Goal: Information Seeking & Learning: Learn about a topic

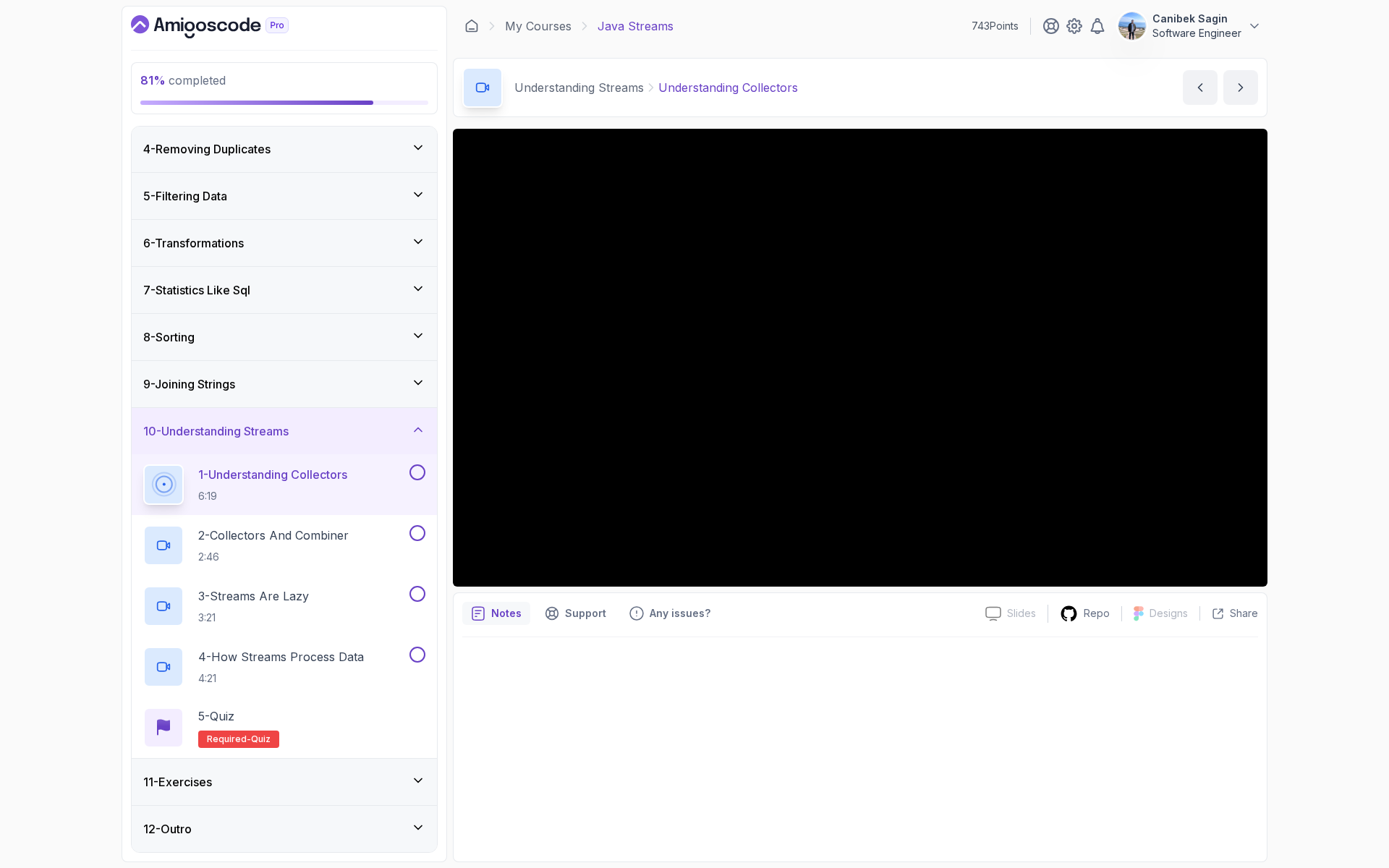
scroll to position [258, 0]
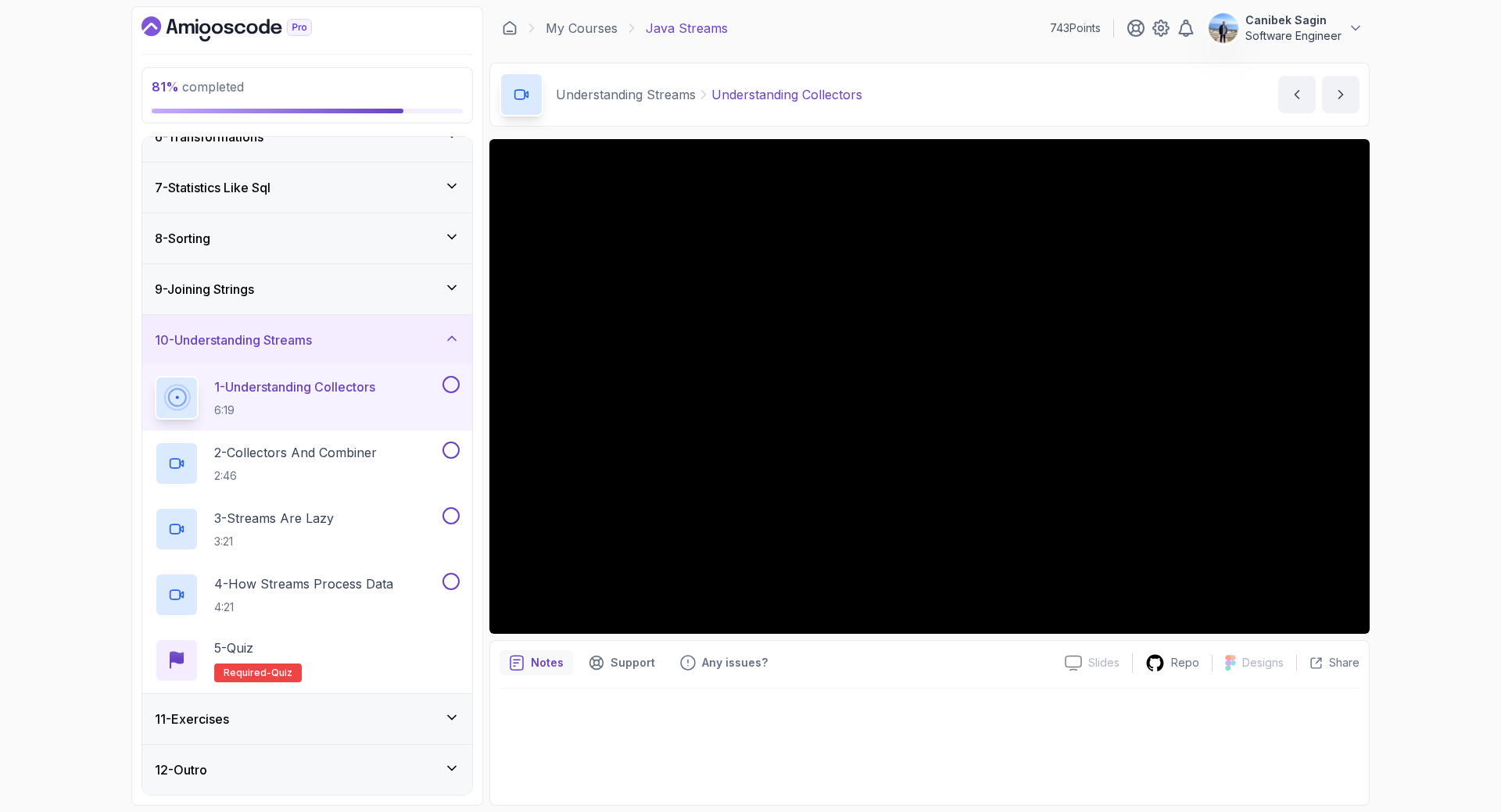
click at [971, 670] on div "Notes Support Any issues?" at bounding box center [776, 663] width 553 height 25
click at [460, 381] on div "1 - Understanding Collectors 6:19" at bounding box center [307, 398] width 330 height 66
click at [449, 388] on button at bounding box center [451, 385] width 17 height 17
click at [449, 388] on icon at bounding box center [451, 385] width 14 height 16
click at [449, 397] on button "1 - Understanding Collectors 6:19" at bounding box center [307, 398] width 305 height 44
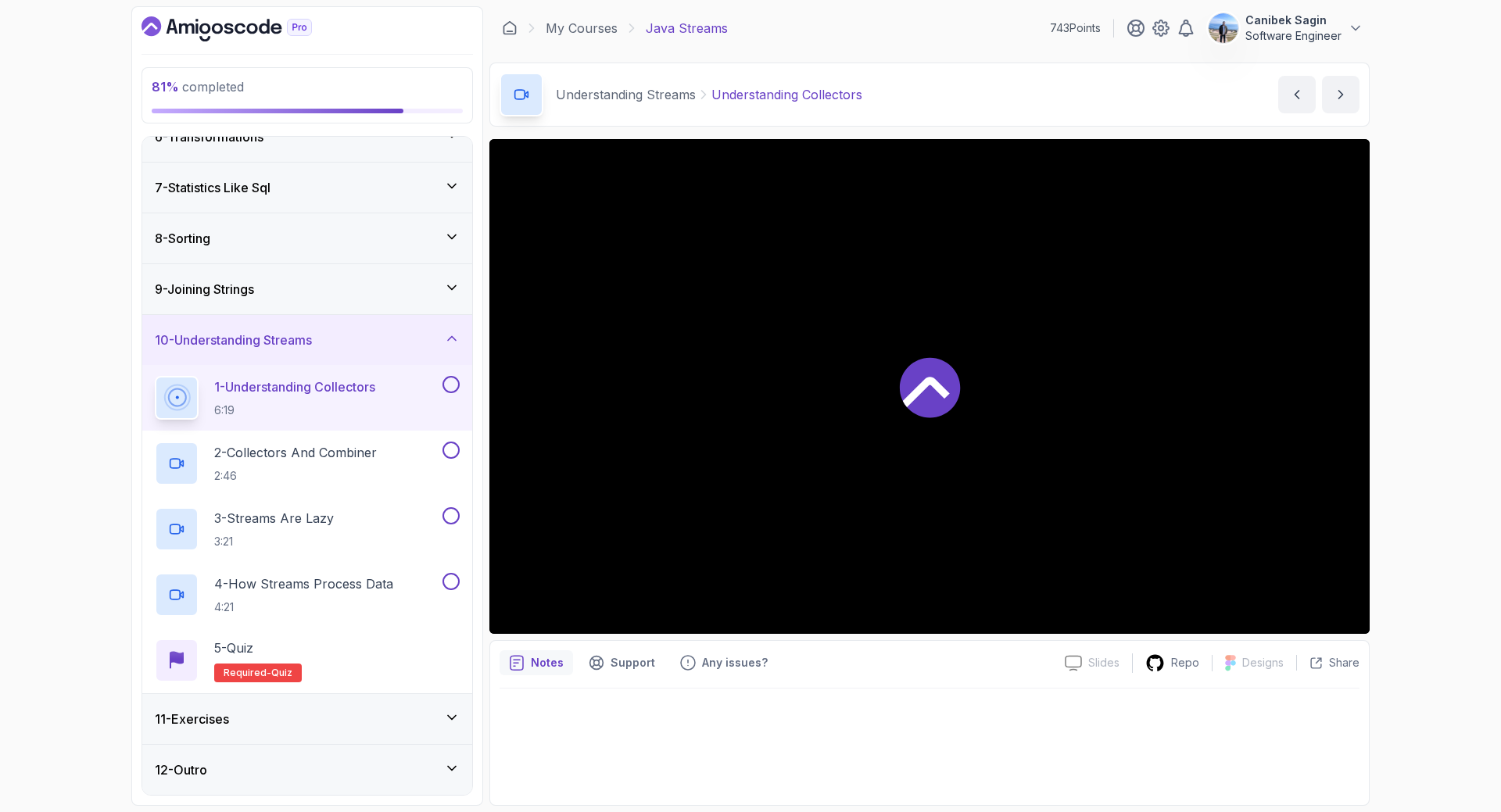
click at [452, 385] on button at bounding box center [451, 385] width 17 height 17
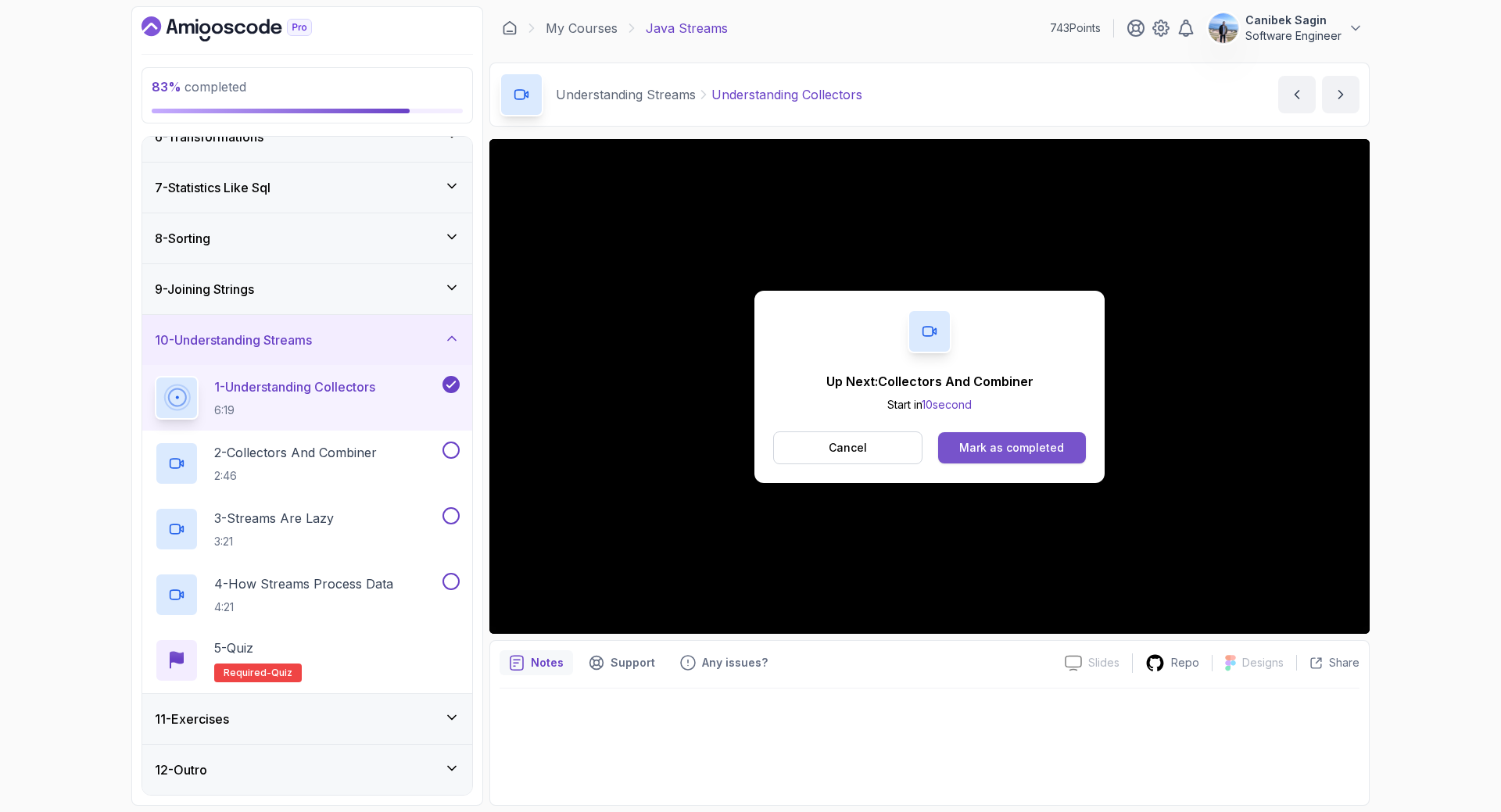
click at [992, 449] on div "Mark as completed" at bounding box center [1012, 448] width 105 height 16
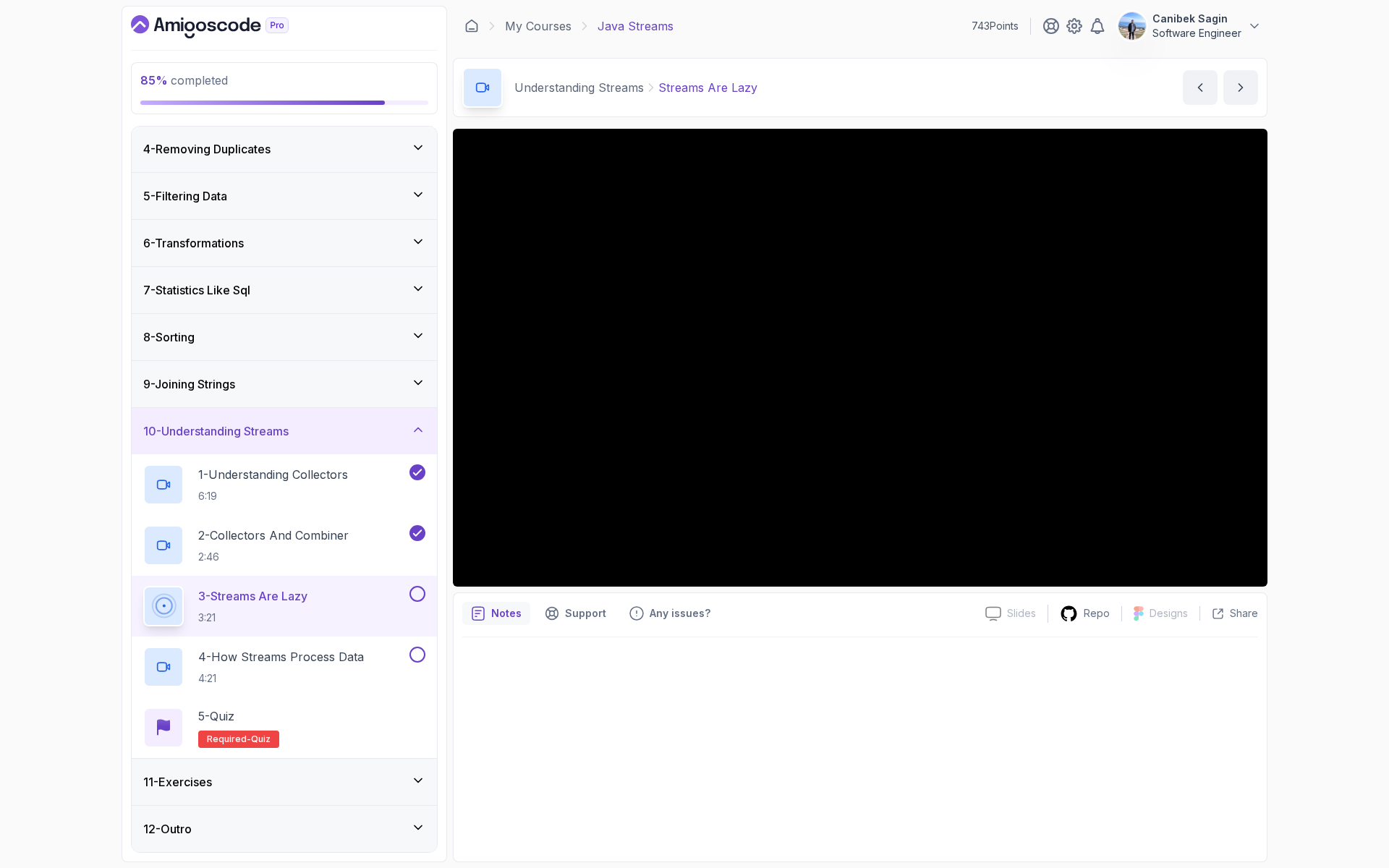
scroll to position [258, 0]
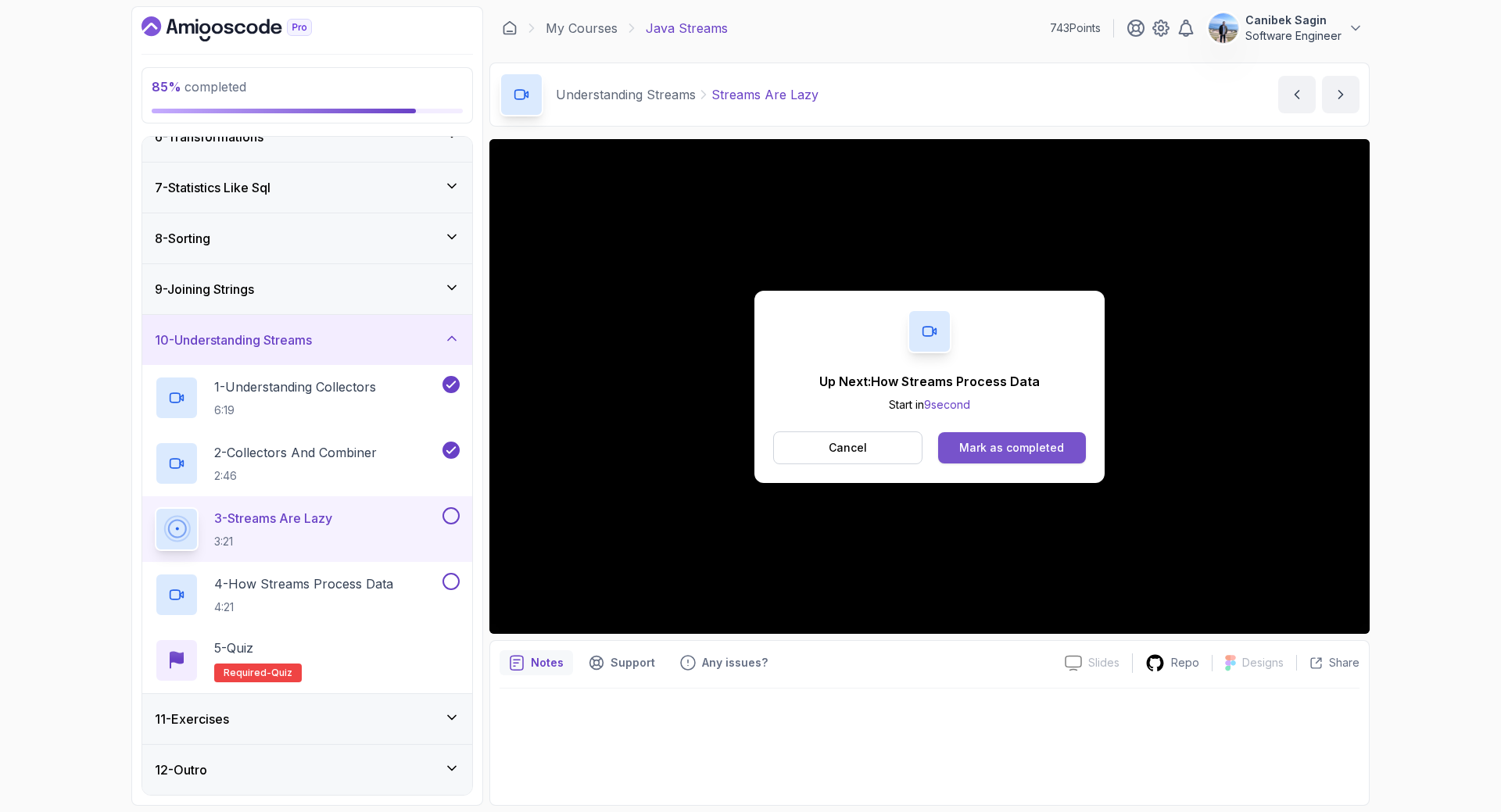
click at [1066, 449] on button "Mark as completed" at bounding box center [1012, 448] width 148 height 31
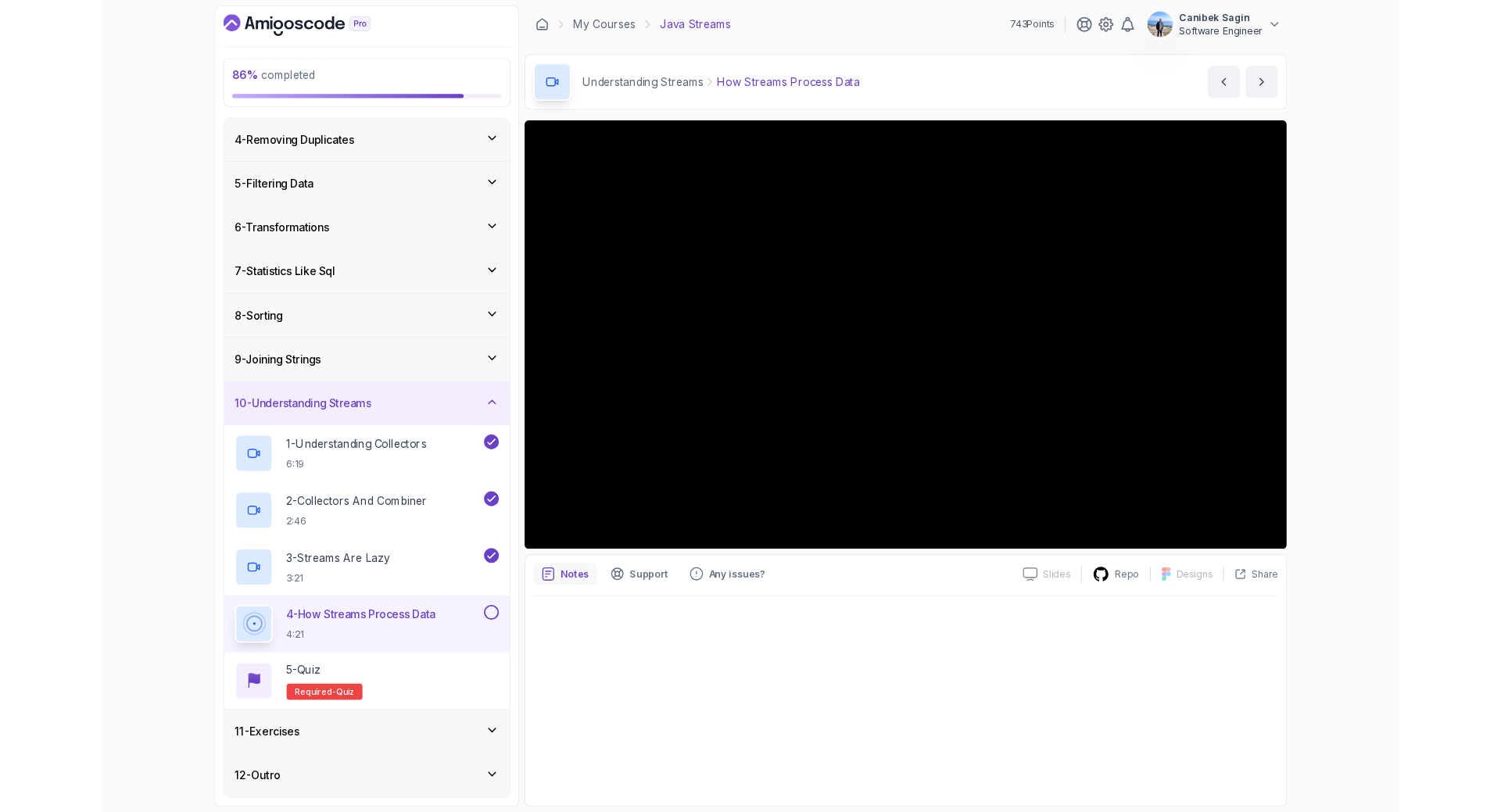
scroll to position [279, 0]
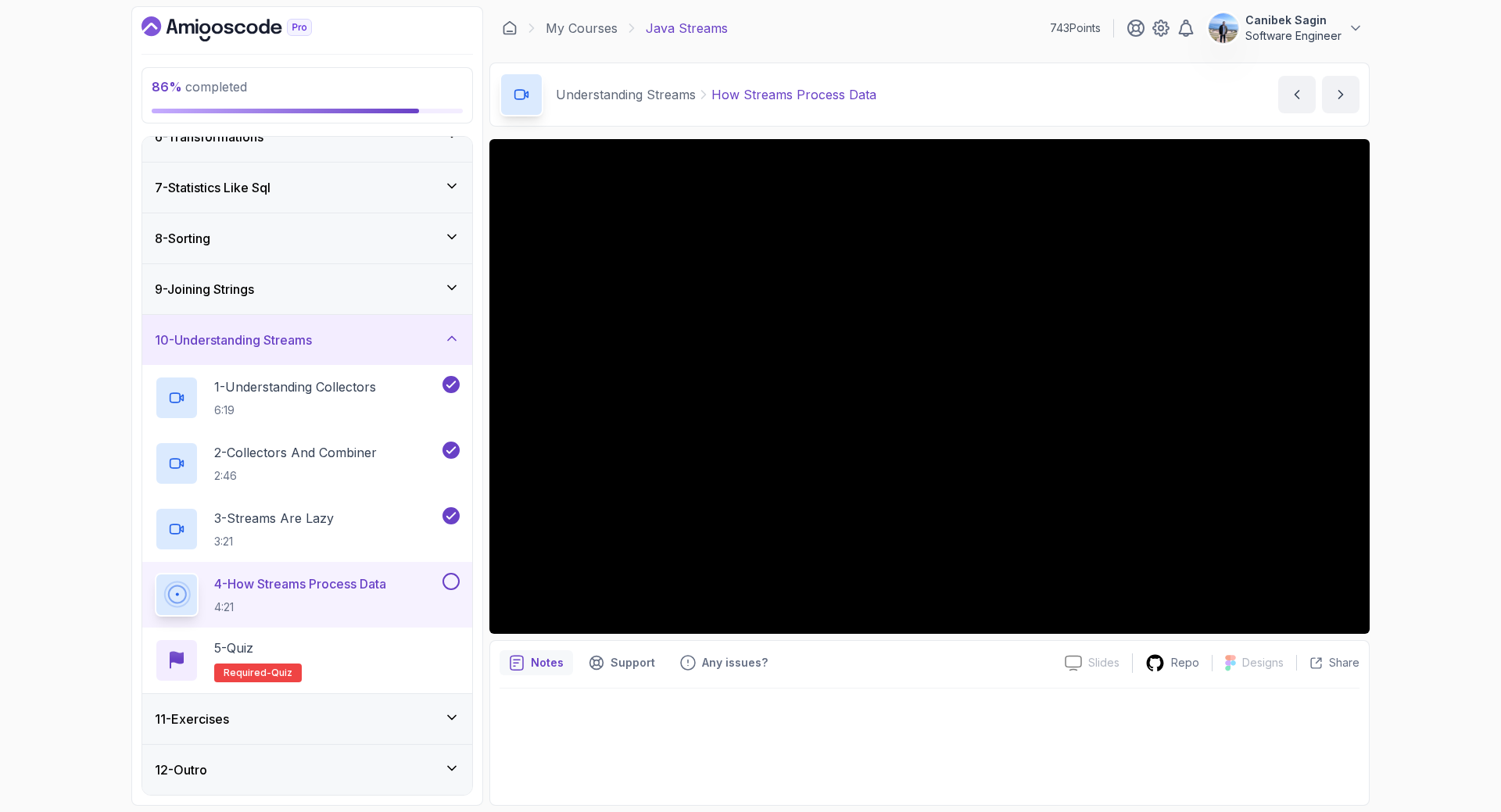
click at [315, 720] on div "11 - Exercises" at bounding box center [307, 719] width 305 height 19
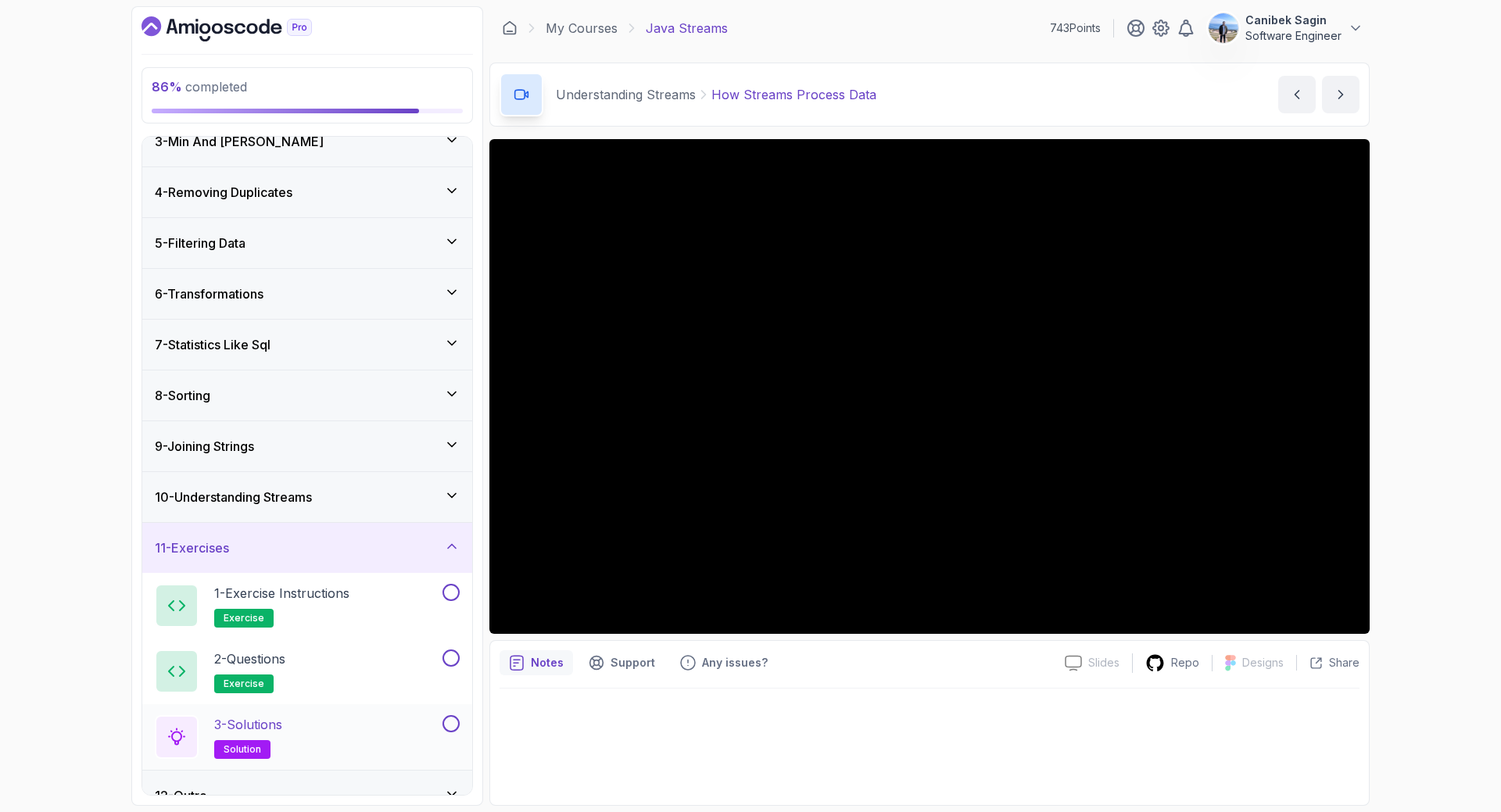
scroll to position [148, 0]
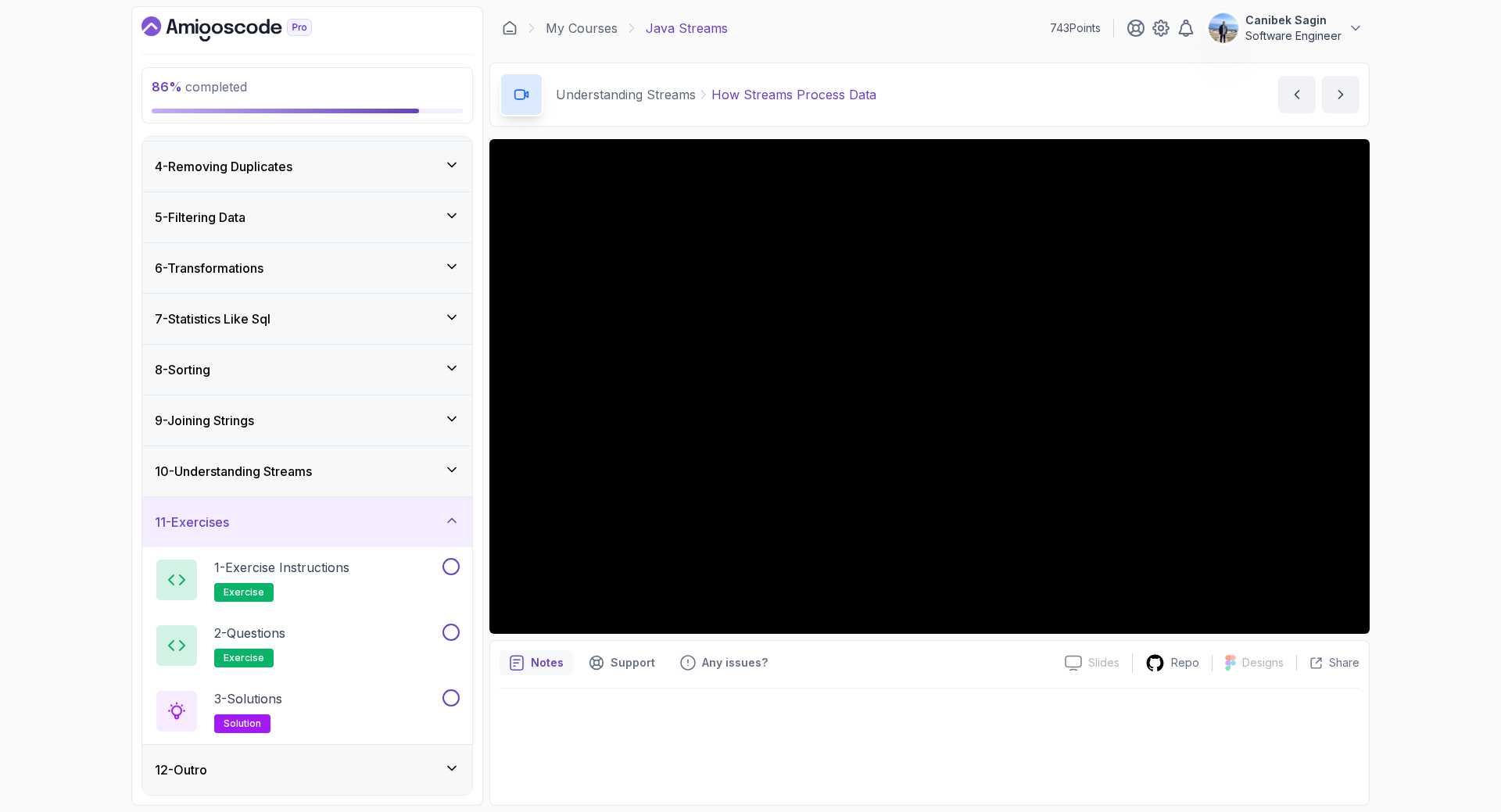
click at [315, 761] on div "12 - Outro" at bounding box center [307, 770] width 305 height 19
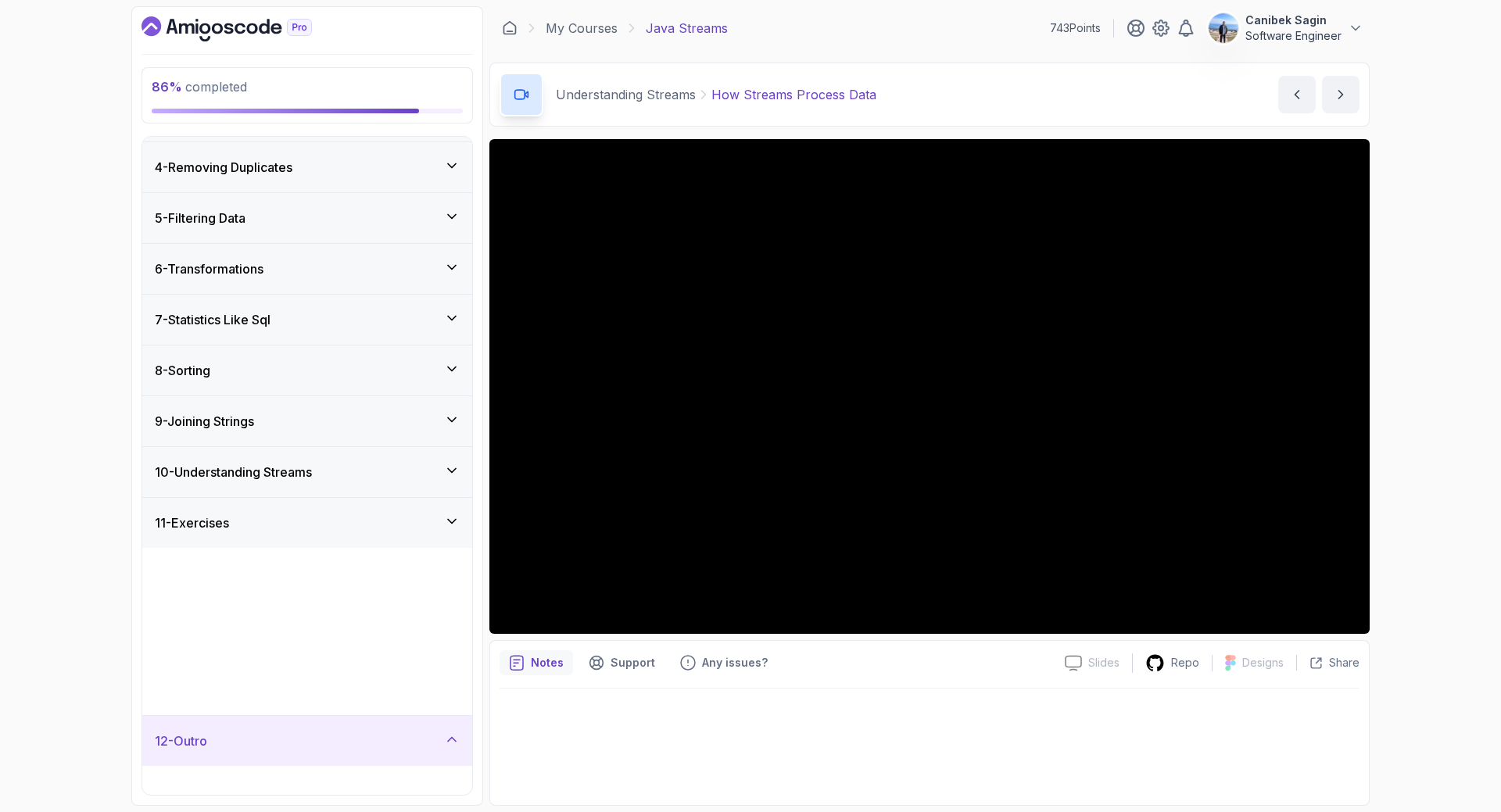
scroll to position [0, 0]
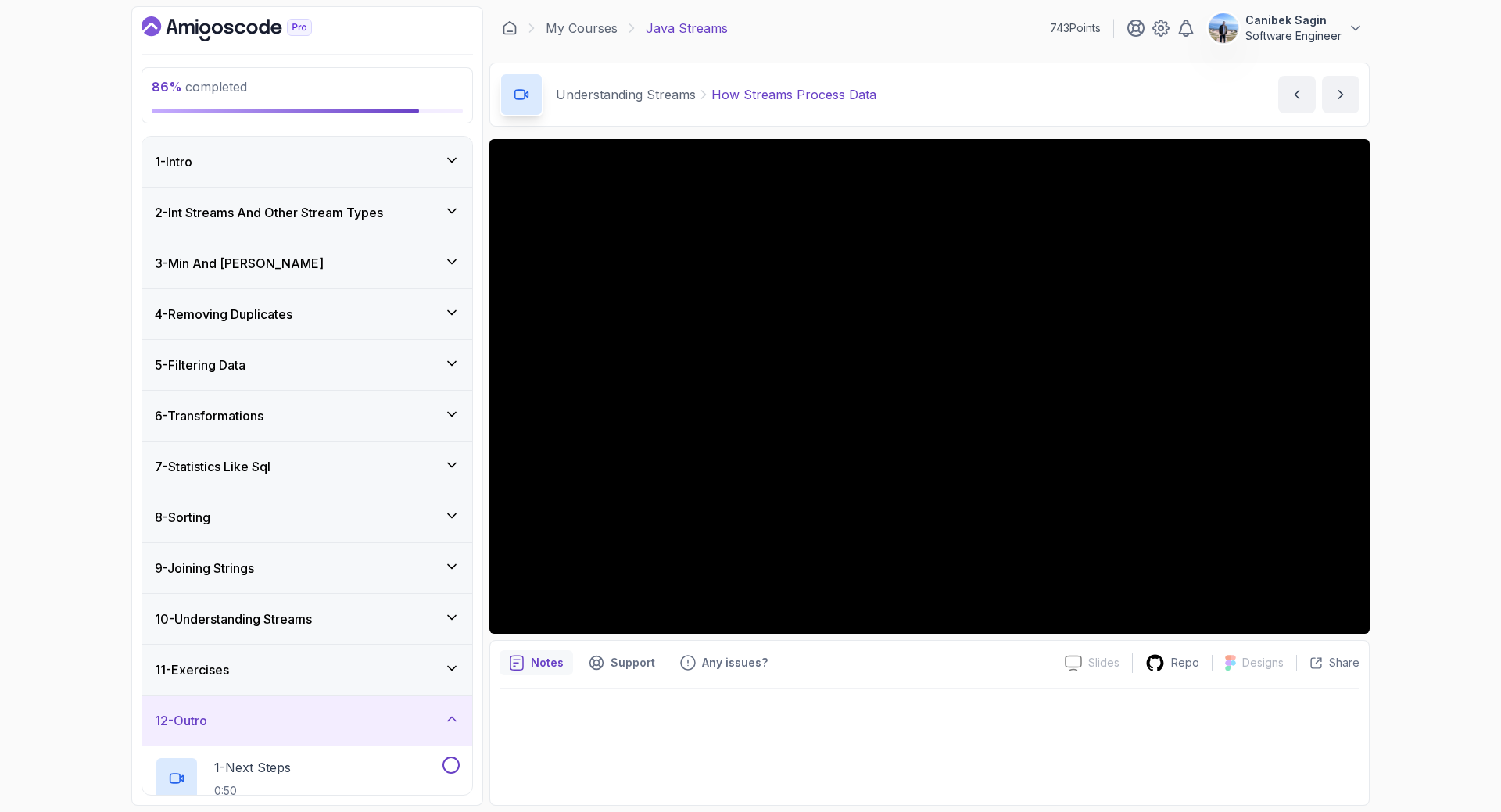
click at [298, 571] on div "9 - Joining Strings" at bounding box center [307, 568] width 305 height 19
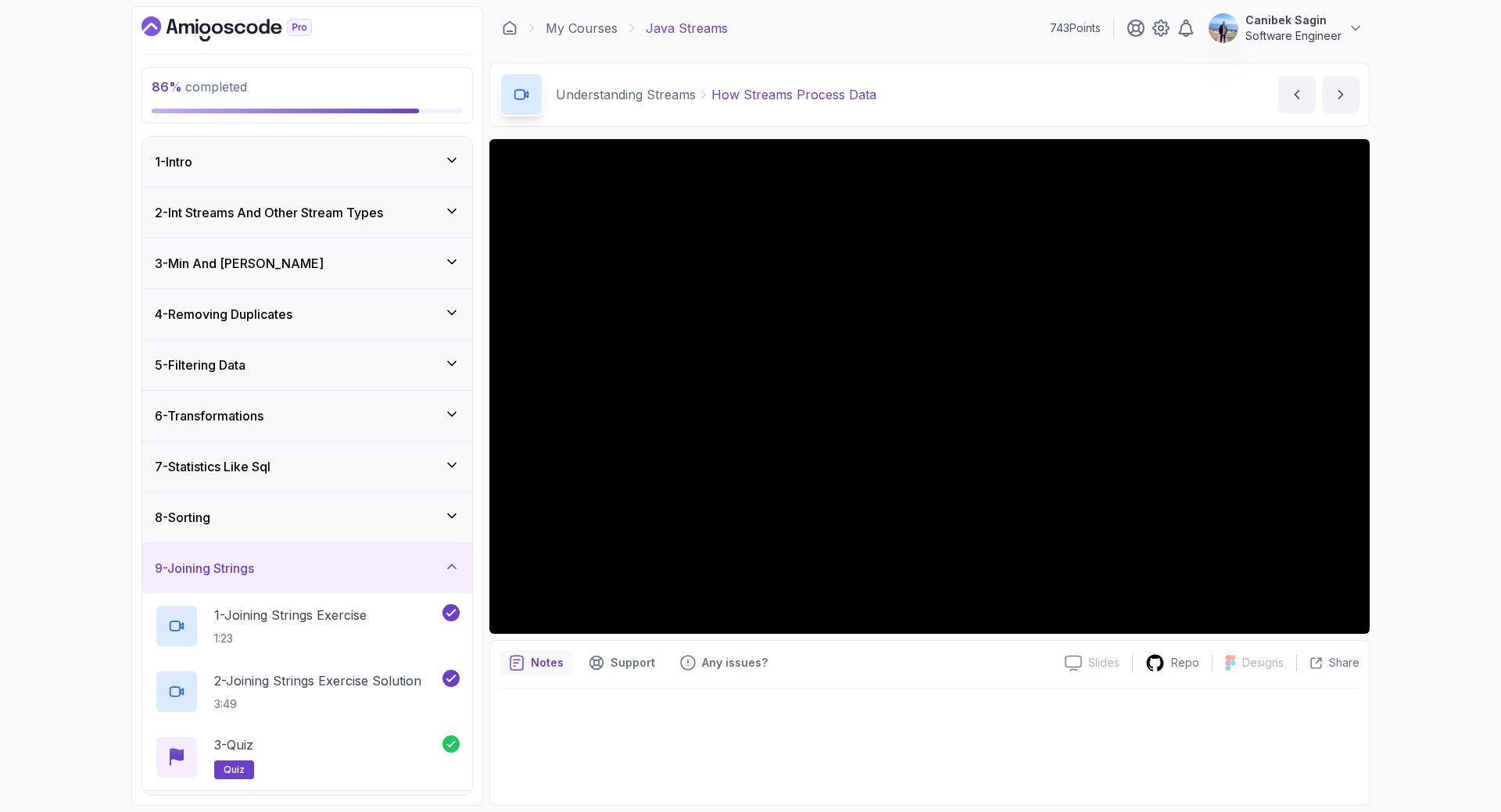
click at [321, 553] on div "9 - Joining Strings" at bounding box center [307, 568] width 330 height 50
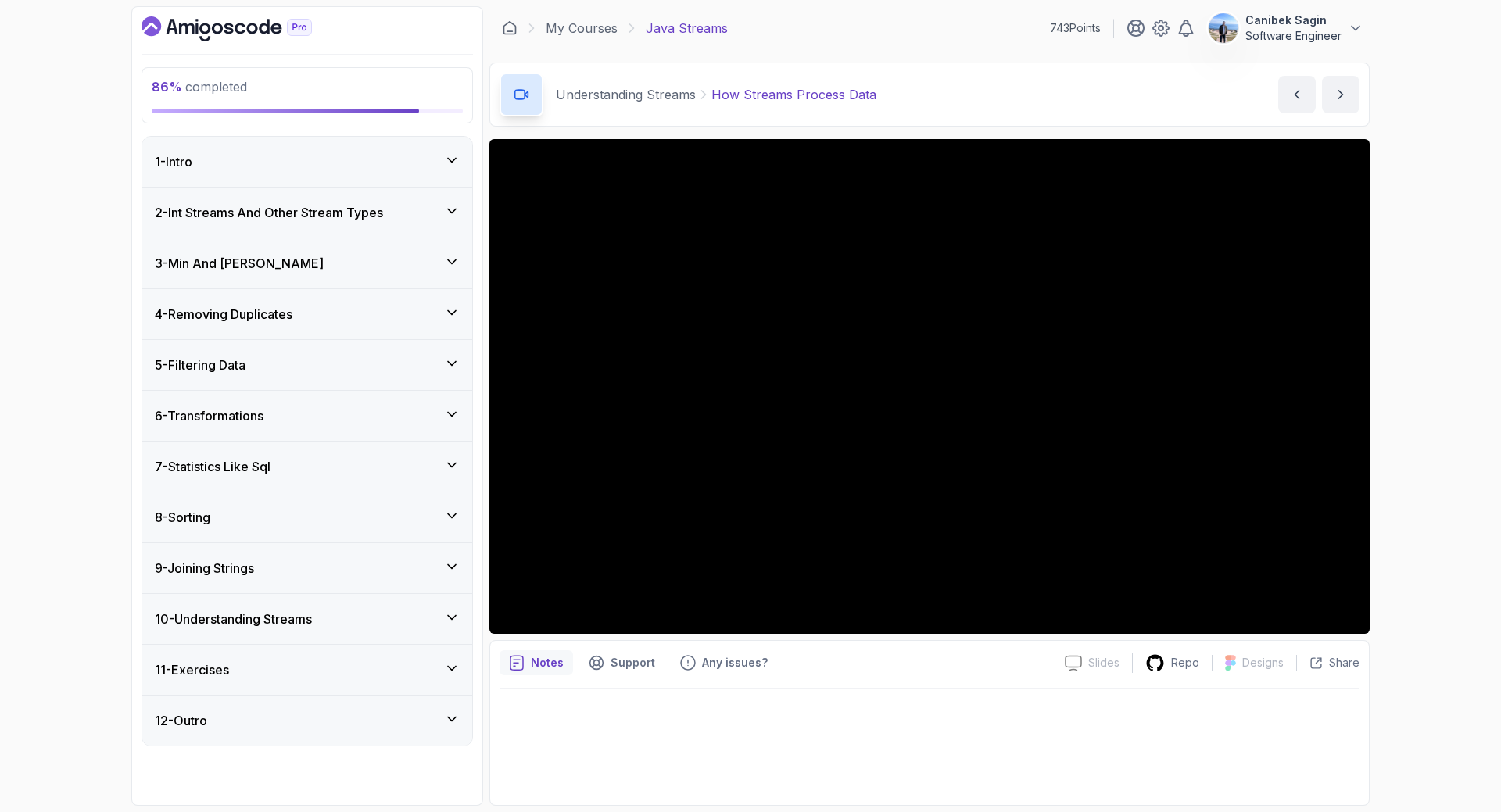
click at [312, 613] on h3 "10 - Understanding Streams" at bounding box center [233, 619] width 157 height 19
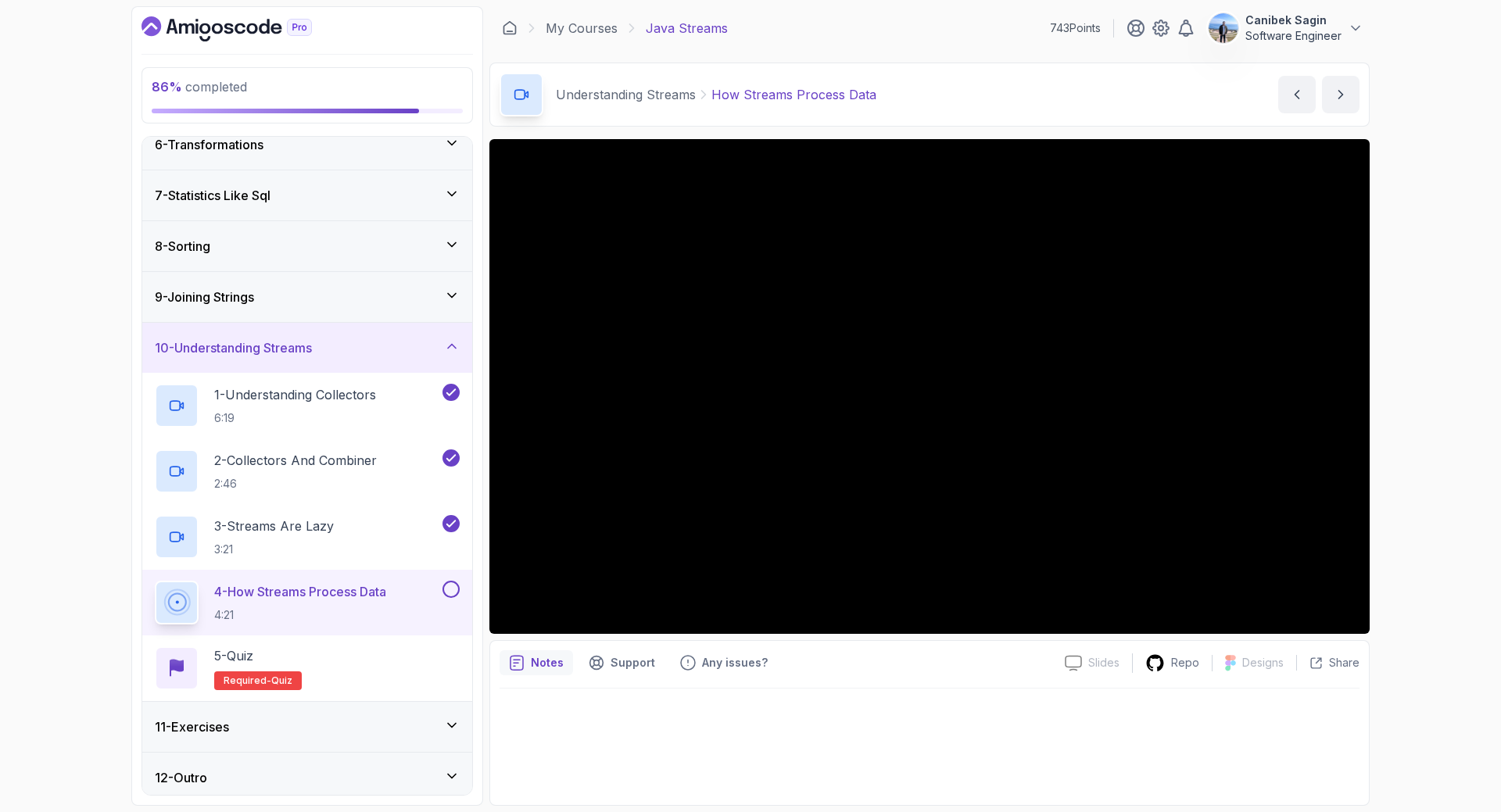
scroll to position [279, 0]
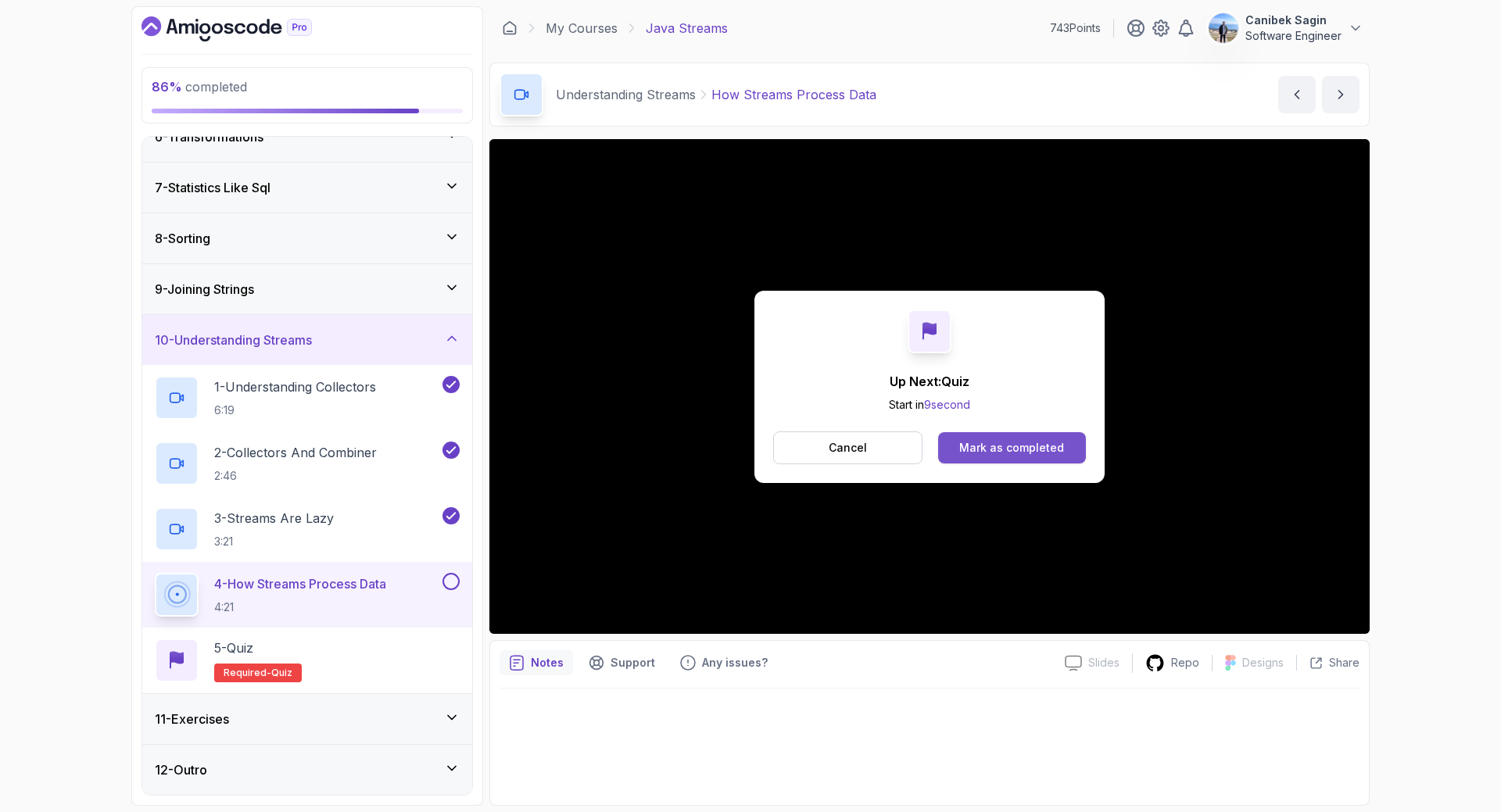
click at [1001, 454] on div "Mark as completed" at bounding box center [1012, 448] width 105 height 16
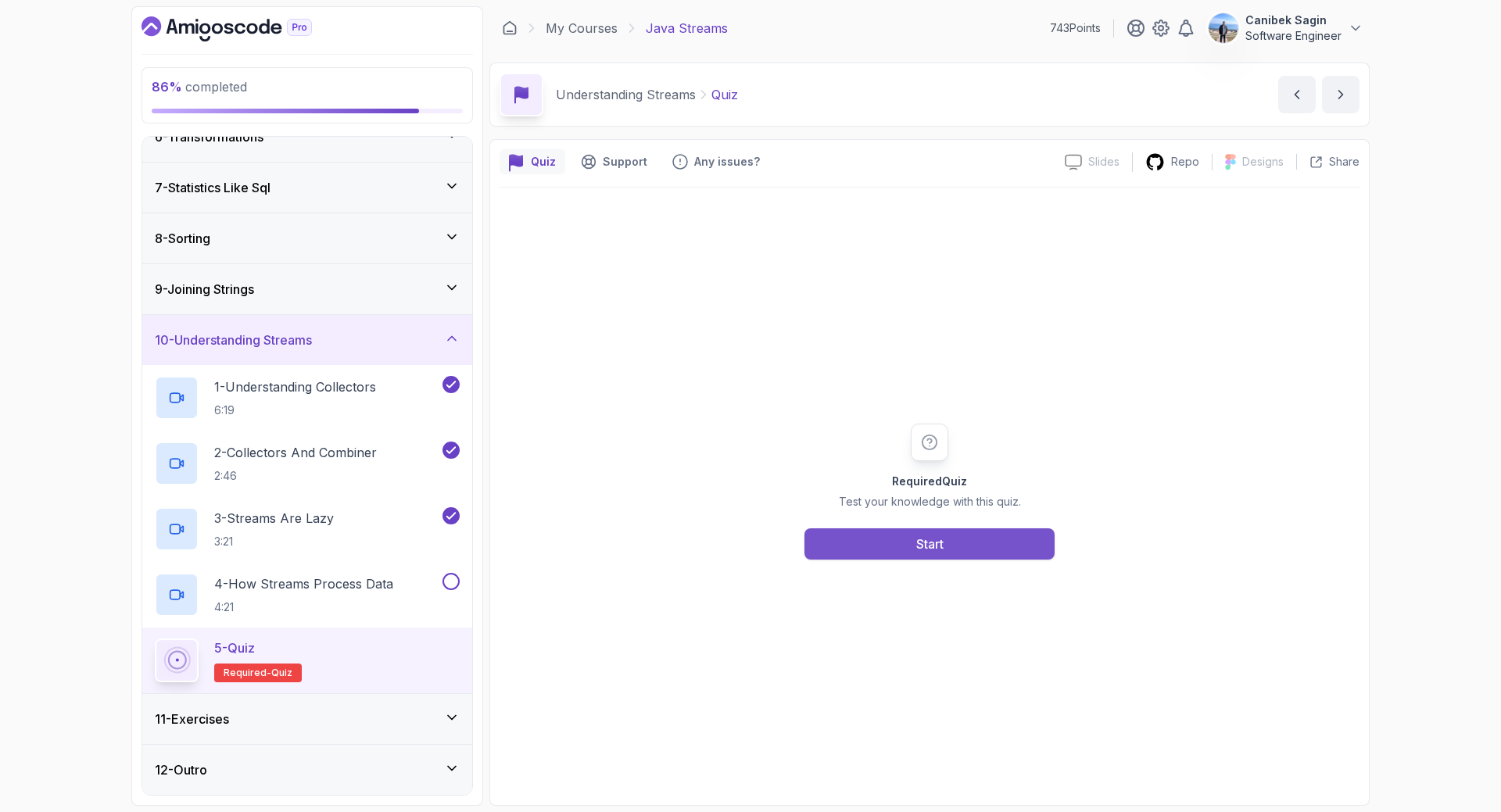
click at [889, 546] on button "Start" at bounding box center [930, 544] width 250 height 31
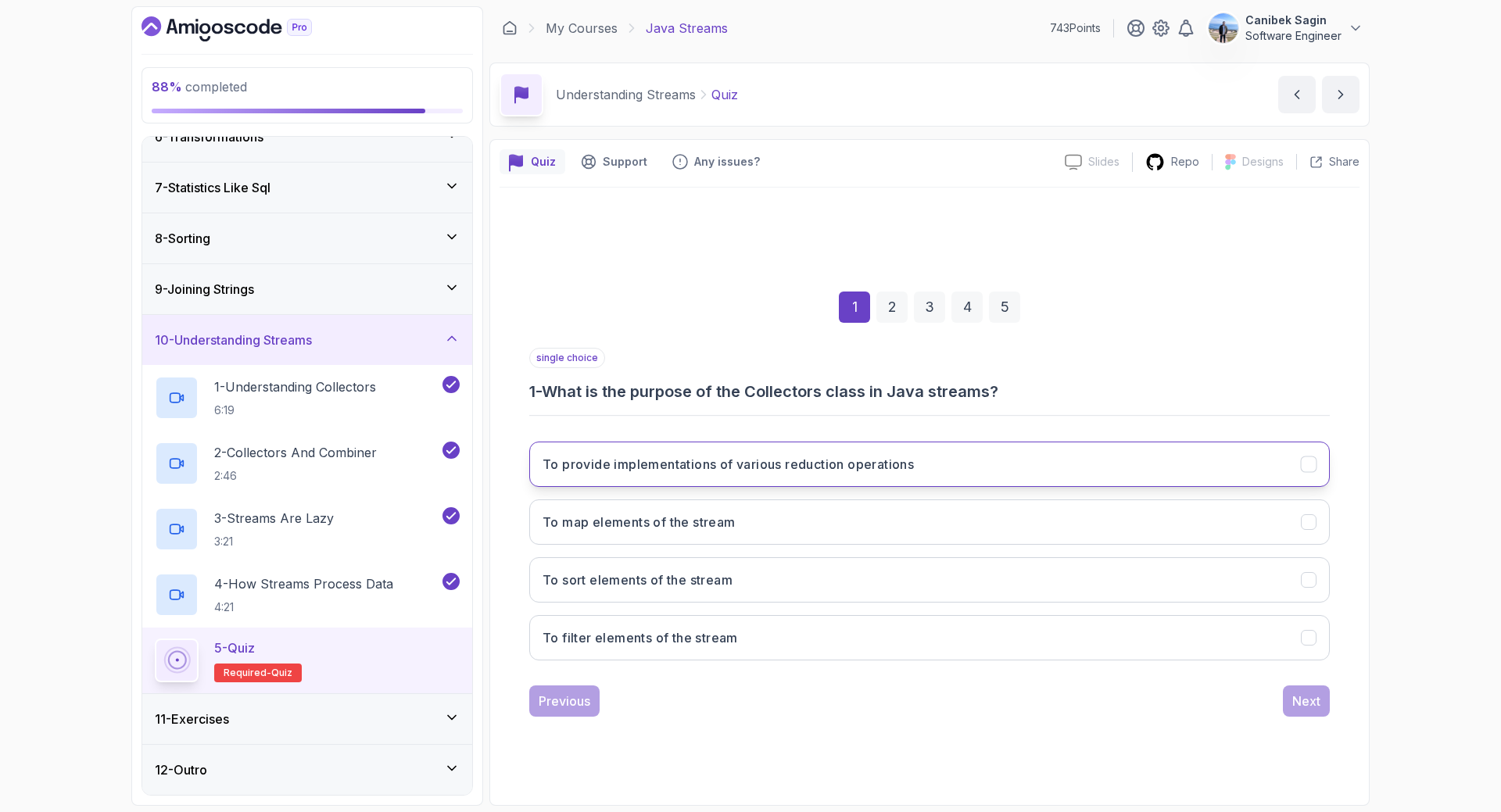
click at [839, 460] on h3 "To provide implementations of various reduction operations" at bounding box center [728, 464] width 371 height 19
click at [1294, 707] on div "Next" at bounding box center [1306, 701] width 28 height 19
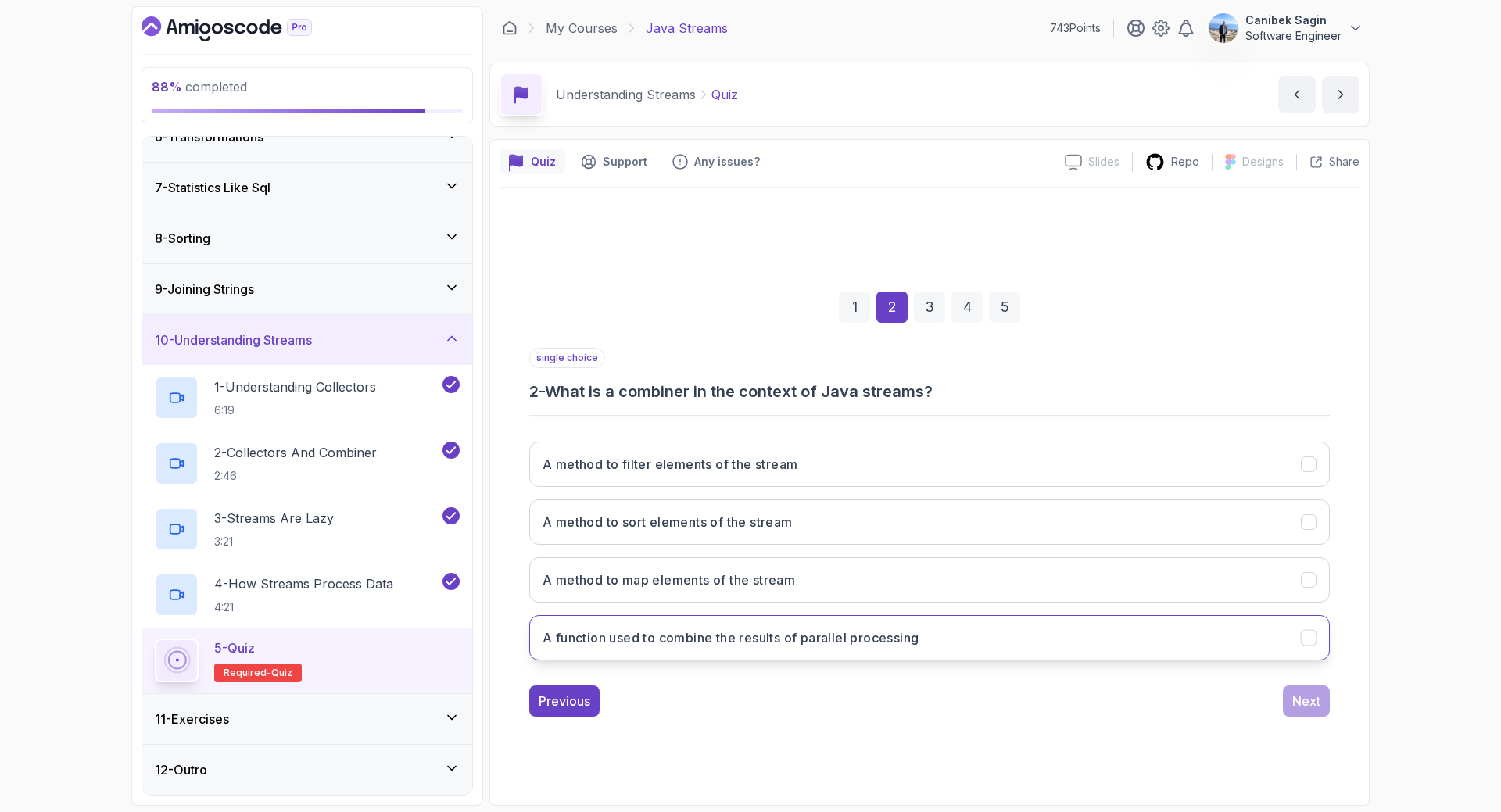
click at [822, 631] on h3 "A function used to combine the results of parallel processing" at bounding box center [730, 638] width 376 height 19
click at [1312, 699] on div "Next" at bounding box center [1306, 701] width 28 height 19
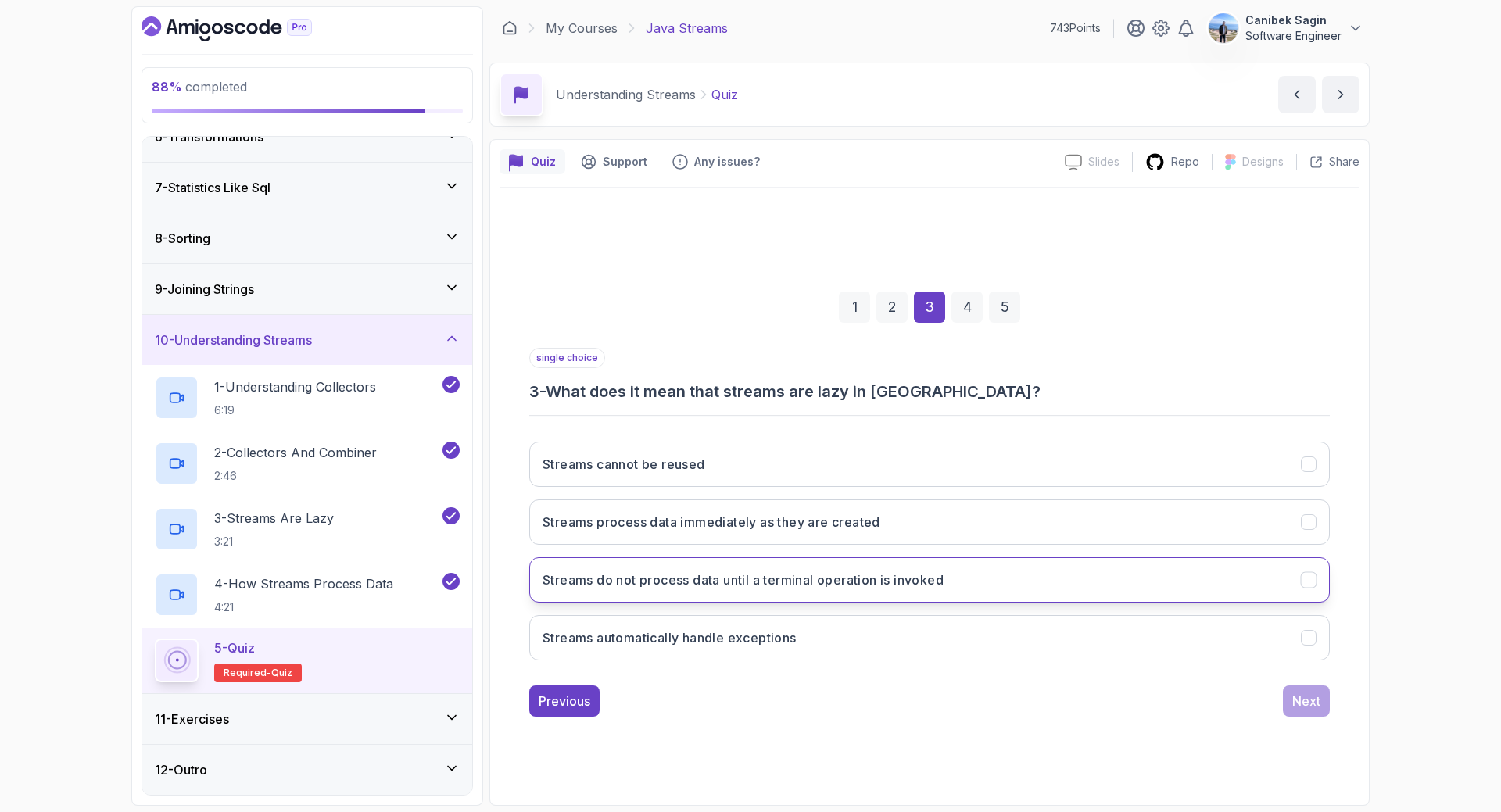
click at [682, 574] on h3 "Streams do not process data until a terminal operation is invoked" at bounding box center [743, 580] width 401 height 19
click at [1303, 700] on div "Next" at bounding box center [1306, 701] width 28 height 19
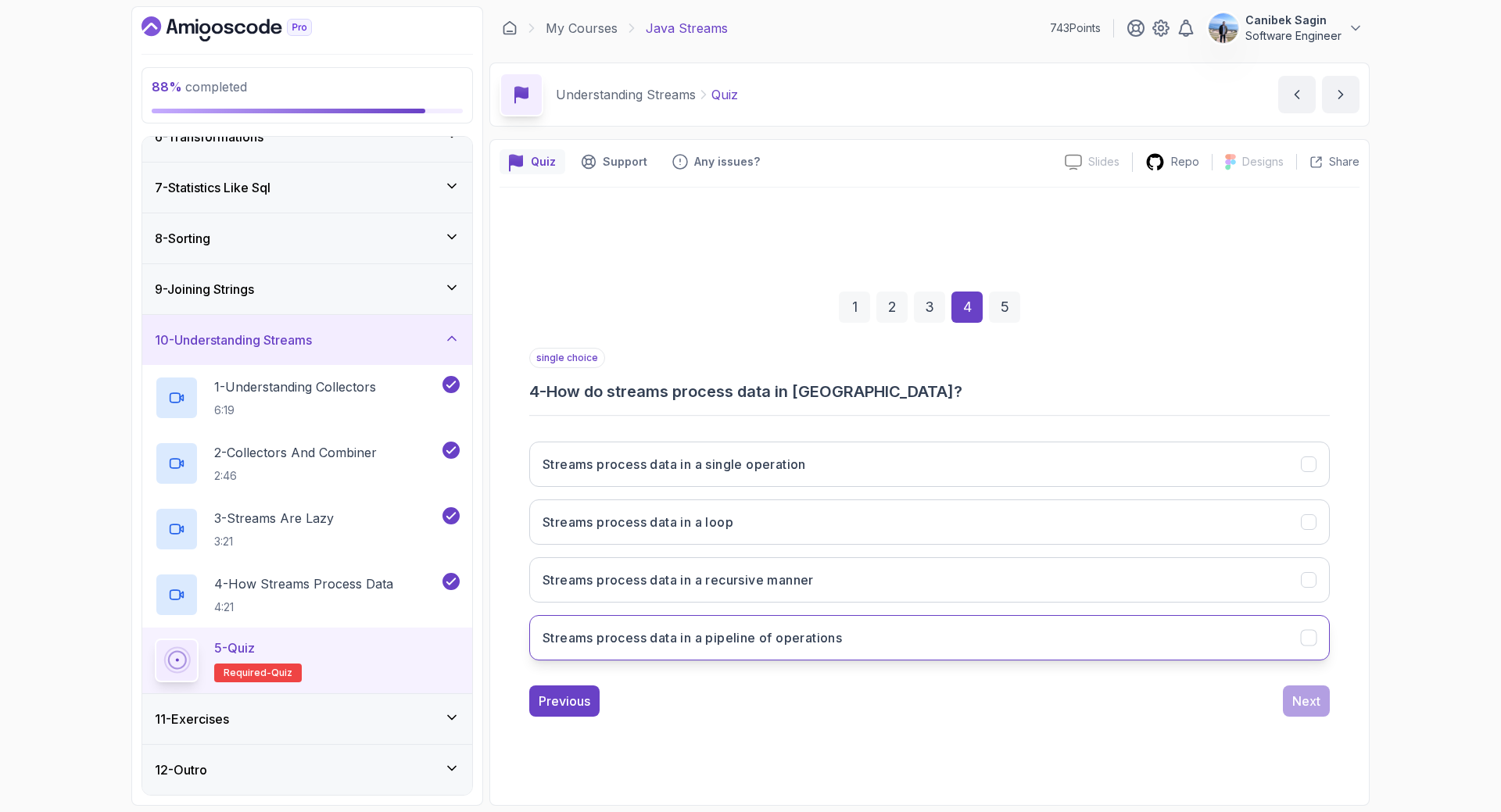
click at [862, 643] on button "Streams process data in a pipeline of operations" at bounding box center [930, 638] width 801 height 45
click at [1305, 698] on div "Next" at bounding box center [1306, 701] width 28 height 19
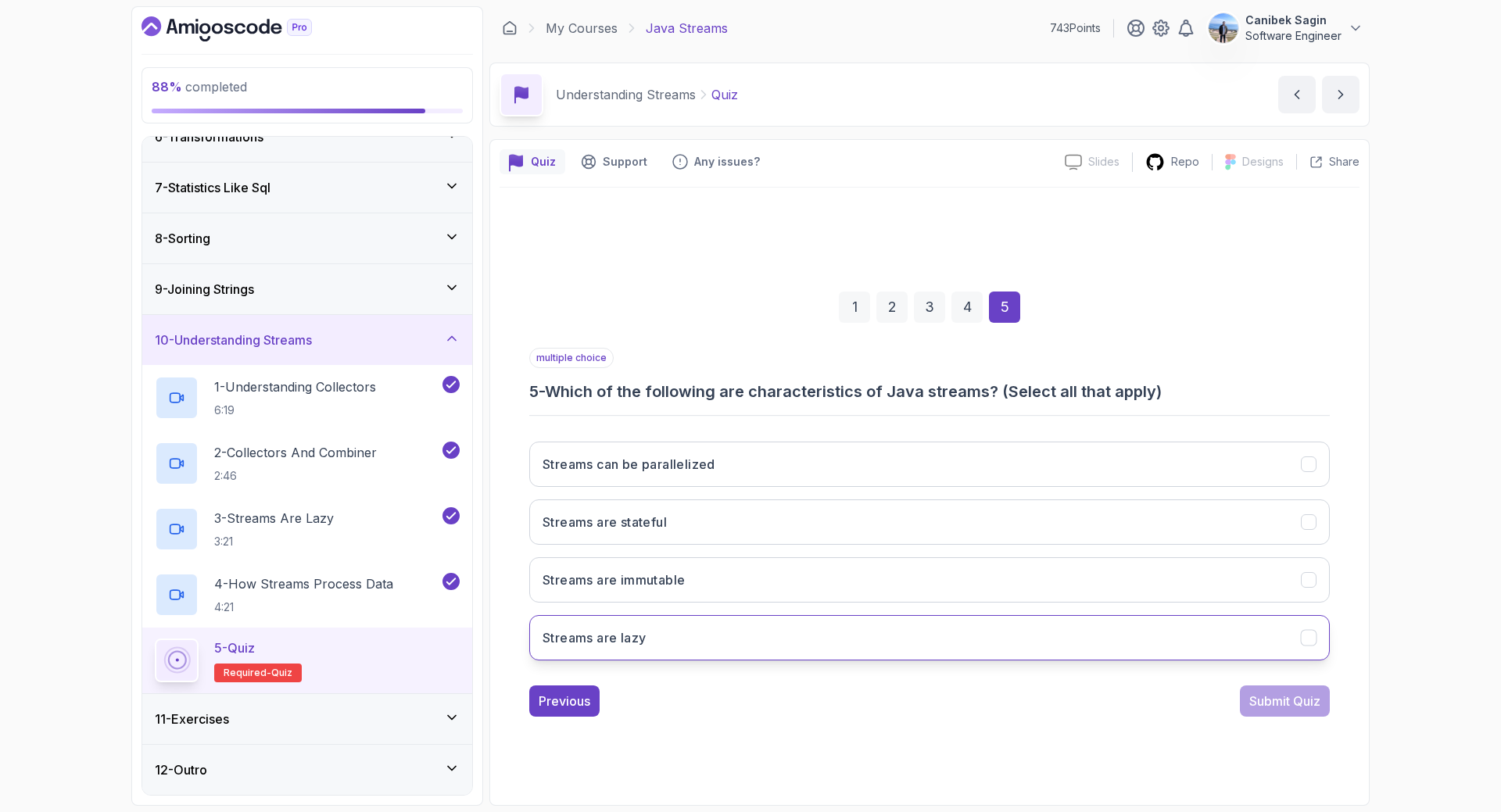
click at [682, 632] on button "Streams are lazy" at bounding box center [930, 638] width 801 height 45
click at [1280, 699] on div "Submit Quiz" at bounding box center [1284, 701] width 71 height 19
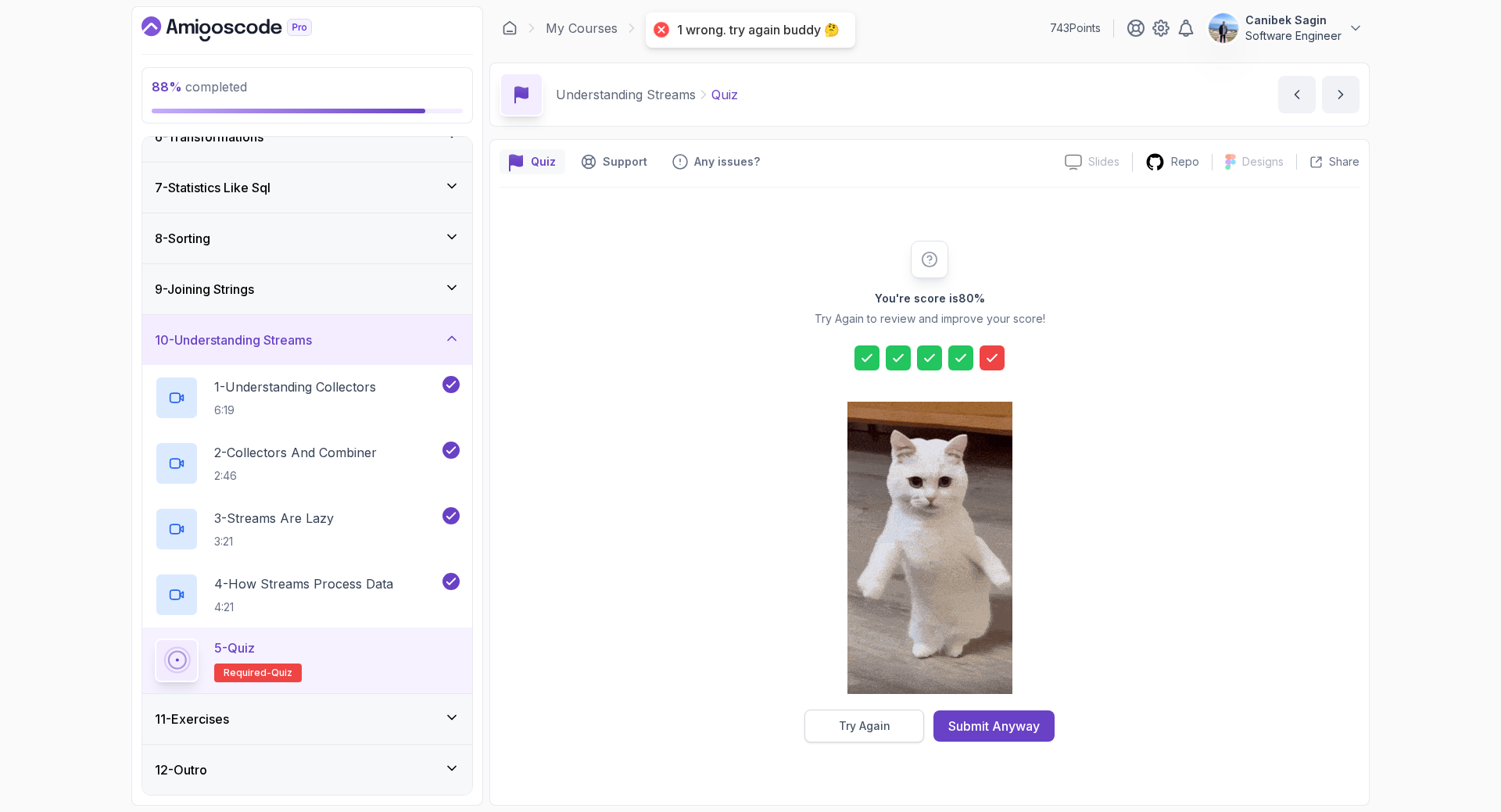
click at [851, 720] on div "Try Again" at bounding box center [865, 726] width 52 height 16
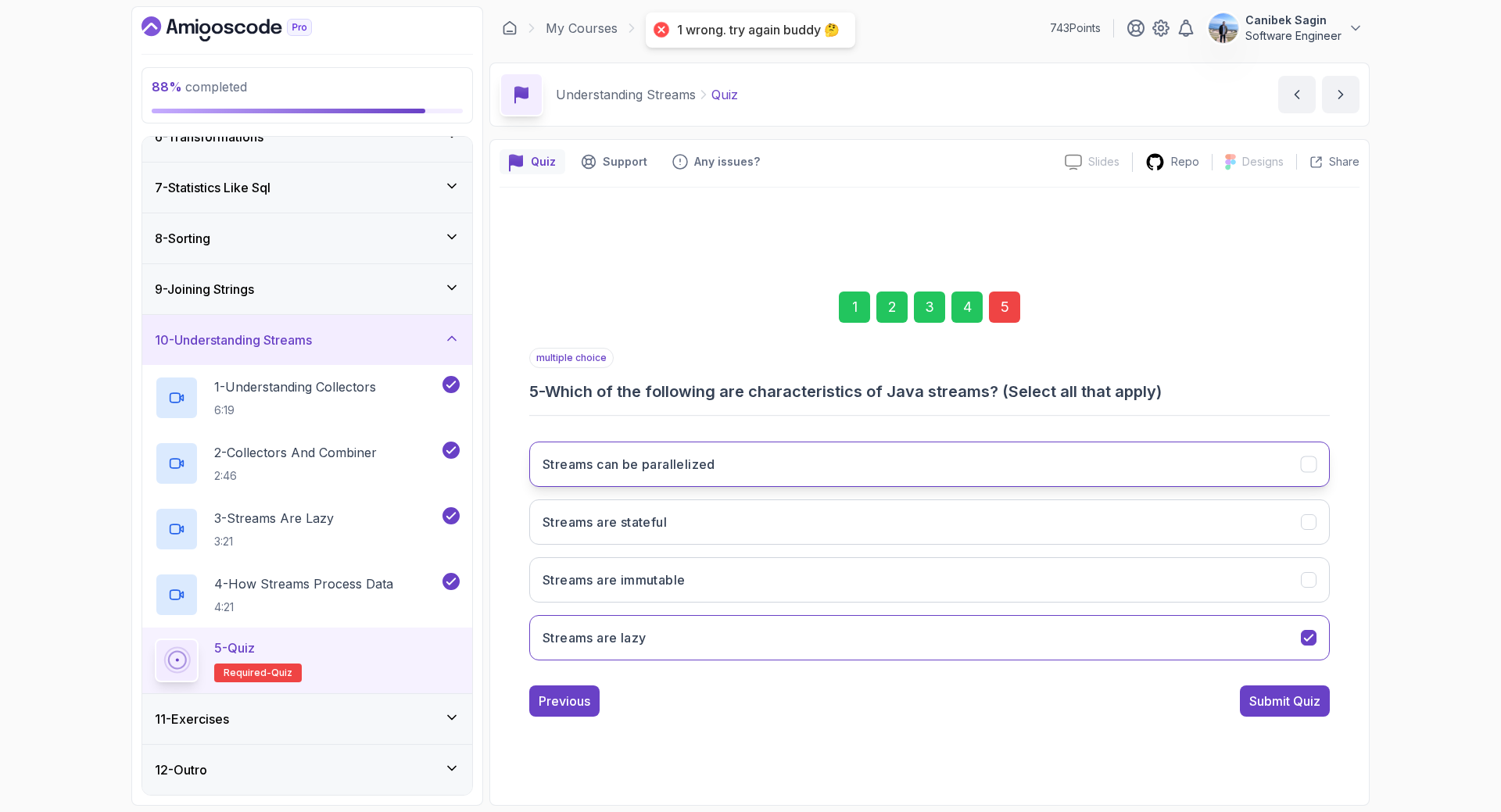
click at [643, 448] on button "Streams can be parallelized" at bounding box center [930, 464] width 801 height 45
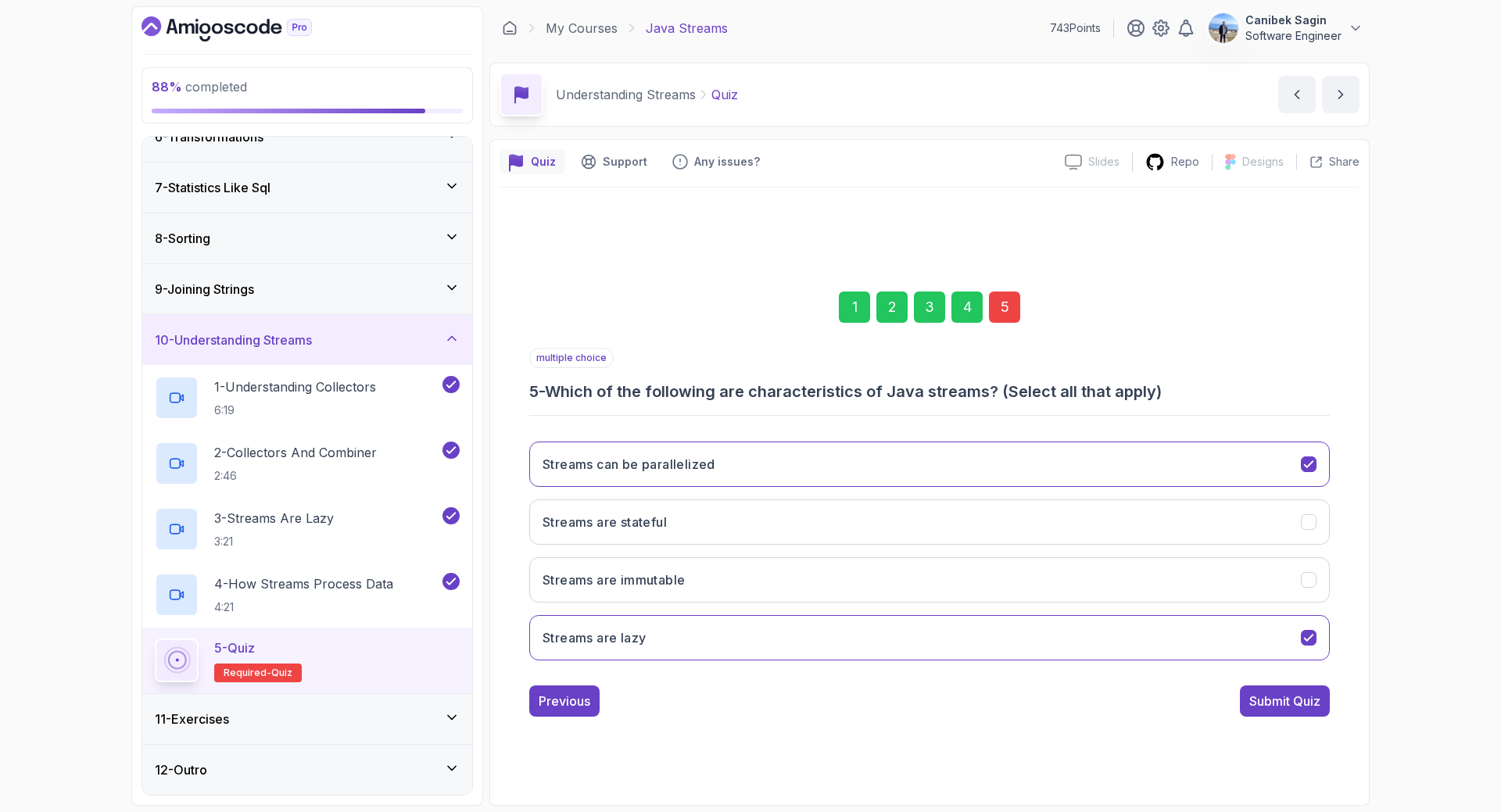
click at [1304, 706] on div "Submit Quiz" at bounding box center [1284, 701] width 71 height 19
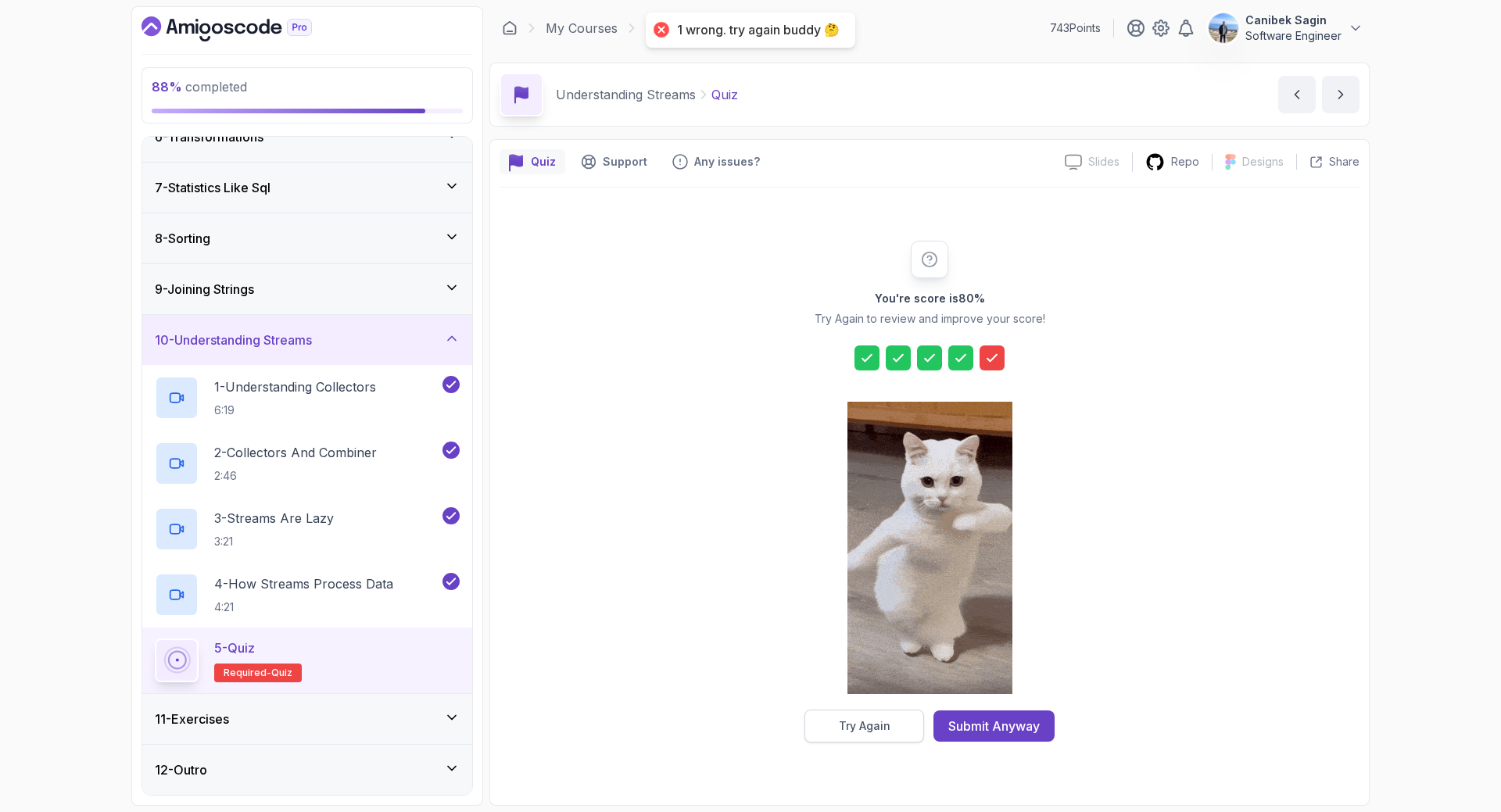
click at [830, 717] on button "Try Again" at bounding box center [864, 726] width 120 height 33
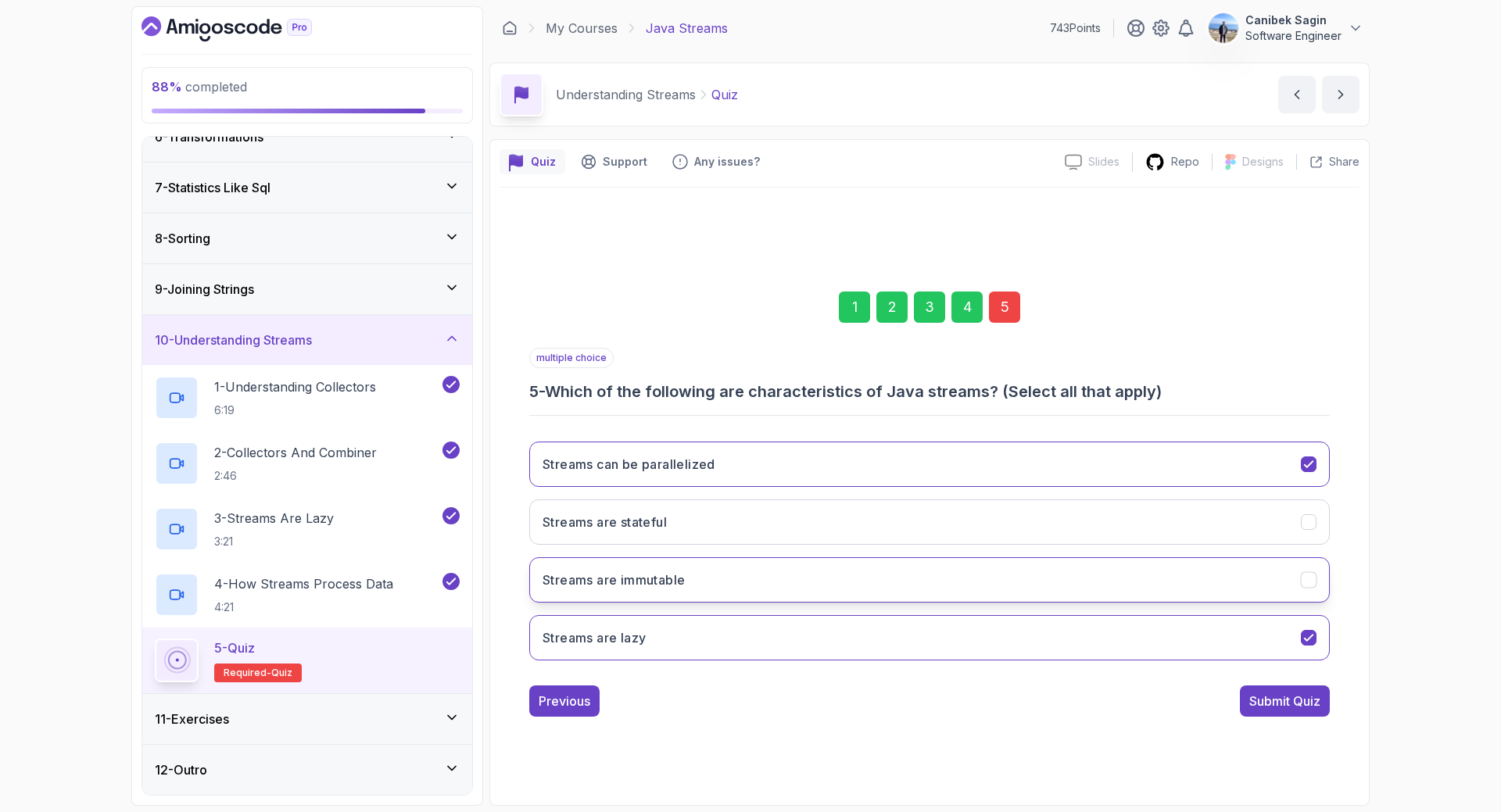
click at [663, 583] on h3 "Streams are immutable" at bounding box center [614, 580] width 142 height 19
click at [1298, 703] on div "Submit Quiz" at bounding box center [1284, 701] width 71 height 19
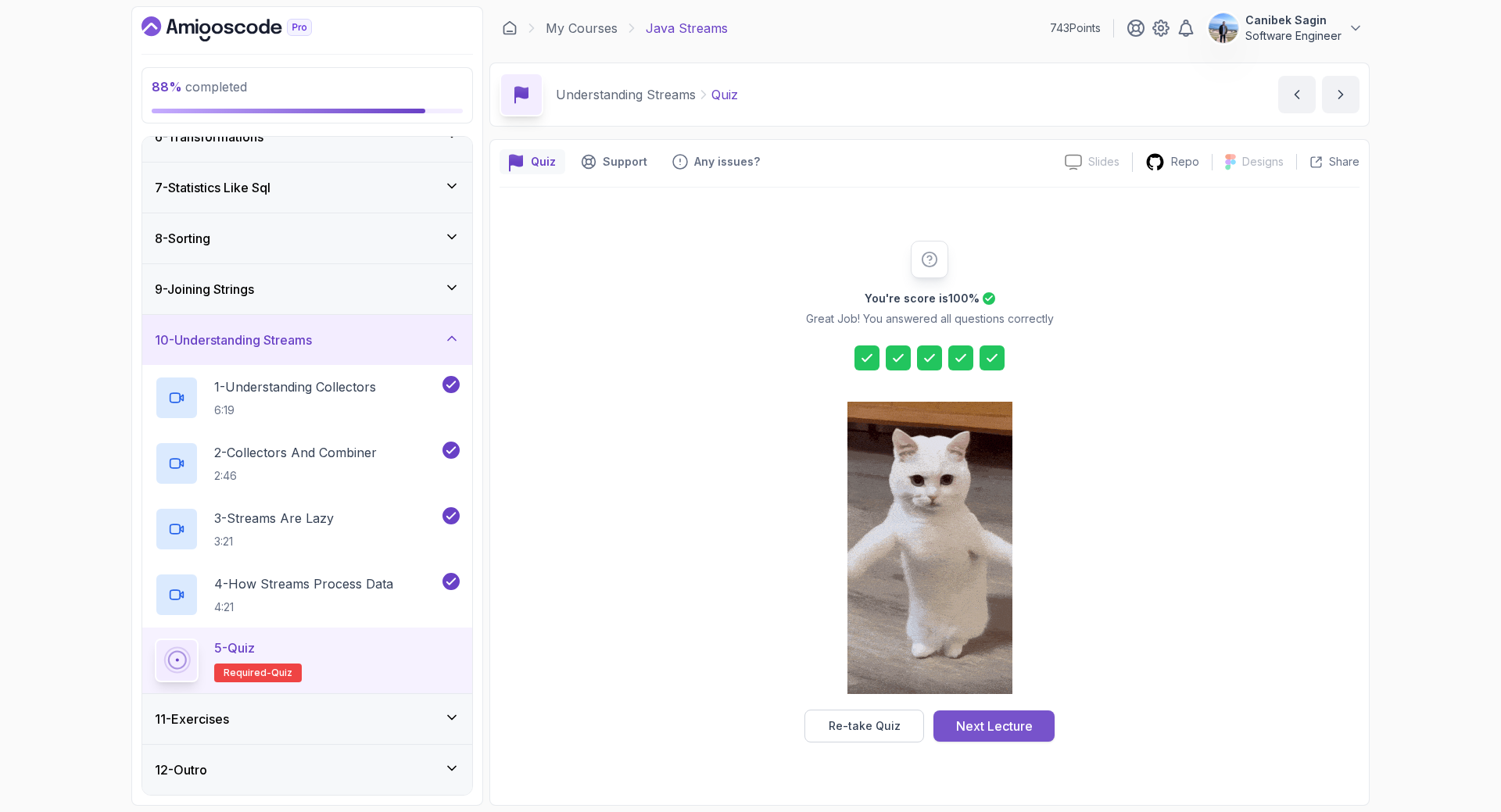
click at [977, 721] on div "Next Lecture" at bounding box center [994, 726] width 77 height 19
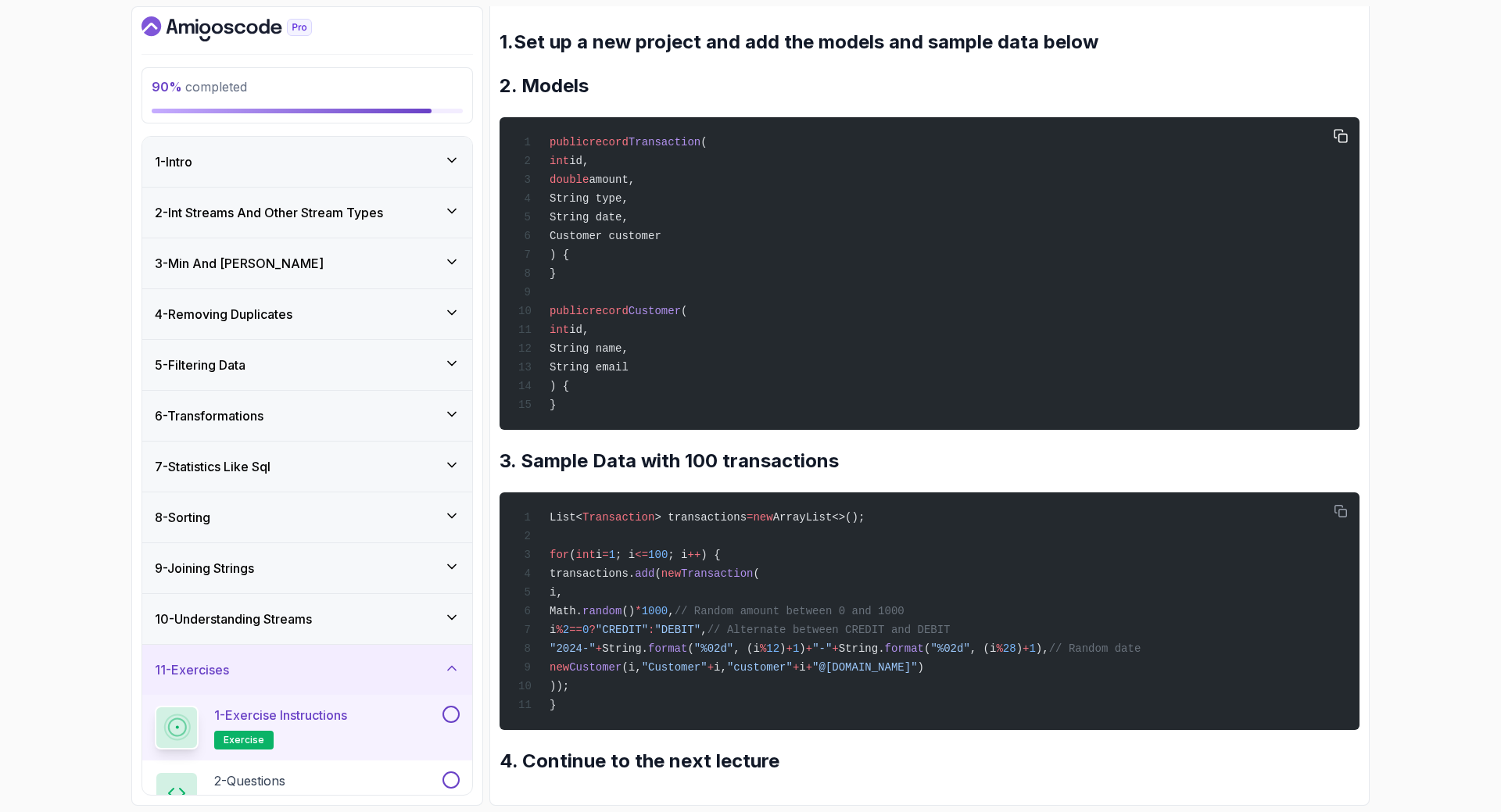
scroll to position [291, 0]
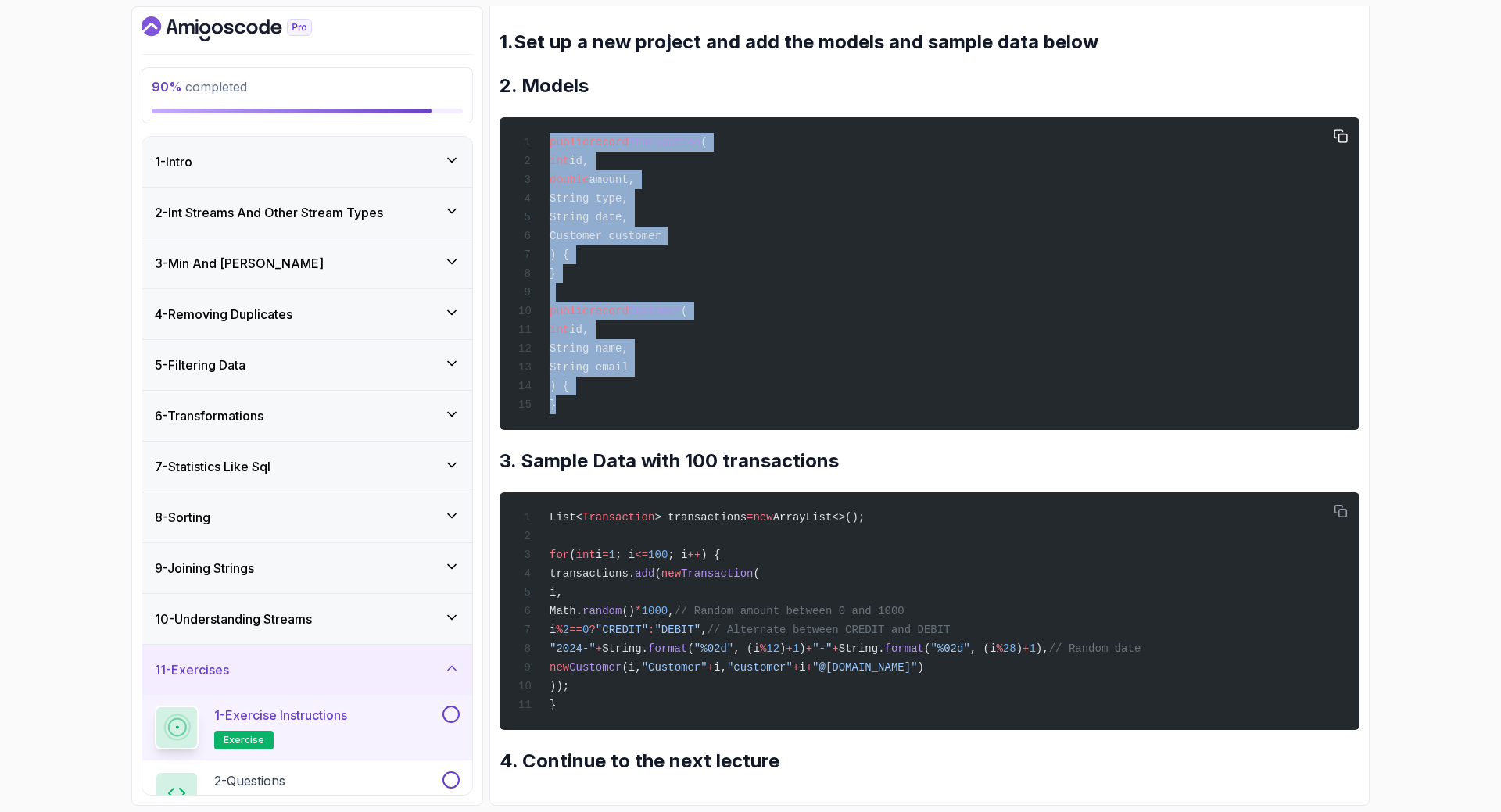
drag, startPoint x: 561, startPoint y: 398, endPoint x: 512, endPoint y: 121, distance: 281.3
click at [512, 127] on div "public record Transaction ( int id, double amount, String type, String date, Cu…" at bounding box center [930, 274] width 835 height 294
copy code "public record Transaction ( int id, double amount, String type, String date, Cu…"
drag, startPoint x: 598, startPoint y: 685, endPoint x: 522, endPoint y: 495, distance: 204.6
click at [522, 502] on div "List< Transaction > transactions = new ArrayList<>(); for ( int i = 1 ; i <= 10…" at bounding box center [930, 611] width 835 height 219
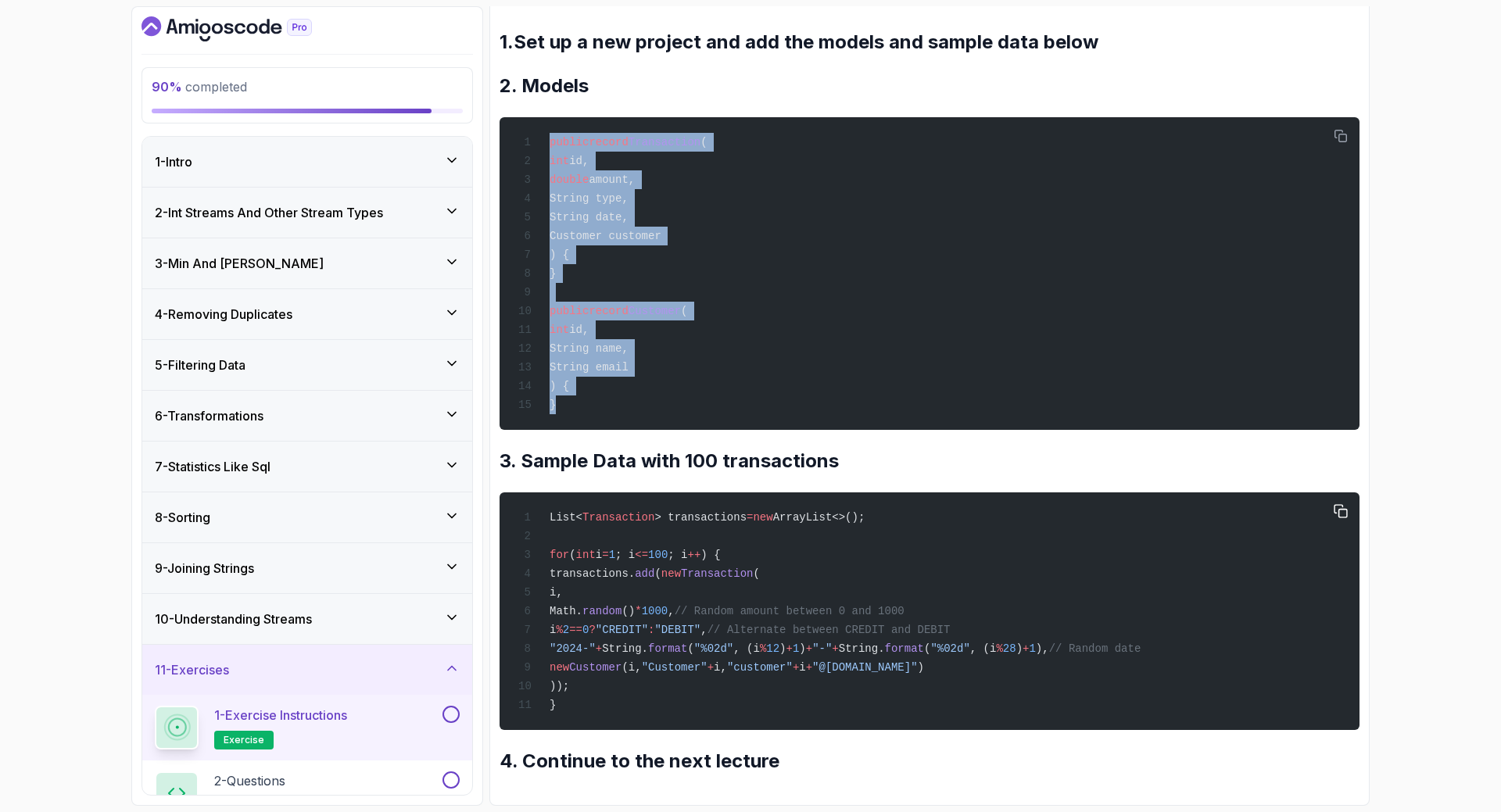
copy code "List< Transaction > transactions = new ArrayList<>(); for ( int i = 1 ; i <= 10…"
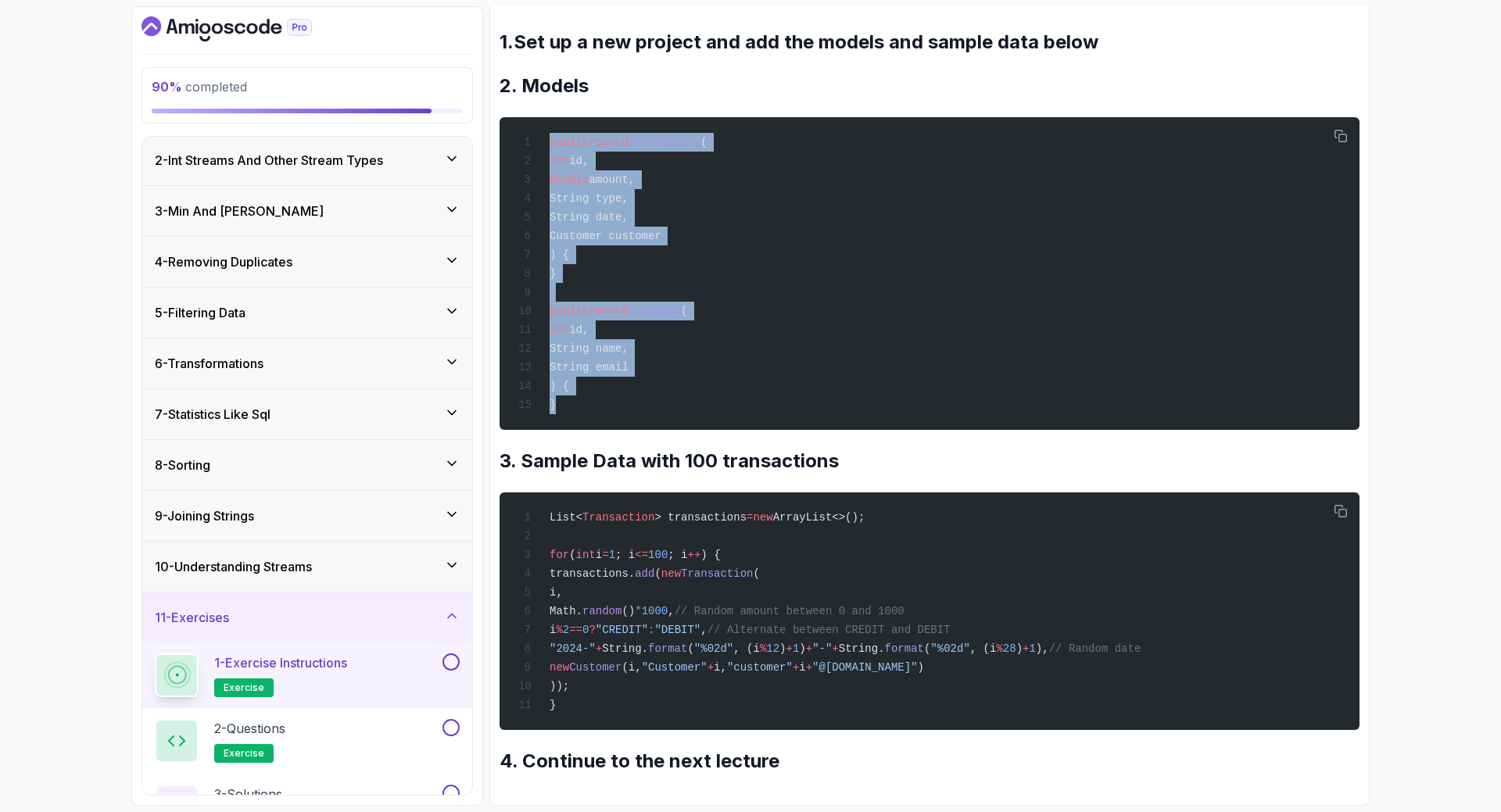
scroll to position [53, 0]
click at [442, 664] on button at bounding box center [451, 661] width 17 height 17
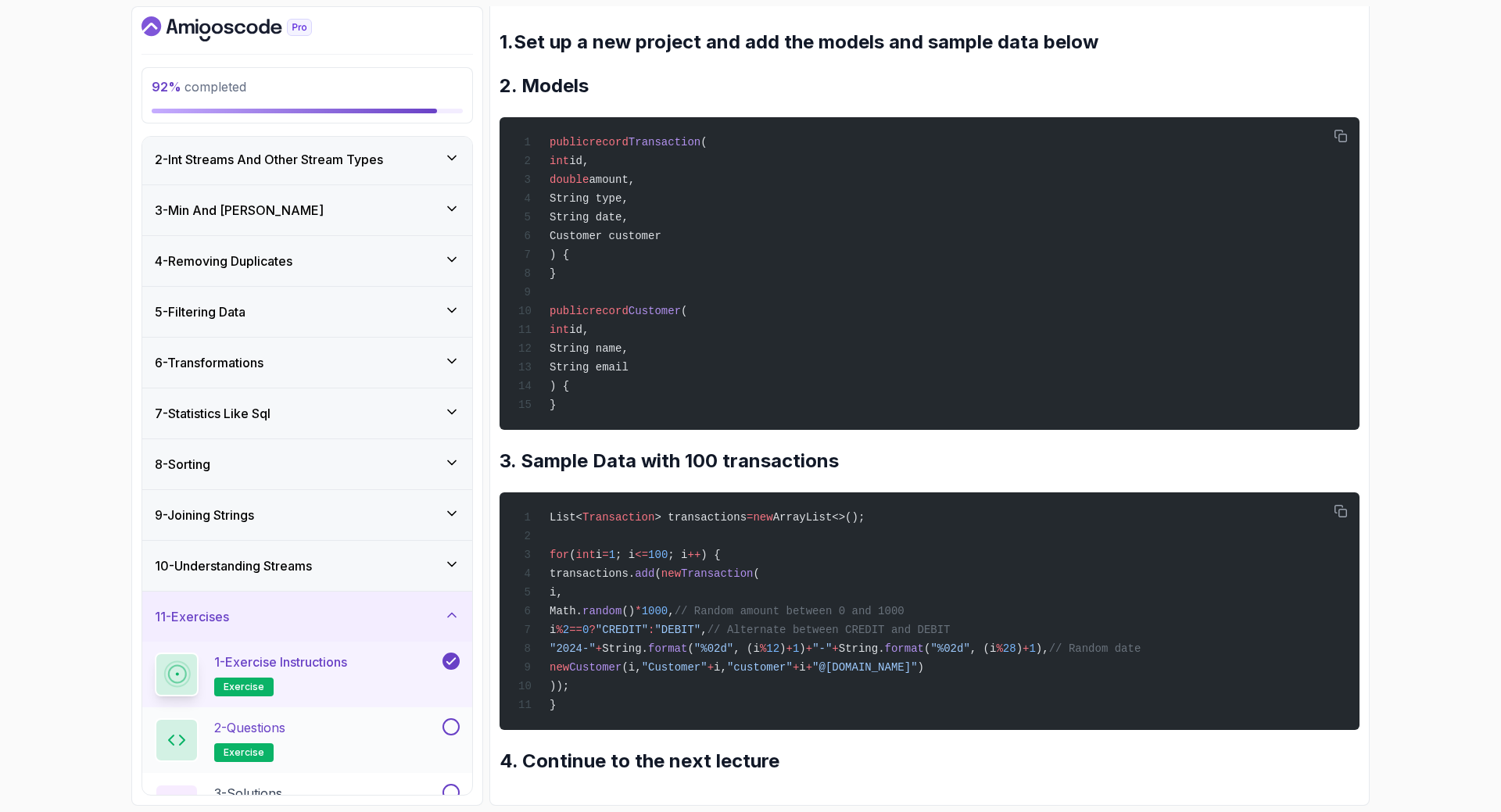
click at [405, 722] on div "2 - Questions exercise" at bounding box center [297, 740] width 285 height 44
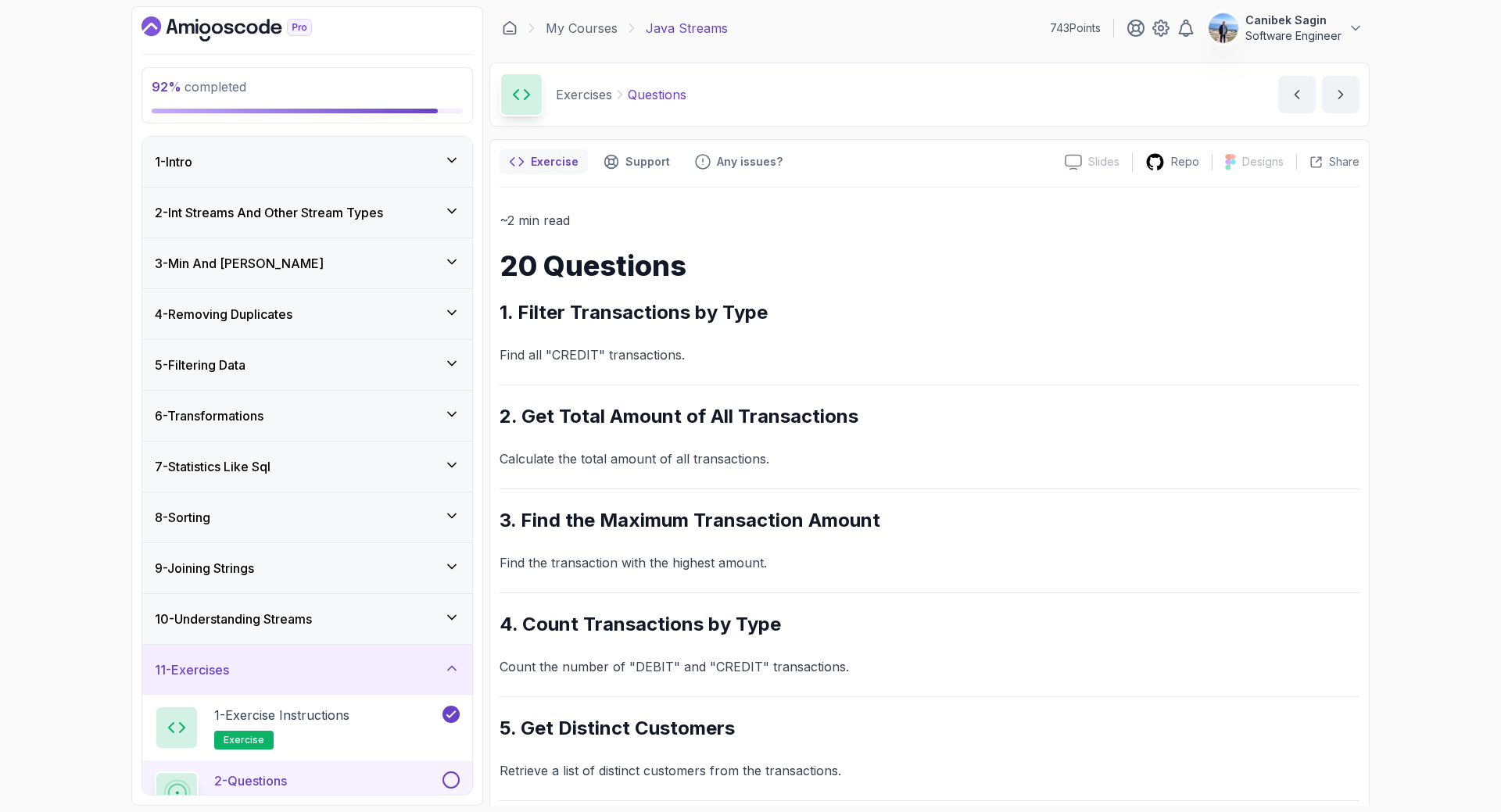
click at [573, 351] on p "Find all "CREDIT" transactions." at bounding box center [930, 355] width 860 height 22
click at [640, 463] on p "Calculate the total amount of all transactions." at bounding box center [930, 459] width 860 height 22
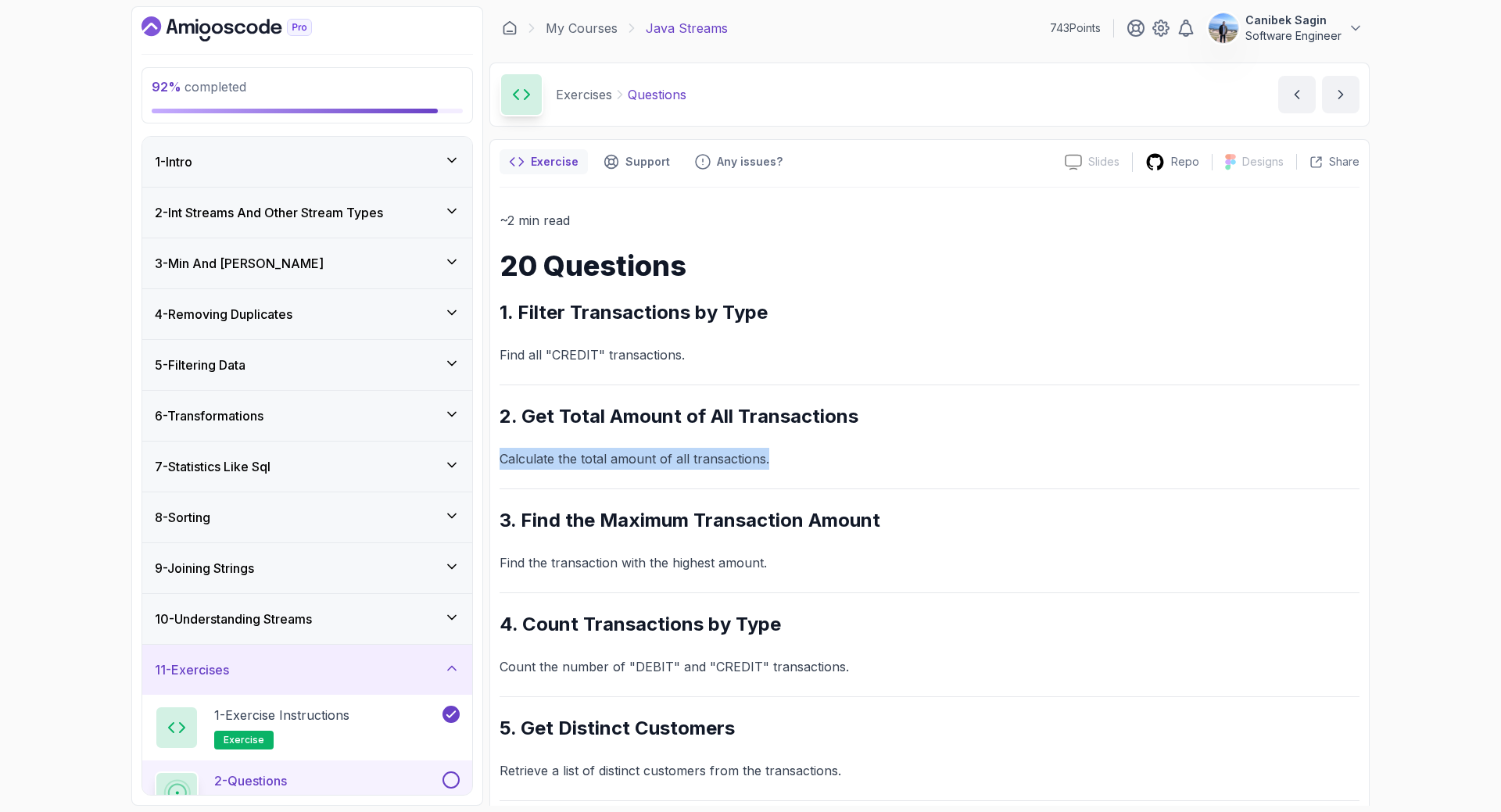
click at [640, 463] on p "Calculate the total amount of all transactions." at bounding box center [930, 459] width 860 height 22
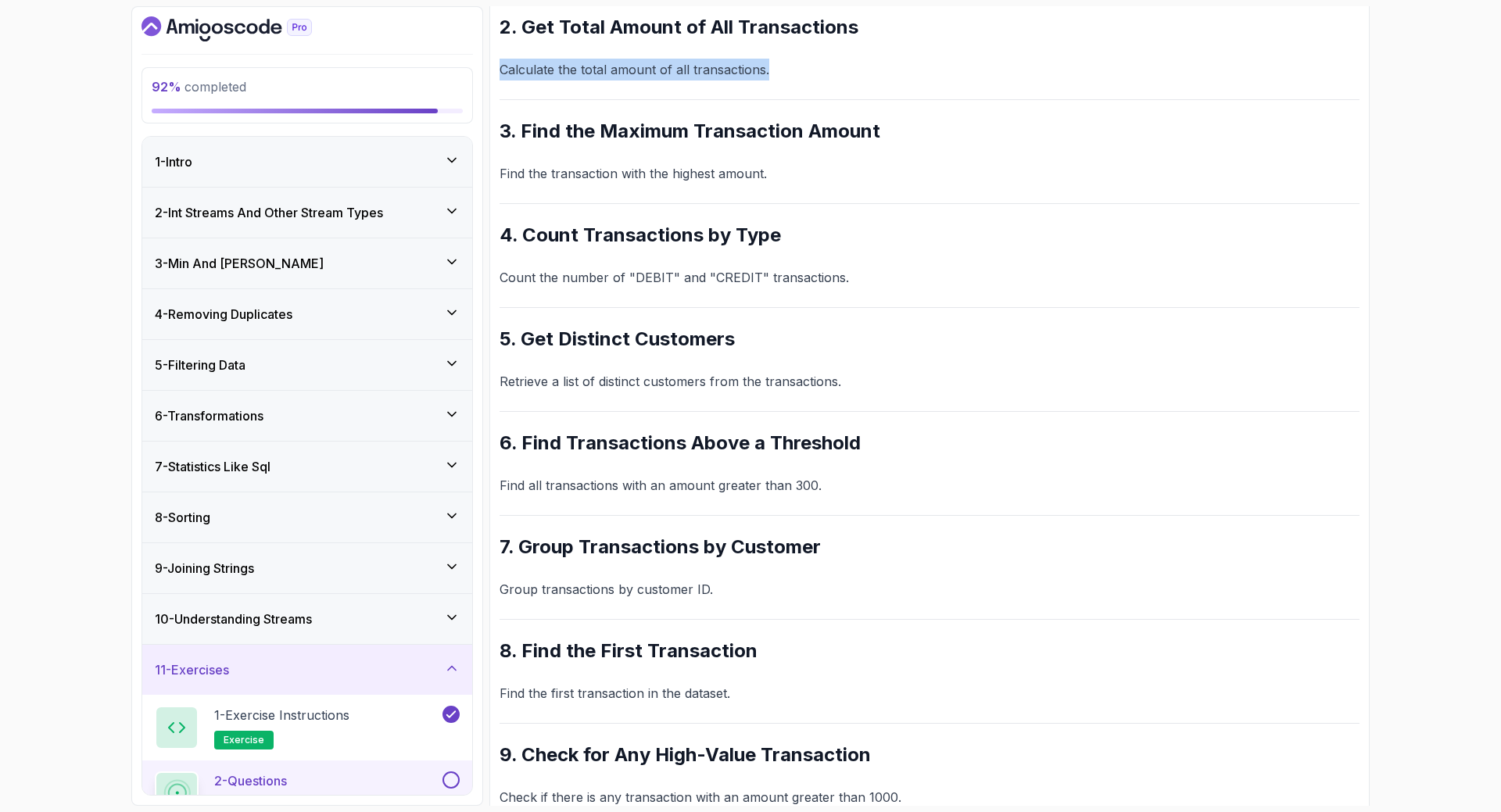
scroll to position [390, 0]
click at [814, 174] on p "Find the transaction with the highest amount." at bounding box center [930, 173] width 860 height 22
click at [814, 173] on p "Find the transaction with the highest amount." at bounding box center [930, 173] width 860 height 22
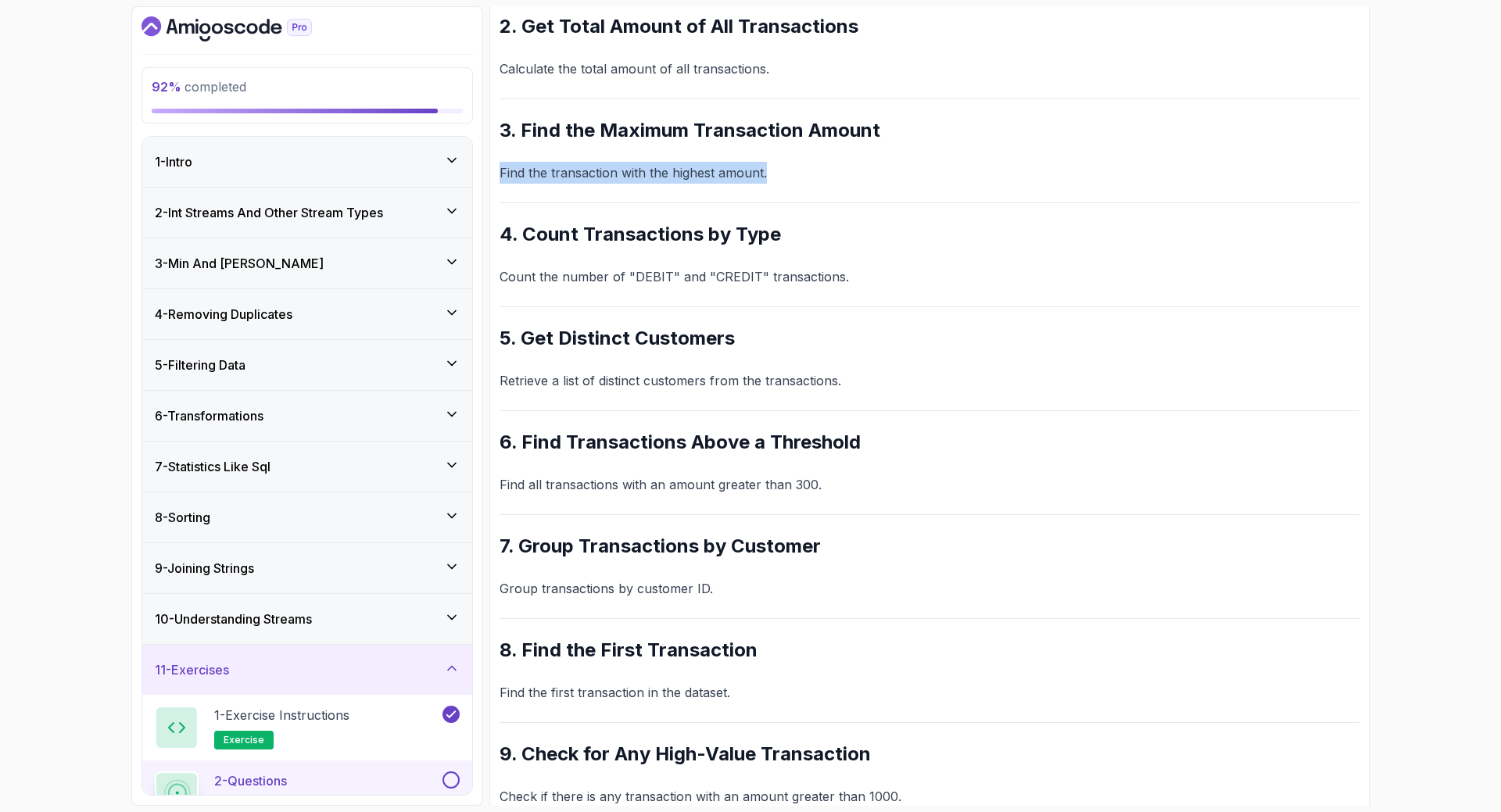
click at [814, 173] on p "Find the transaction with the highest amount." at bounding box center [930, 173] width 860 height 22
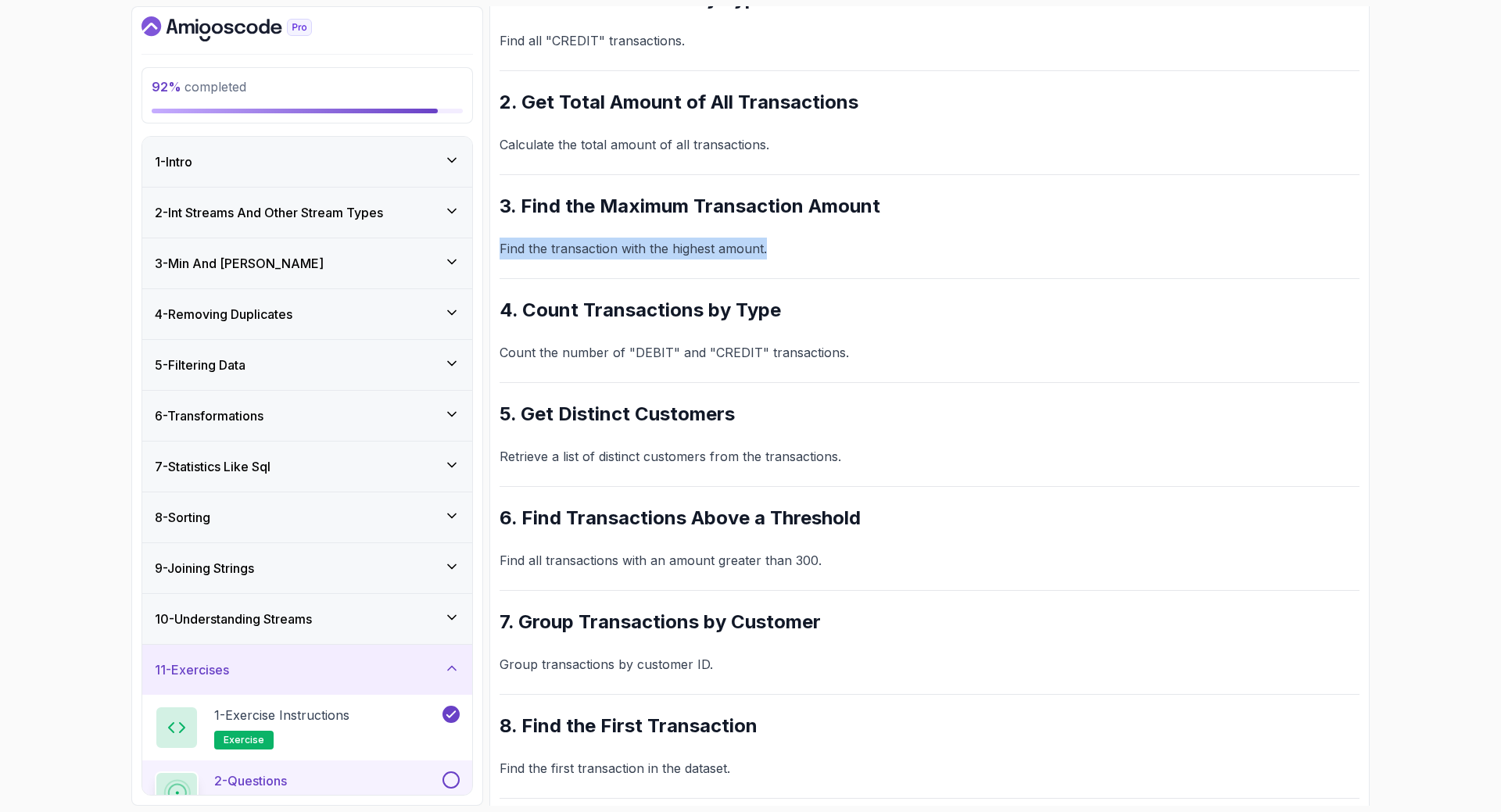
scroll to position [313, 0]
click at [709, 352] on p "Count the number of "DEBIT" and "CREDIT" transactions." at bounding box center [930, 353] width 860 height 22
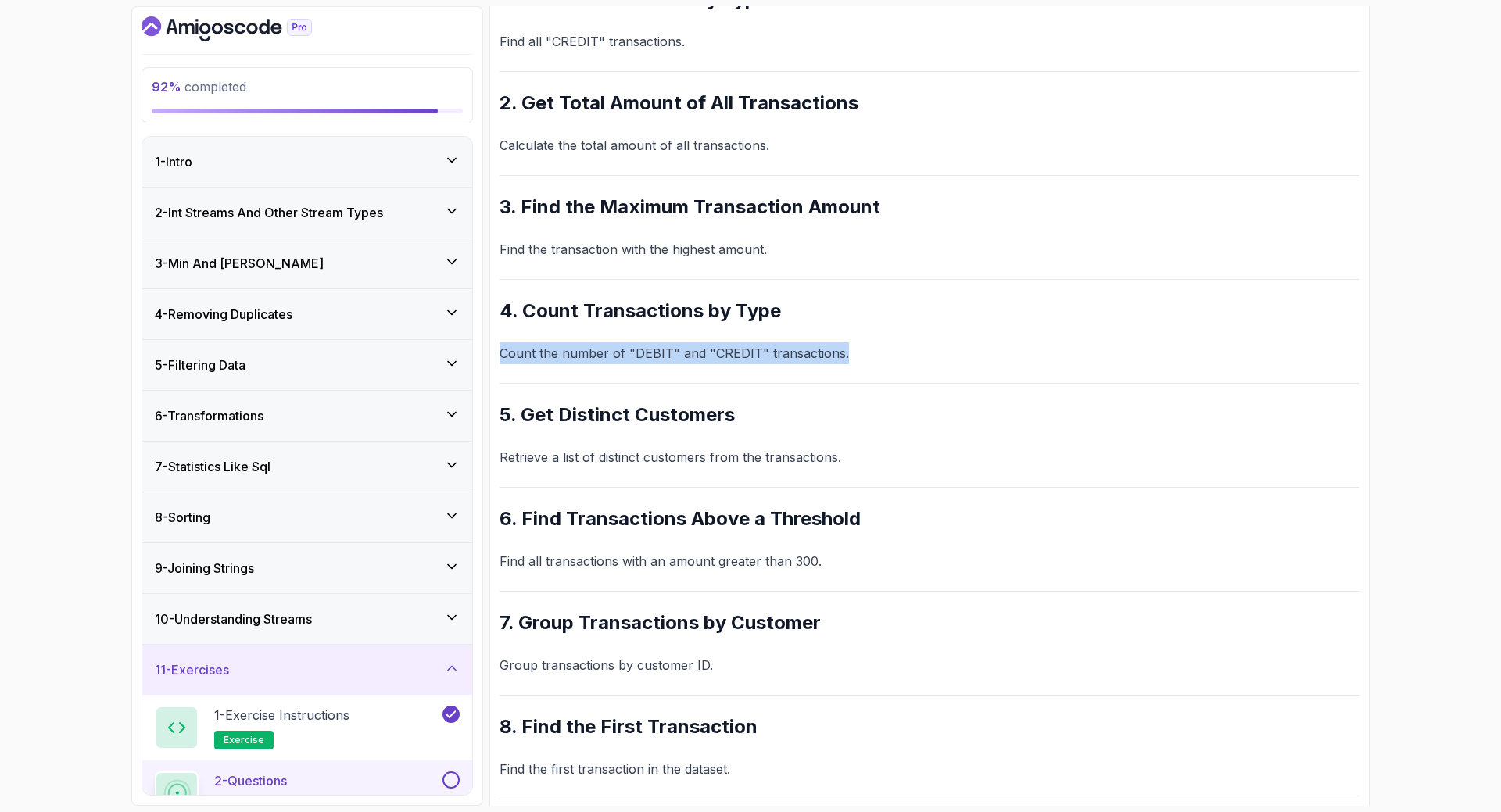
click at [709, 352] on p "Count the number of "DEBIT" and "CREDIT" transactions." at bounding box center [930, 353] width 860 height 22
click at [650, 460] on p "Retrieve a list of distinct customers from the transactions." at bounding box center [930, 457] width 860 height 22
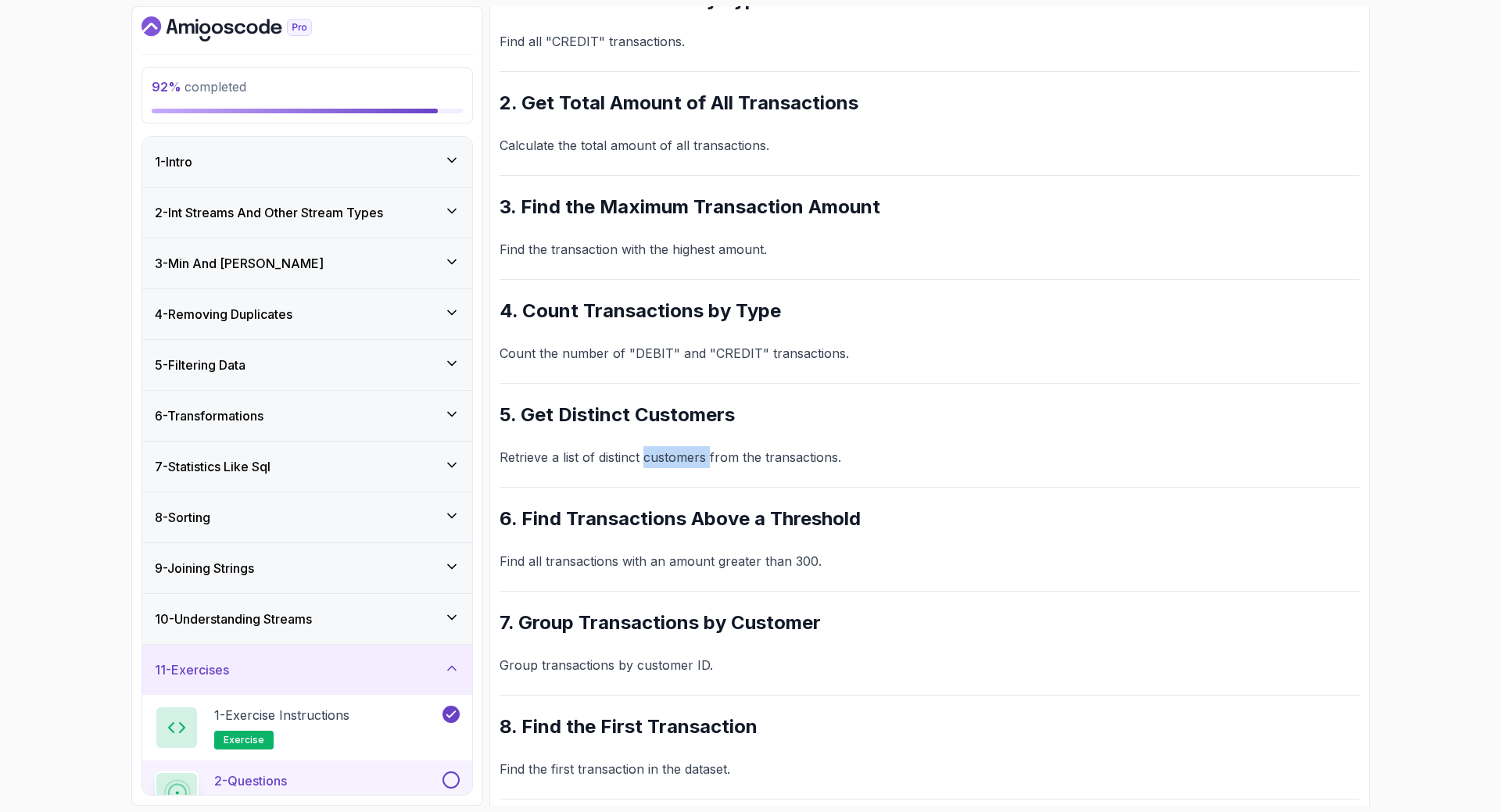
click at [650, 460] on p "Retrieve a list of distinct customers from the transactions." at bounding box center [930, 457] width 860 height 22
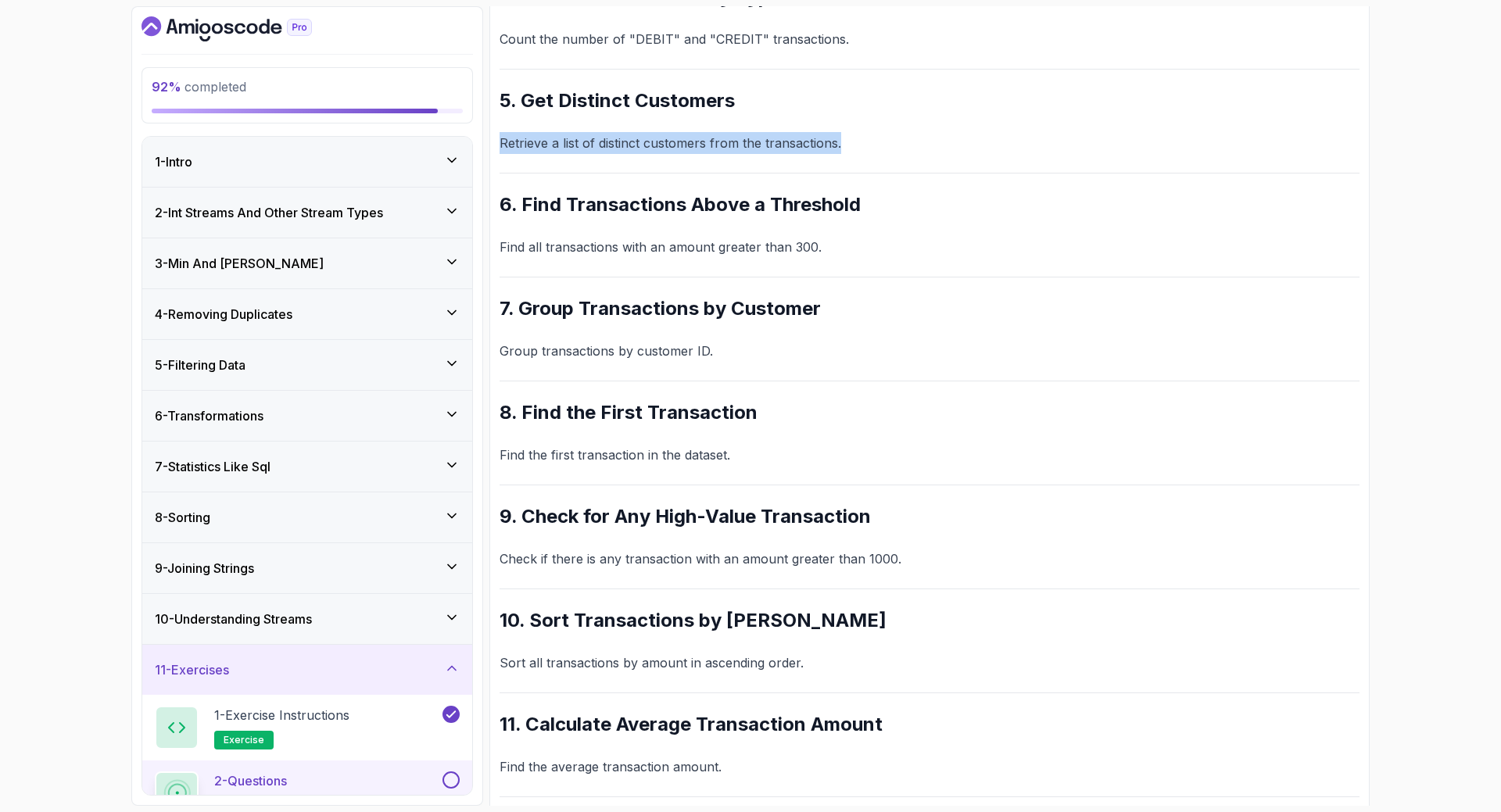
scroll to position [626, 0]
click at [575, 149] on p "Retrieve a list of distinct customers from the transactions." at bounding box center [930, 145] width 860 height 22
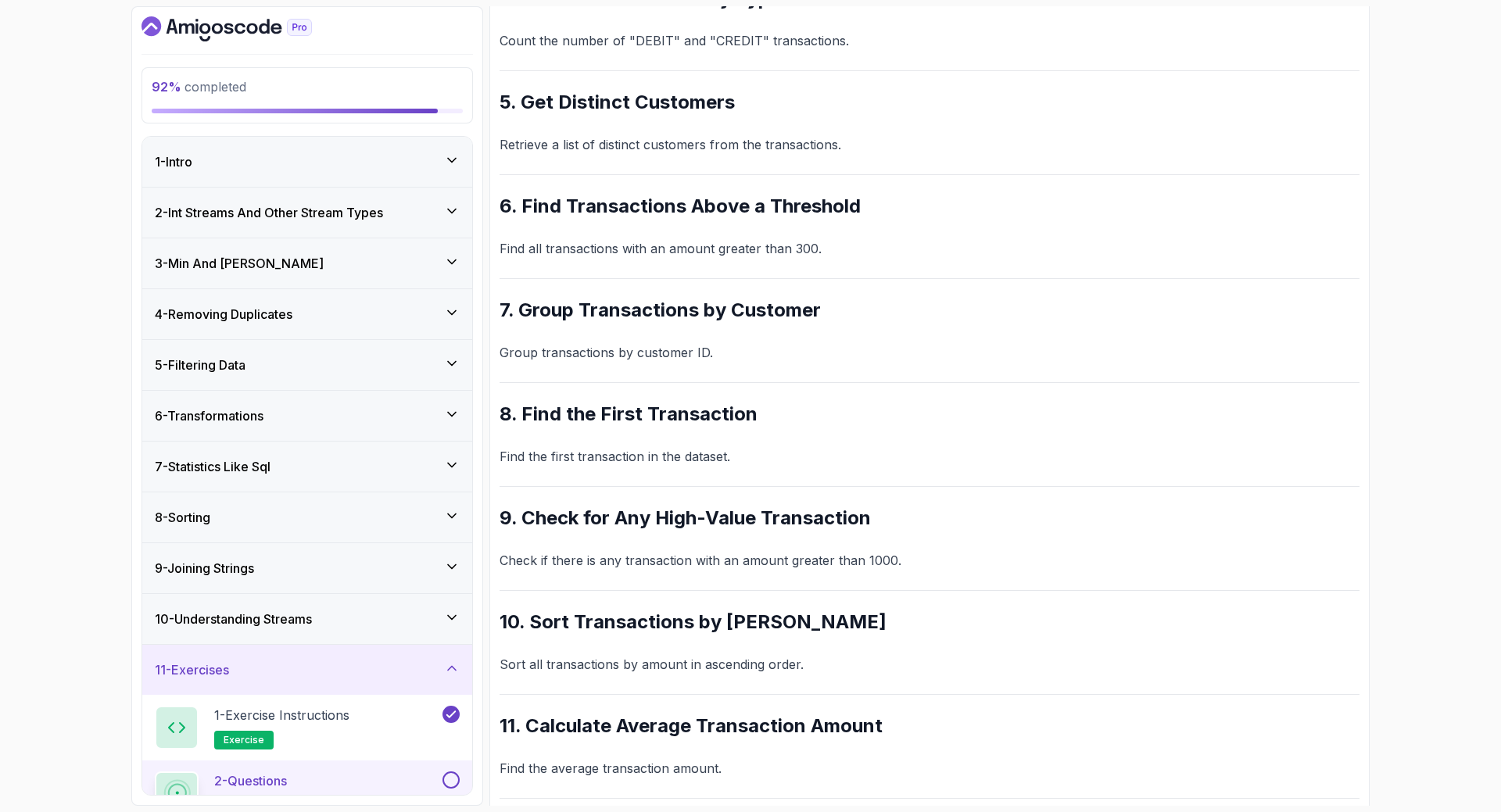
click at [575, 149] on p "Retrieve a list of distinct customers from the transactions." at bounding box center [930, 145] width 860 height 22
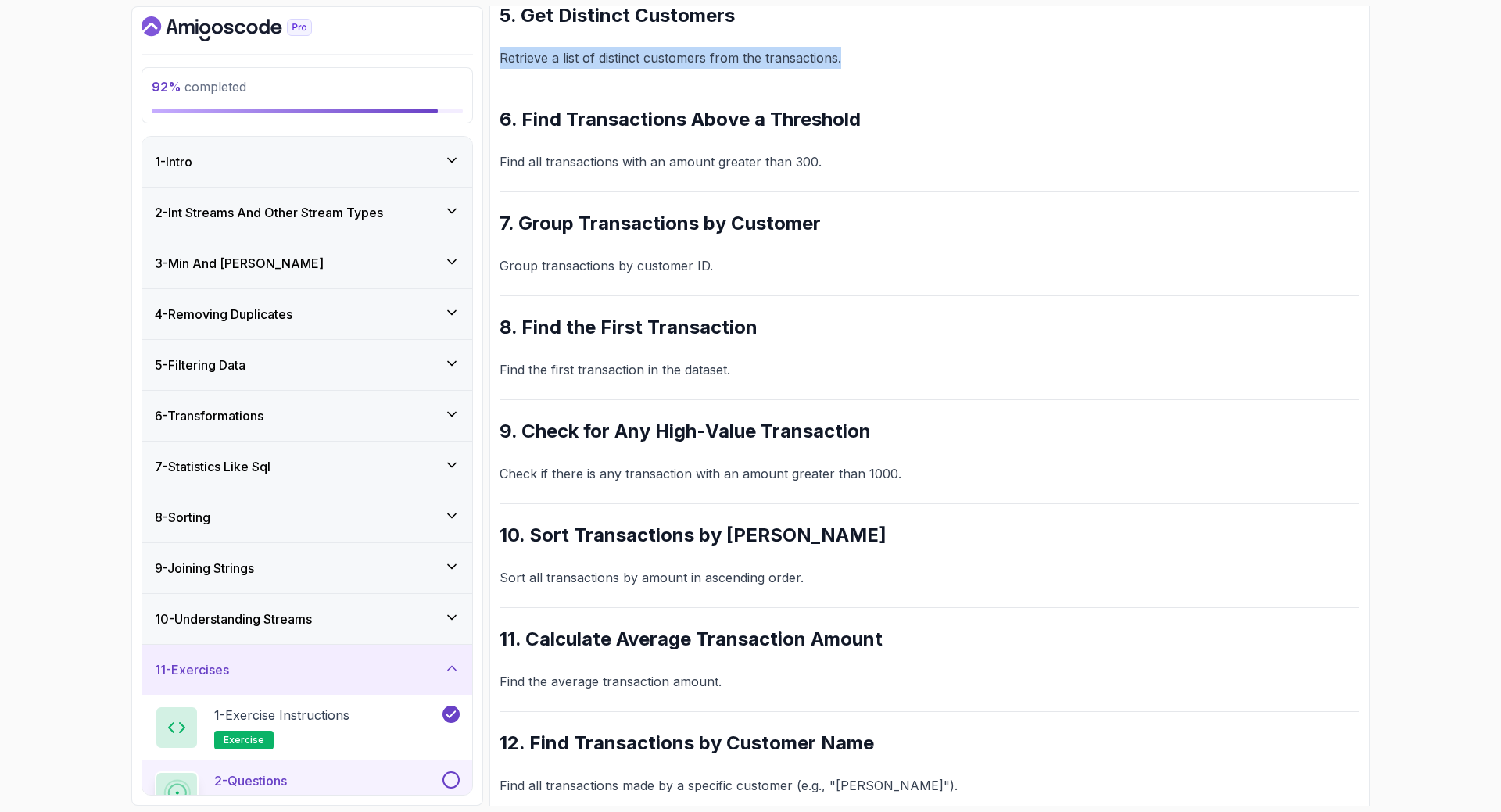
scroll to position [709, 0]
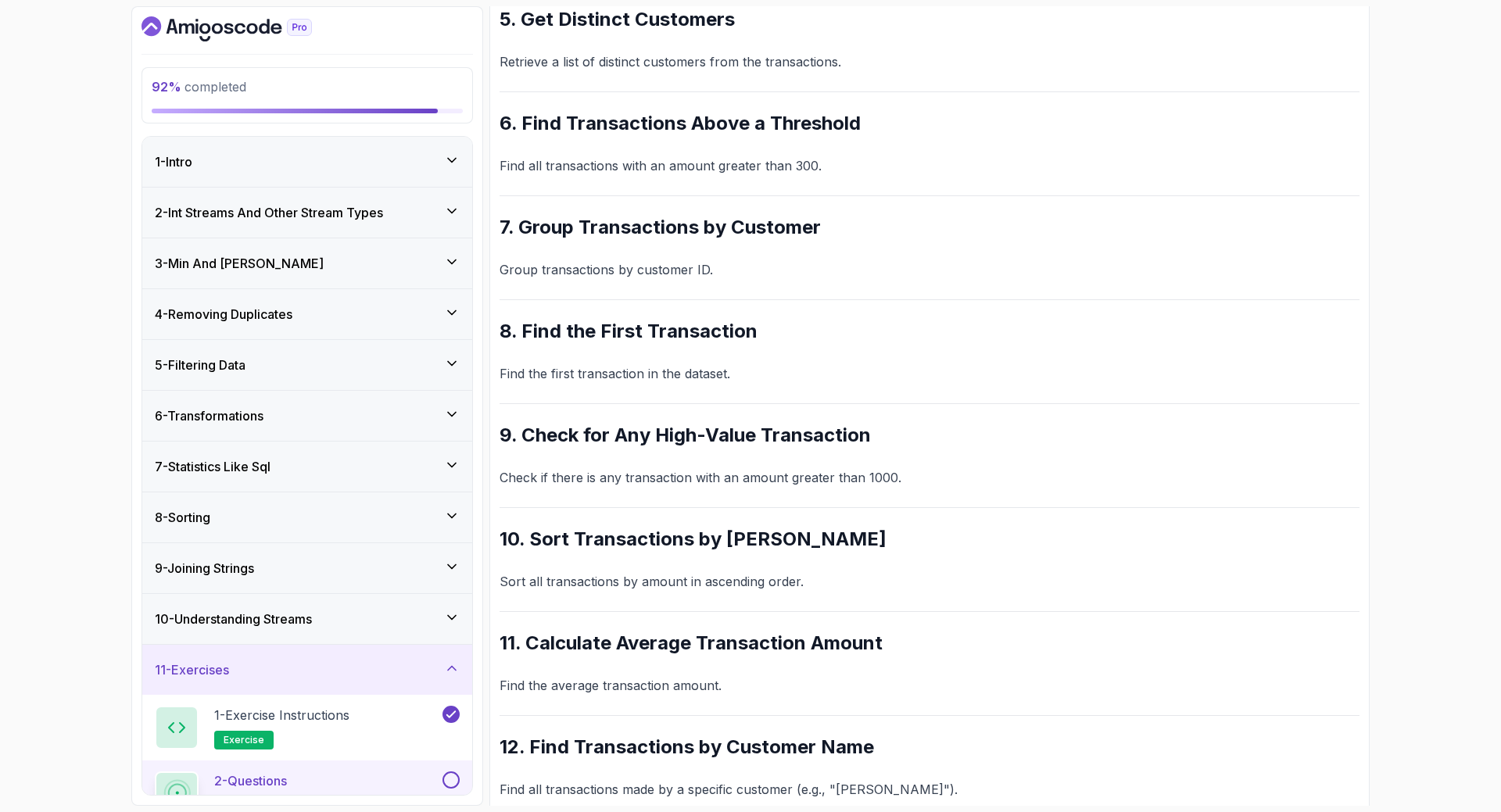
click at [726, 164] on p "Find all transactions with an amount greater than 300." at bounding box center [930, 166] width 860 height 22
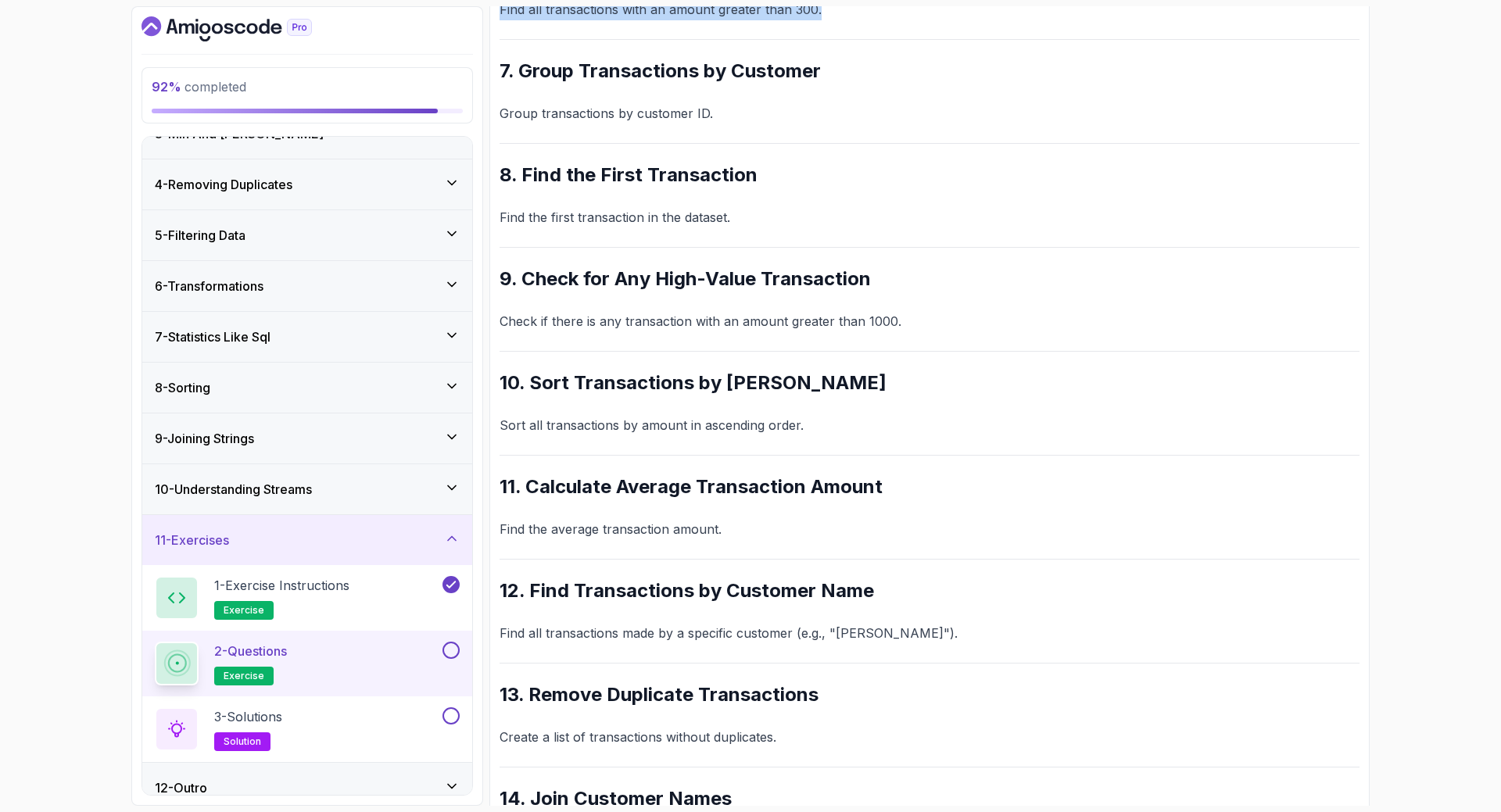
scroll to position [148, 0]
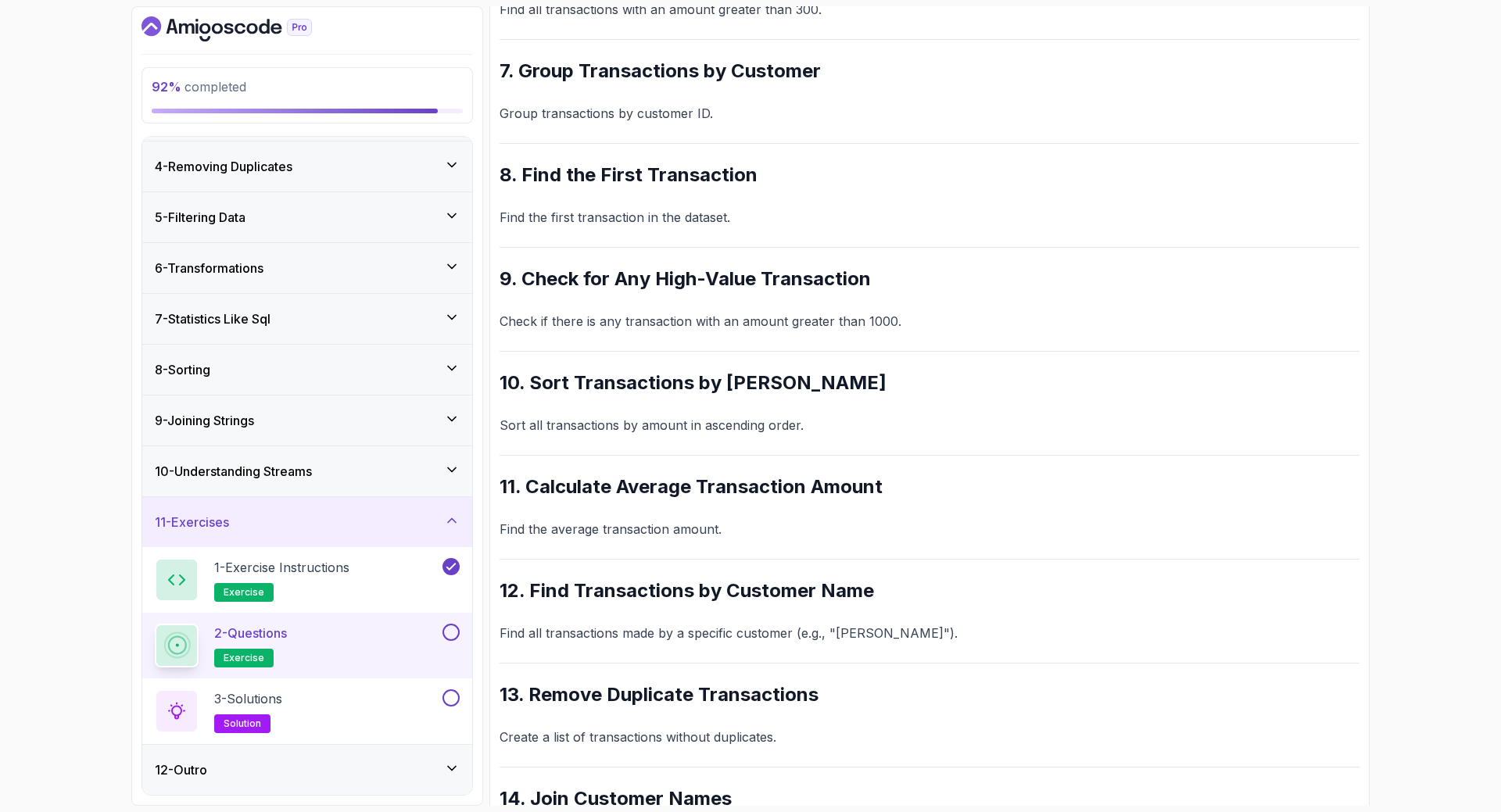
click at [614, 107] on p "Group transactions by customer ID." at bounding box center [930, 113] width 860 height 22
click at [612, 117] on p "Group transactions by customer ID." at bounding box center [930, 113] width 860 height 22
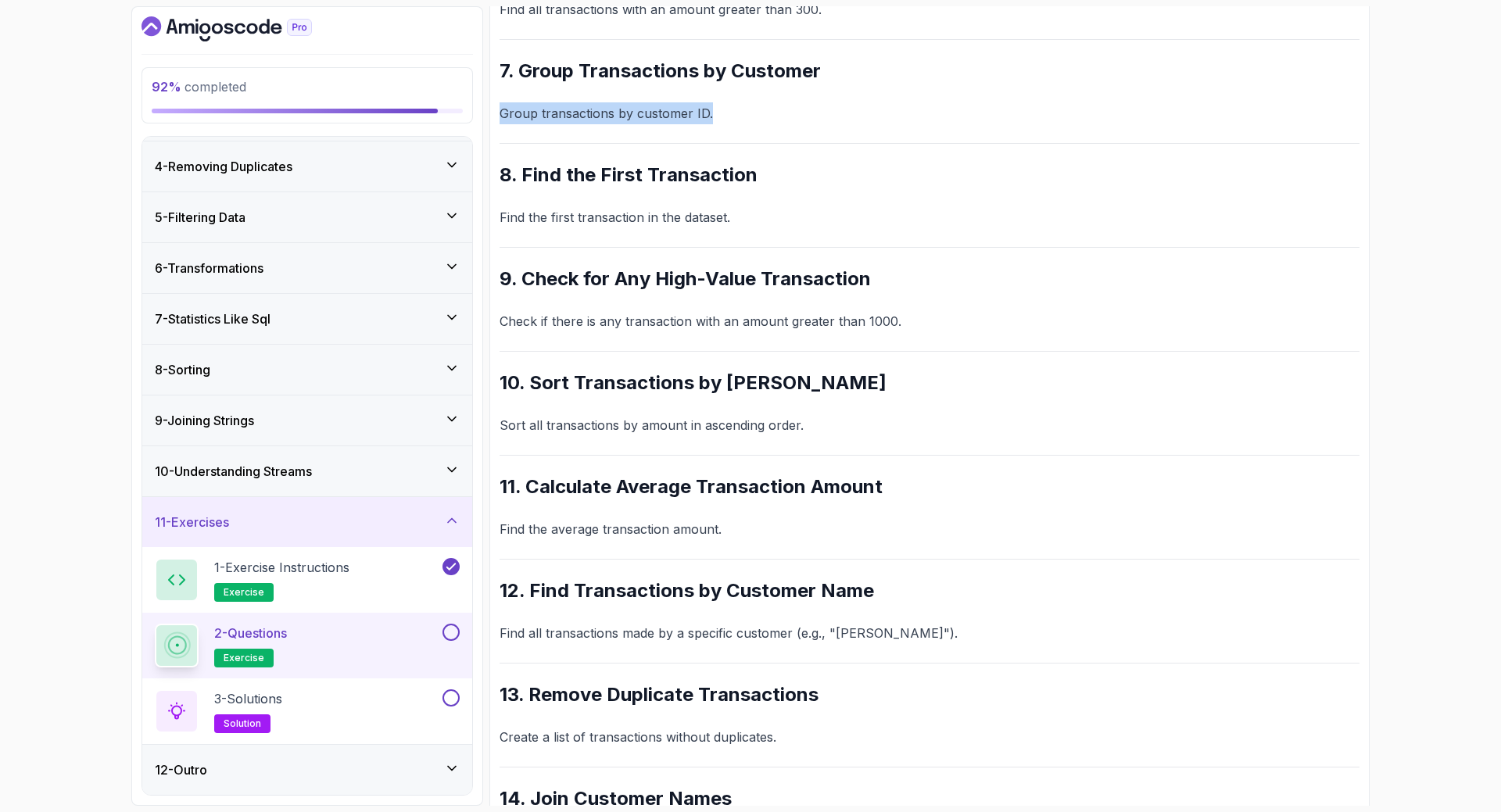
click at [612, 117] on p "Group transactions by customer ID." at bounding box center [930, 113] width 860 height 22
click at [679, 224] on p "Find the first transaction in the dataset." at bounding box center [930, 217] width 860 height 22
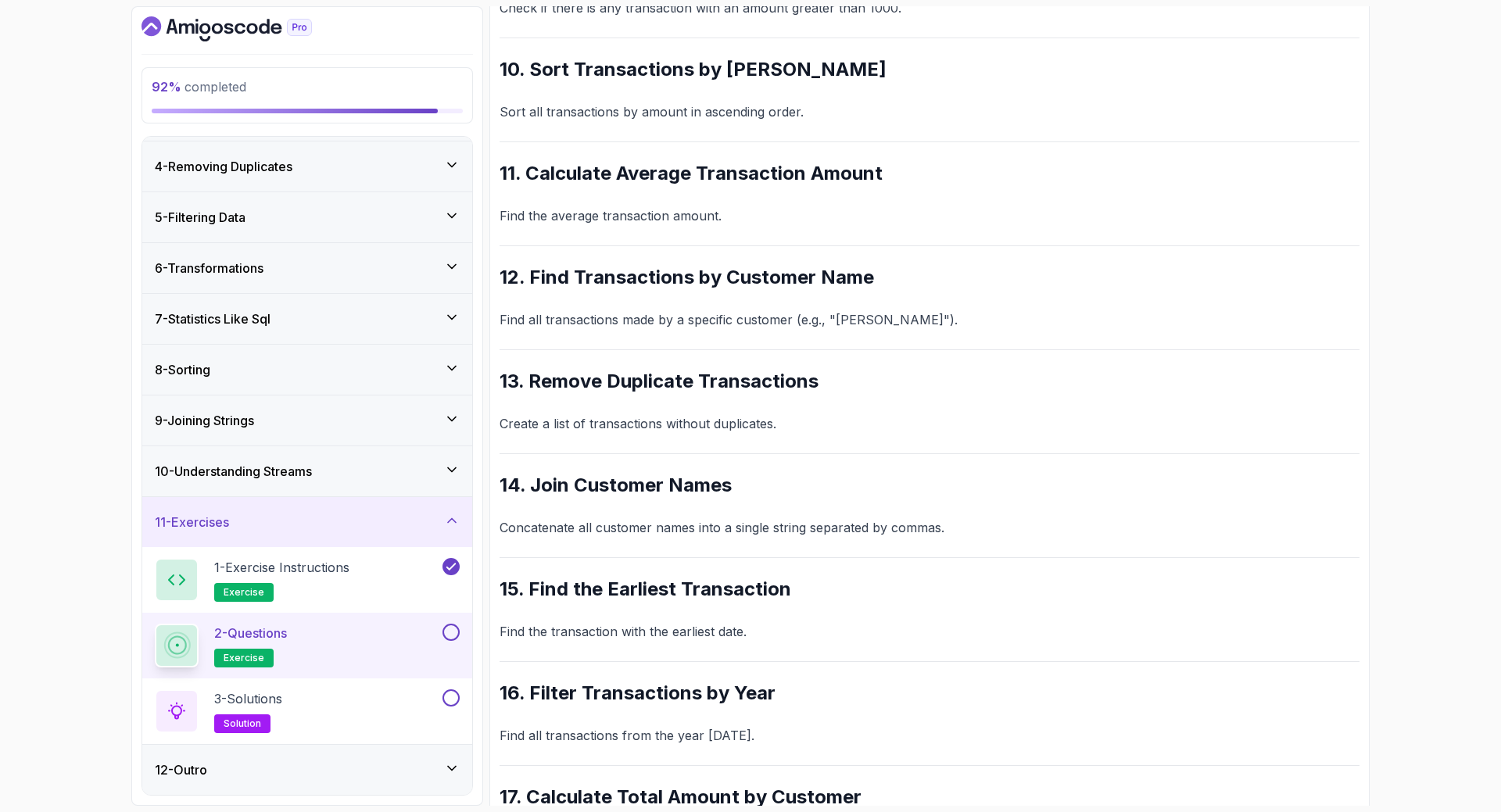
scroll to position [1178, 0]
click at [462, 638] on div "2 - Questions exercise" at bounding box center [307, 646] width 330 height 66
click at [453, 634] on button at bounding box center [451, 632] width 17 height 17
click at [453, 634] on icon at bounding box center [451, 632] width 14 height 16
click at [453, 634] on button at bounding box center [451, 632] width 17 height 17
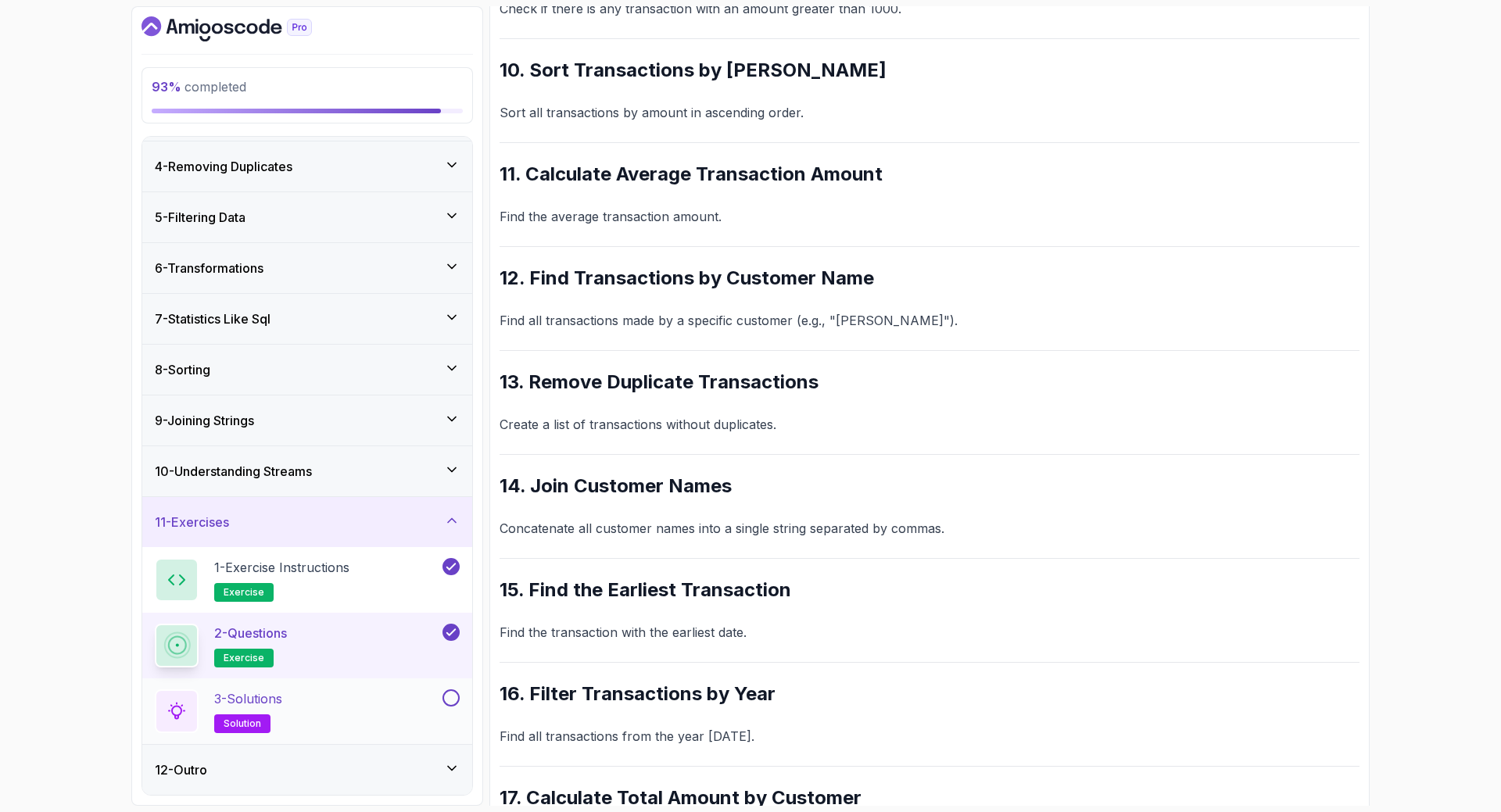
click at [346, 710] on div "3 - Solutions solution" at bounding box center [297, 711] width 285 height 44
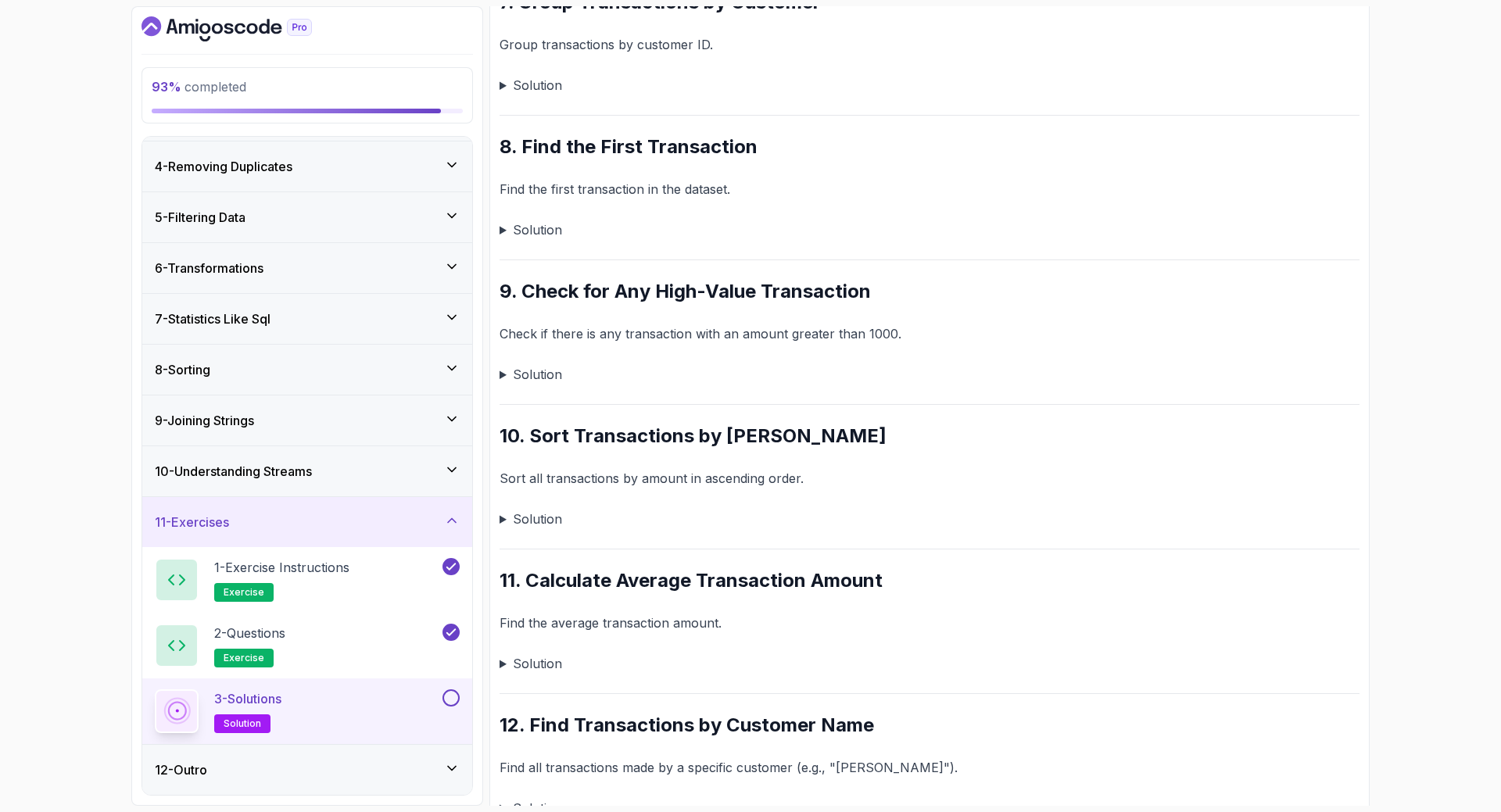
click at [346, 710] on div "3 - Solutions solution" at bounding box center [297, 711] width 285 height 44
click at [444, 702] on button at bounding box center [451, 698] width 17 height 17
click at [316, 761] on div "12 - Outro" at bounding box center [307, 770] width 305 height 19
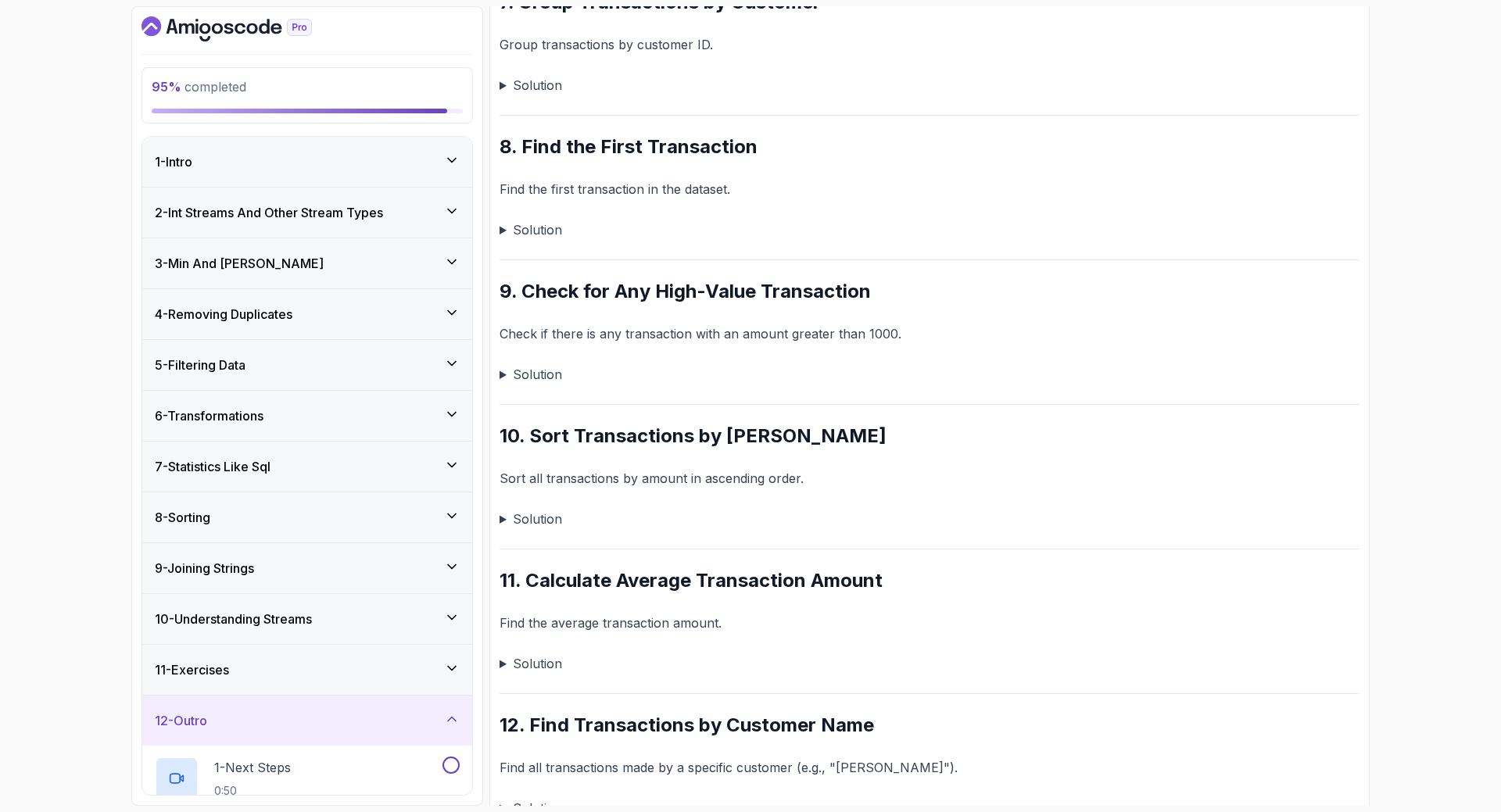
click at [274, 671] on div "11 - Exercises" at bounding box center [307, 670] width 305 height 19
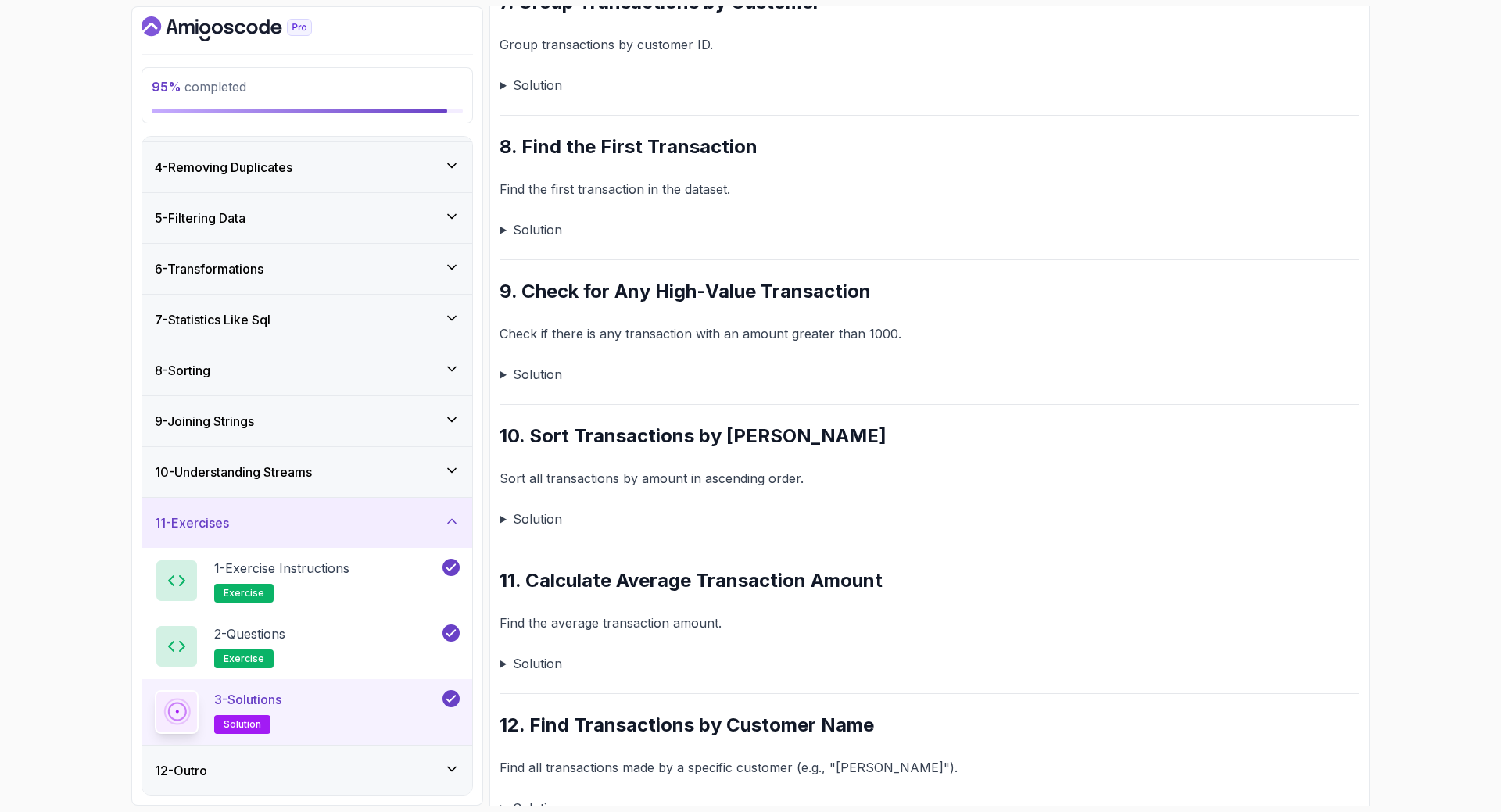
scroll to position [148, 0]
click at [169, 710] on icon at bounding box center [177, 711] width 19 height 19
click at [232, 703] on p "3 - Solutions" at bounding box center [248, 699] width 67 height 19
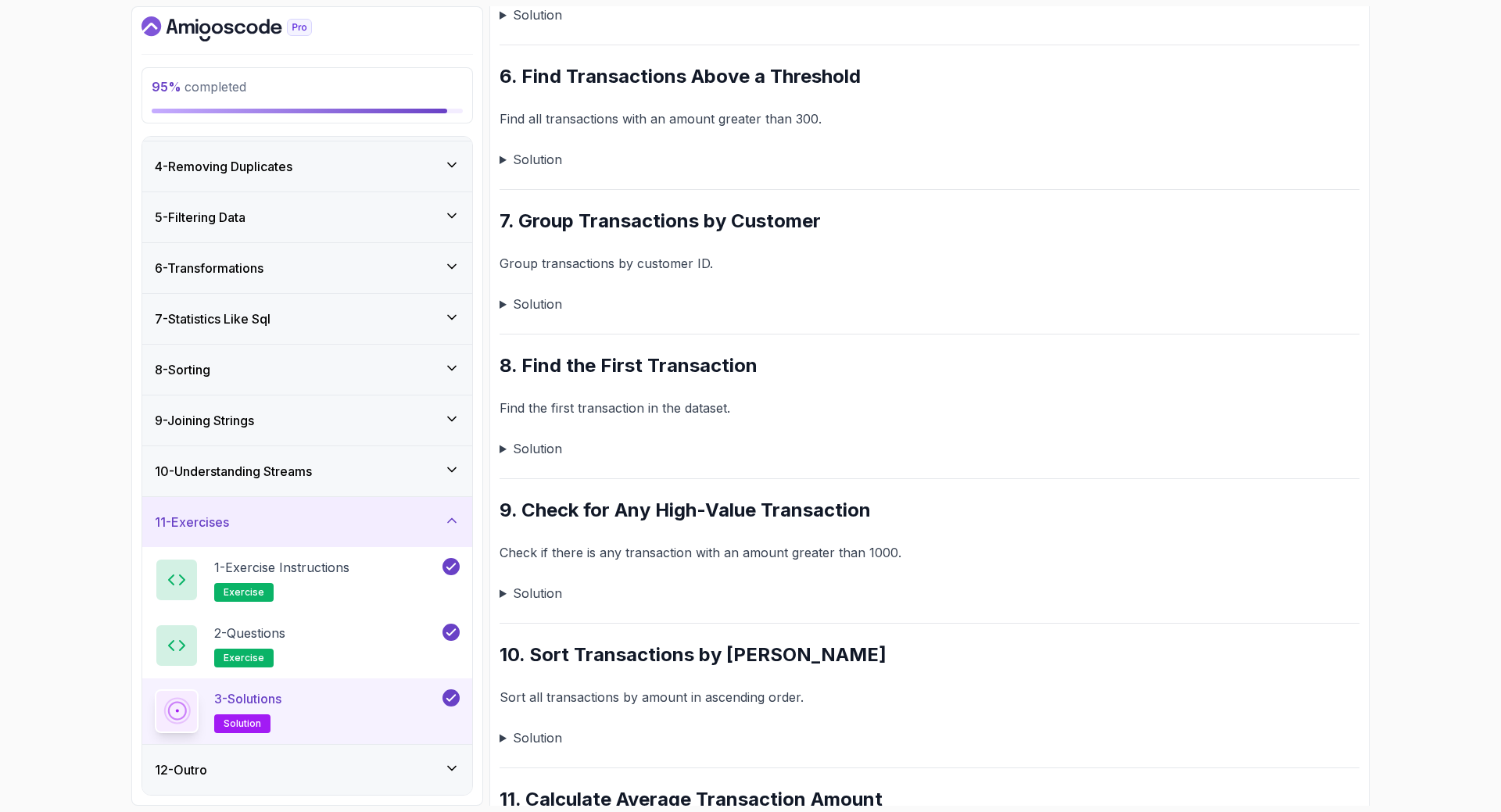
drag, startPoint x: 280, startPoint y: 762, endPoint x: 358, endPoint y: 575, distance: 202.6
click at [281, 762] on div "12 - Outro" at bounding box center [307, 770] width 305 height 19
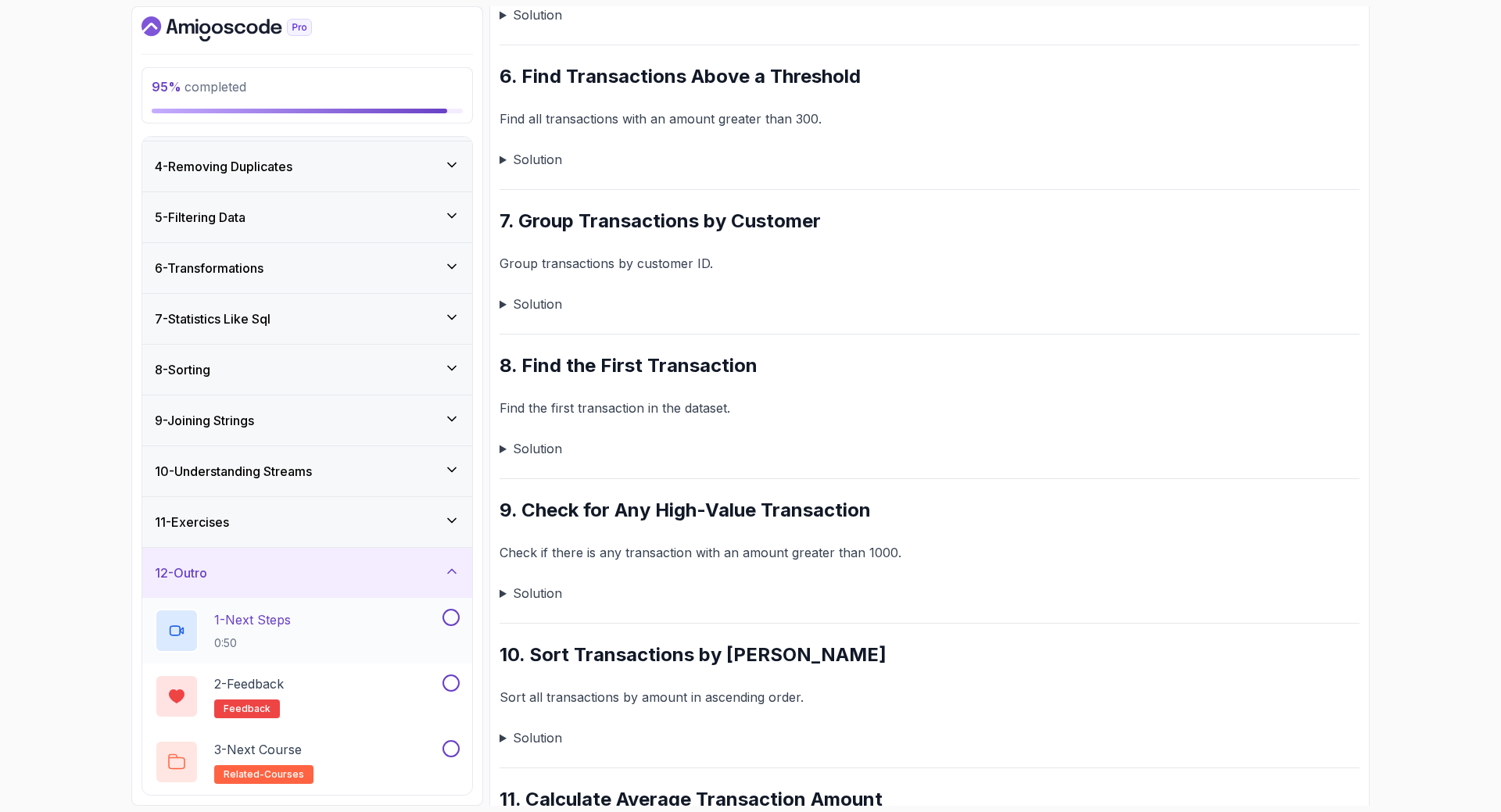
click at [446, 617] on button at bounding box center [451, 617] width 17 height 17
click at [451, 683] on button at bounding box center [451, 683] width 17 height 17
click at [450, 751] on button at bounding box center [451, 749] width 17 height 17
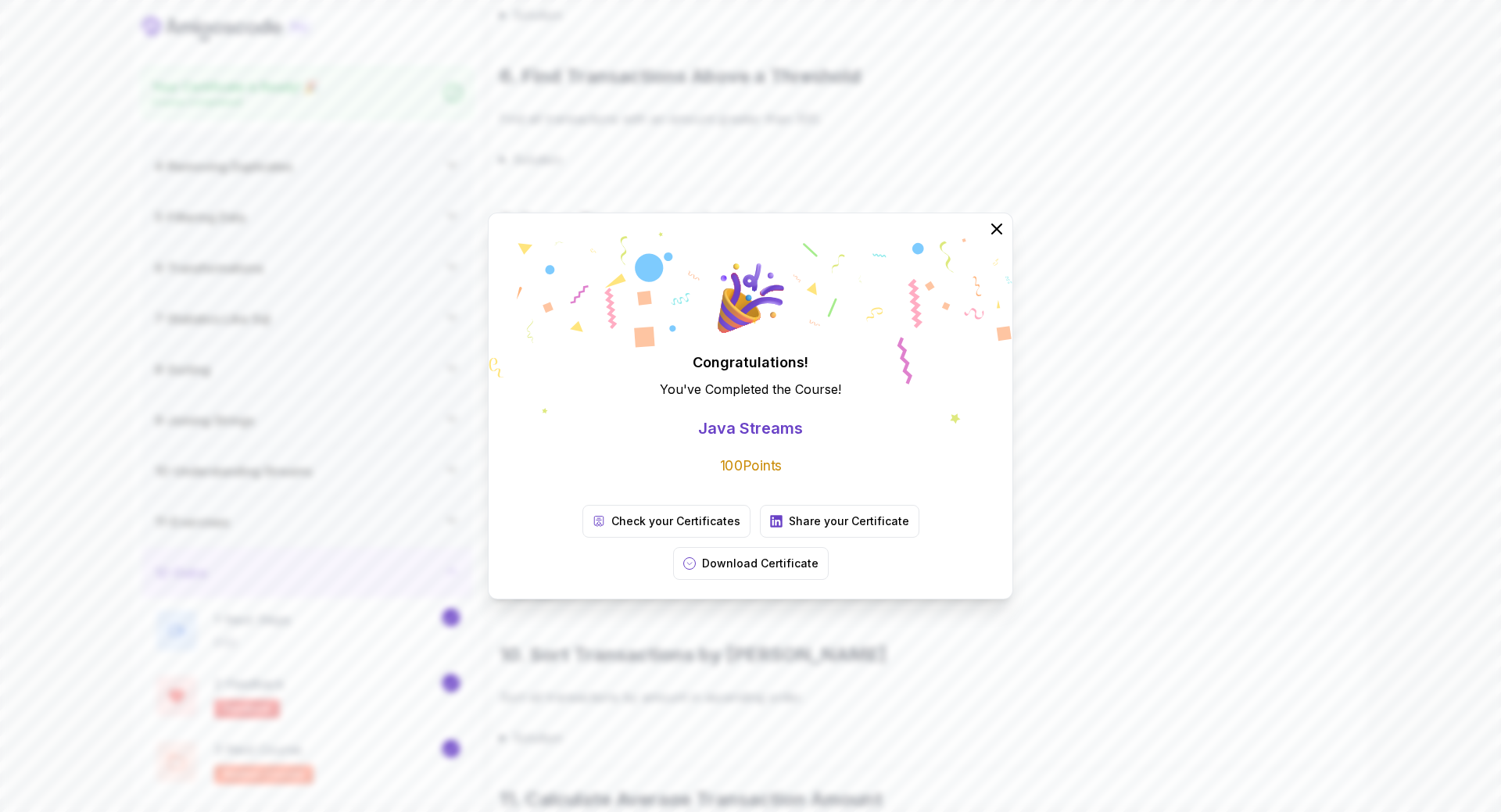
scroll to position [143, 0]
click at [998, 234] on icon at bounding box center [996, 228] width 10 height 10
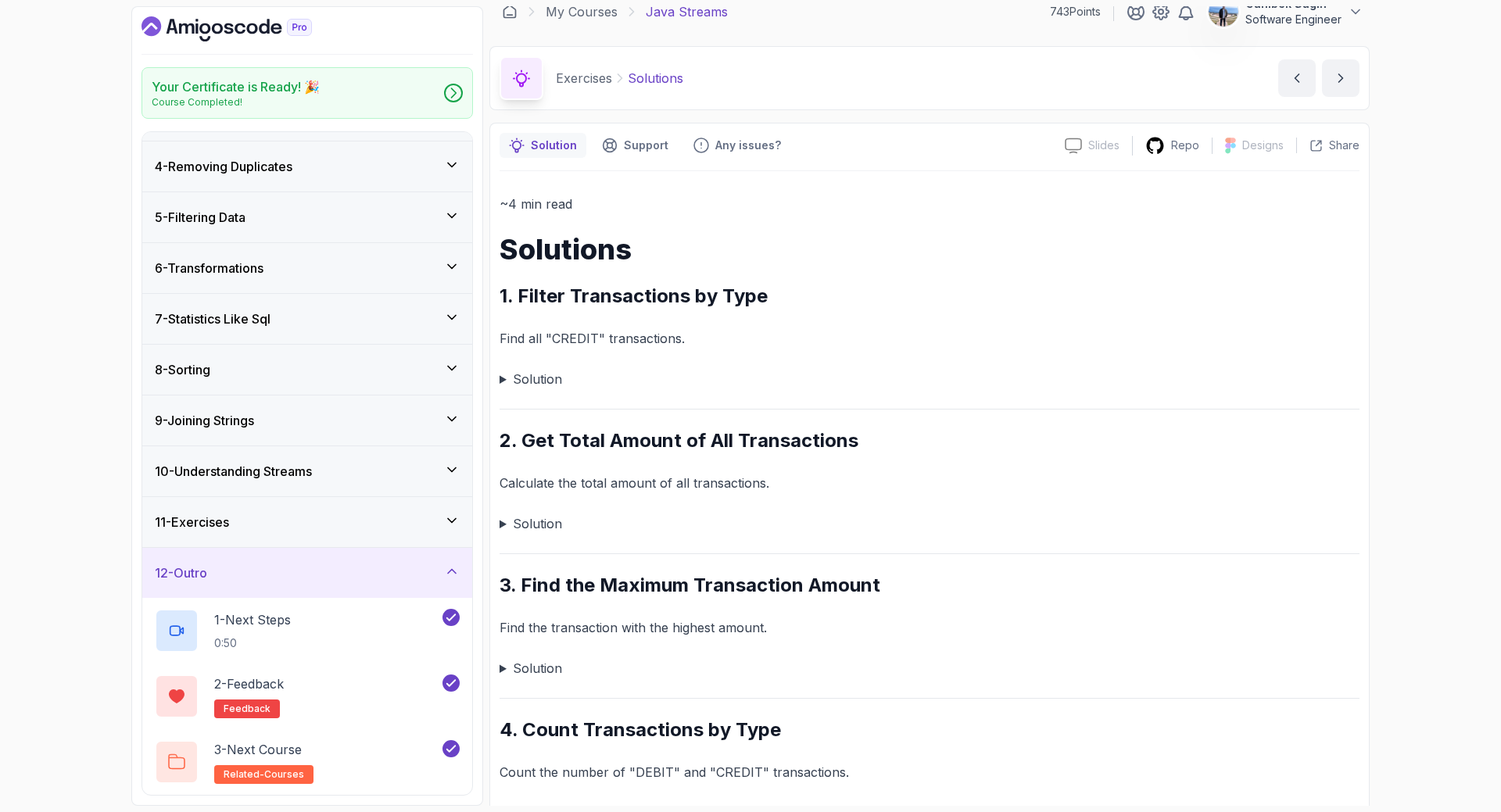
scroll to position [0, 0]
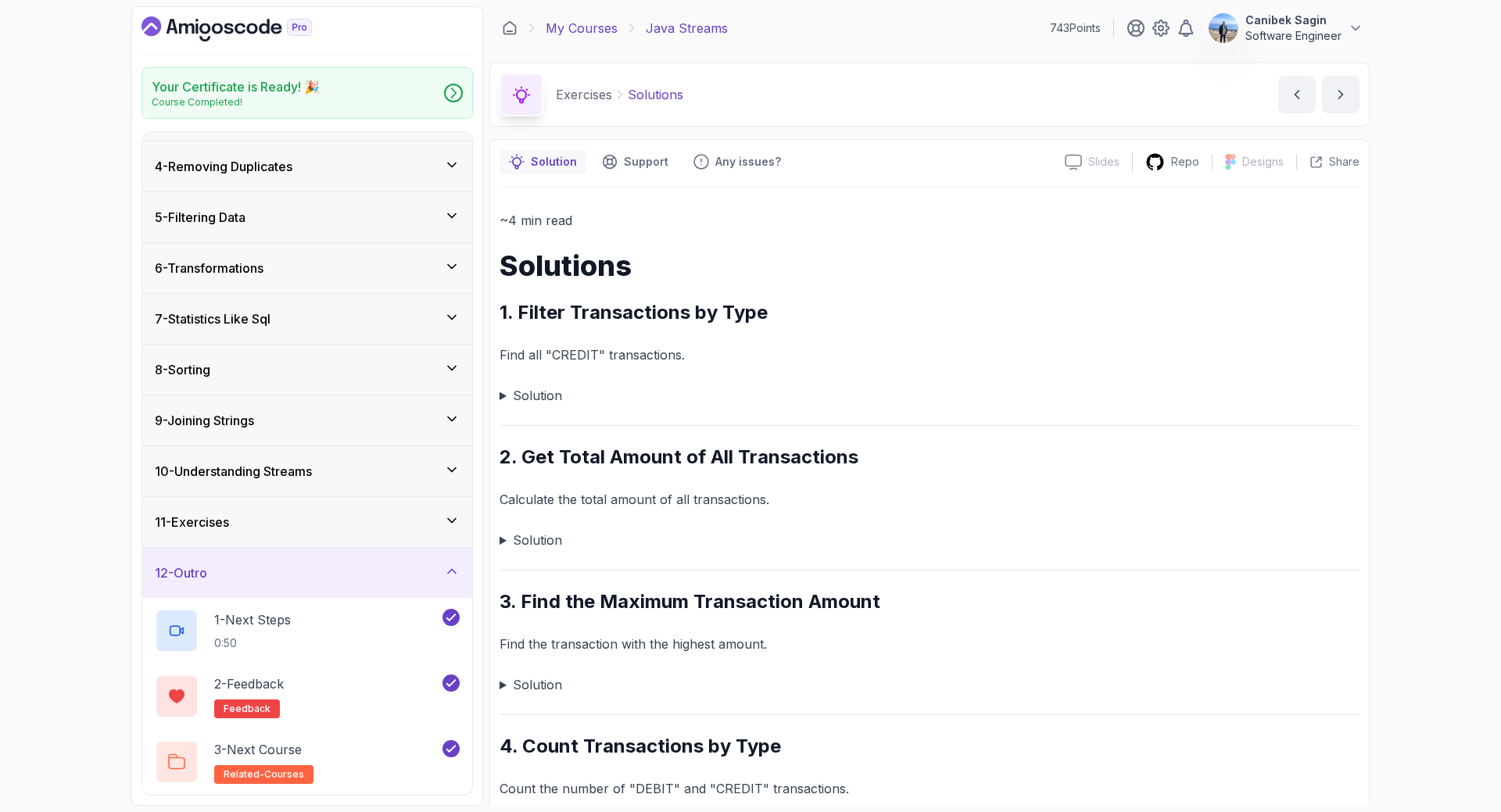
click at [582, 27] on link "My Courses" at bounding box center [582, 28] width 72 height 19
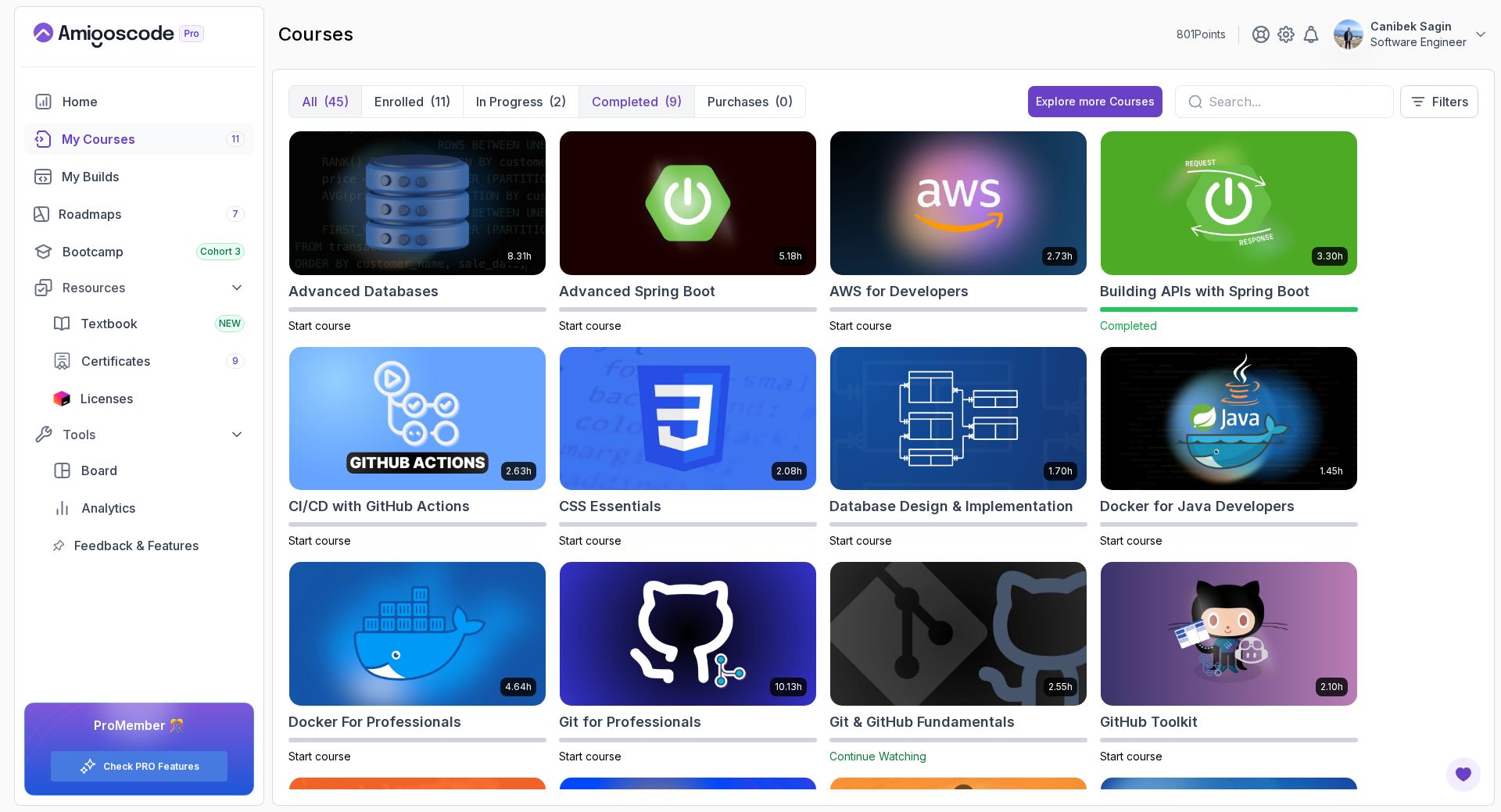
click at [624, 95] on p "Completed" at bounding box center [625, 102] width 66 height 19
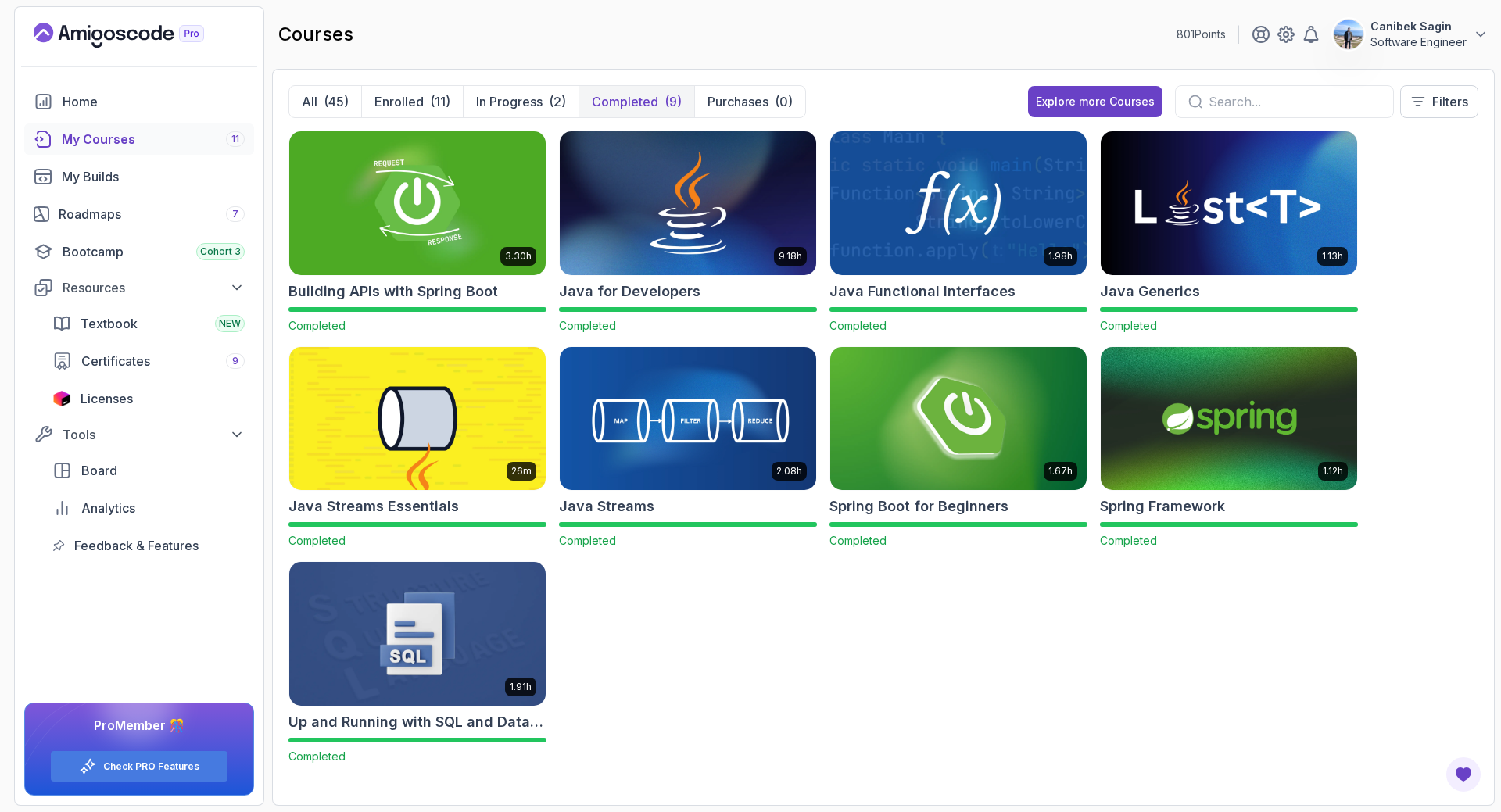
click at [421, 651] on img at bounding box center [417, 634] width 269 height 151
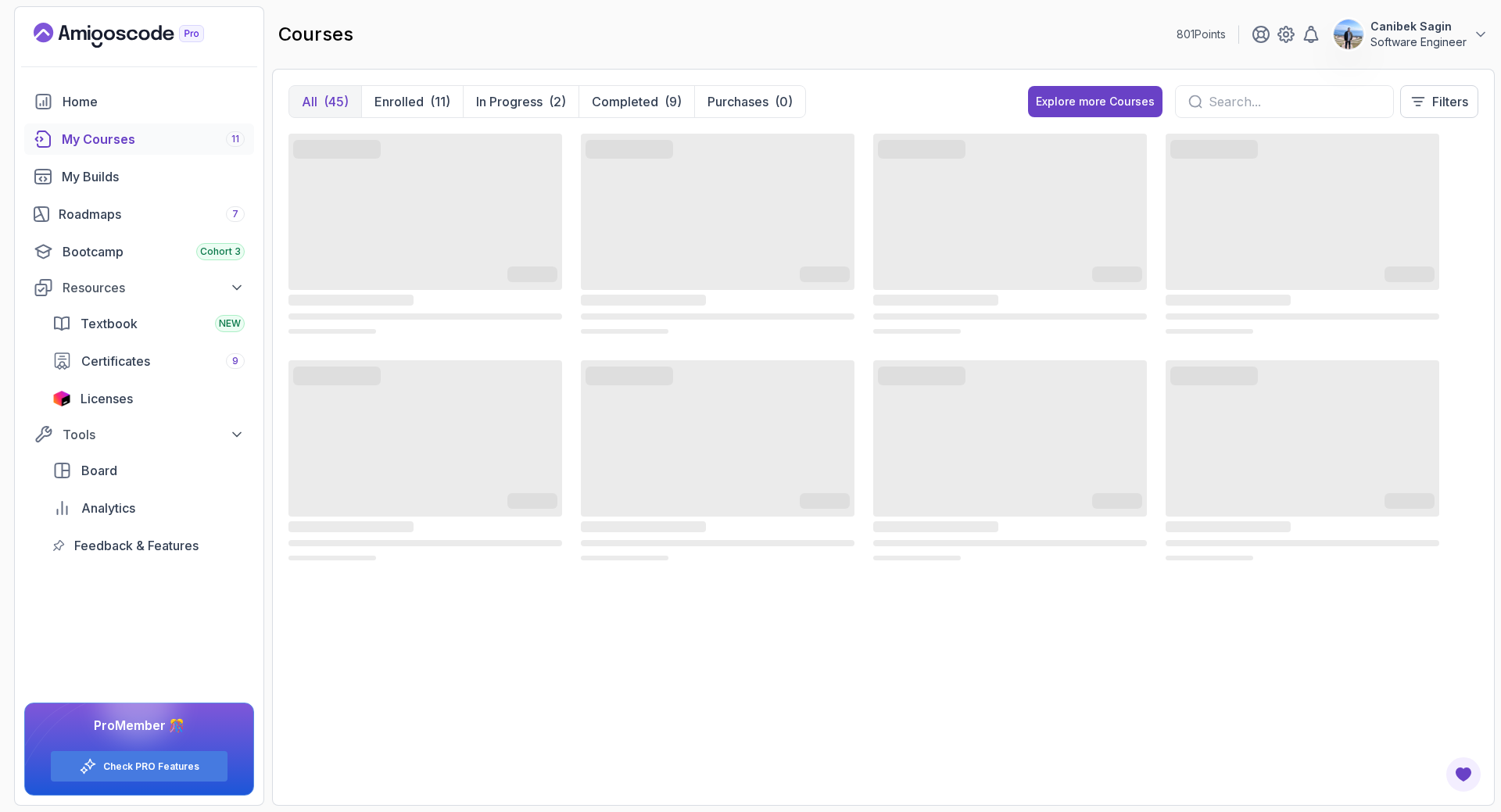
click at [1277, 99] on input "text" at bounding box center [1295, 102] width 172 height 19
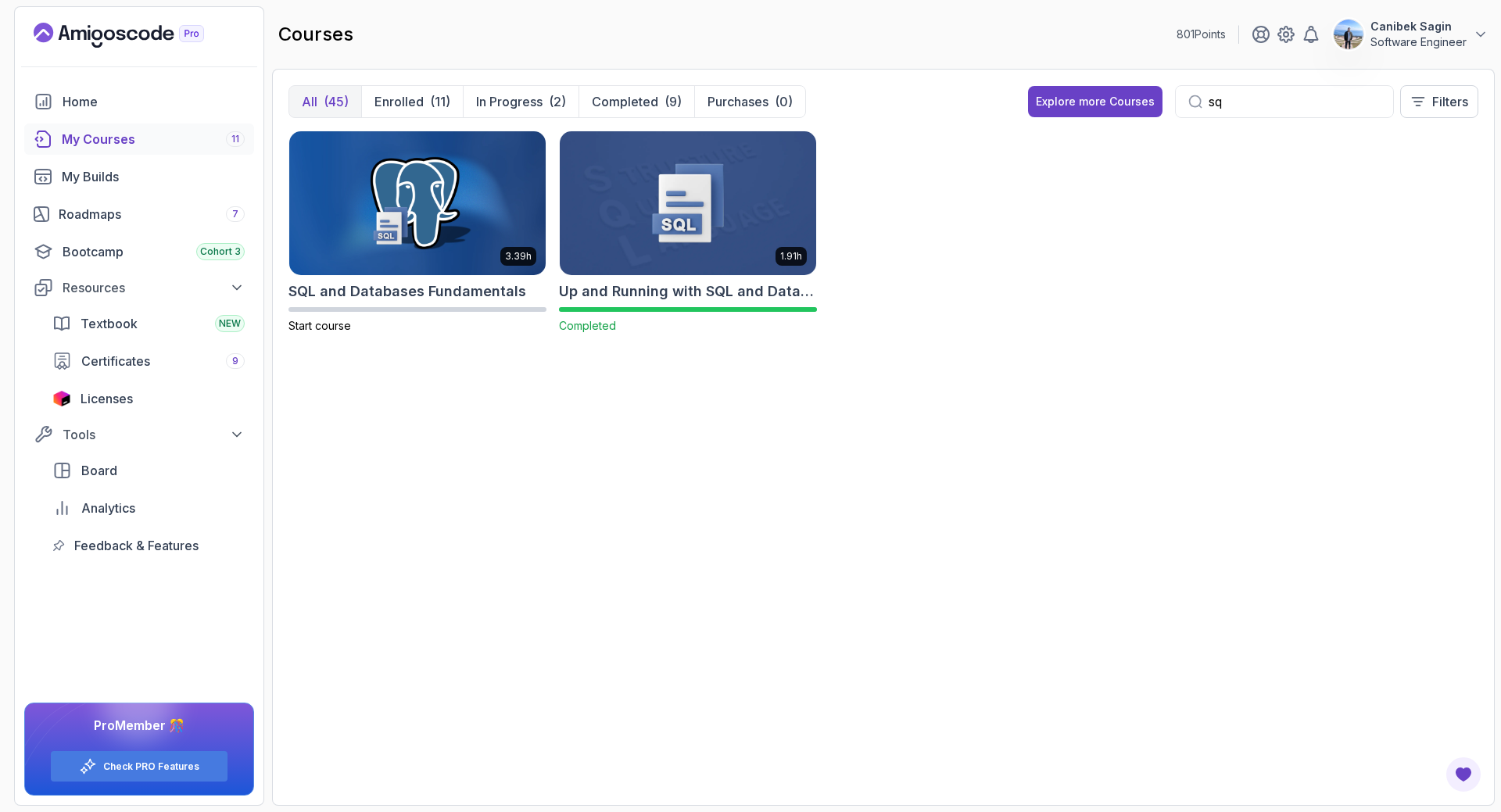
type input "s"
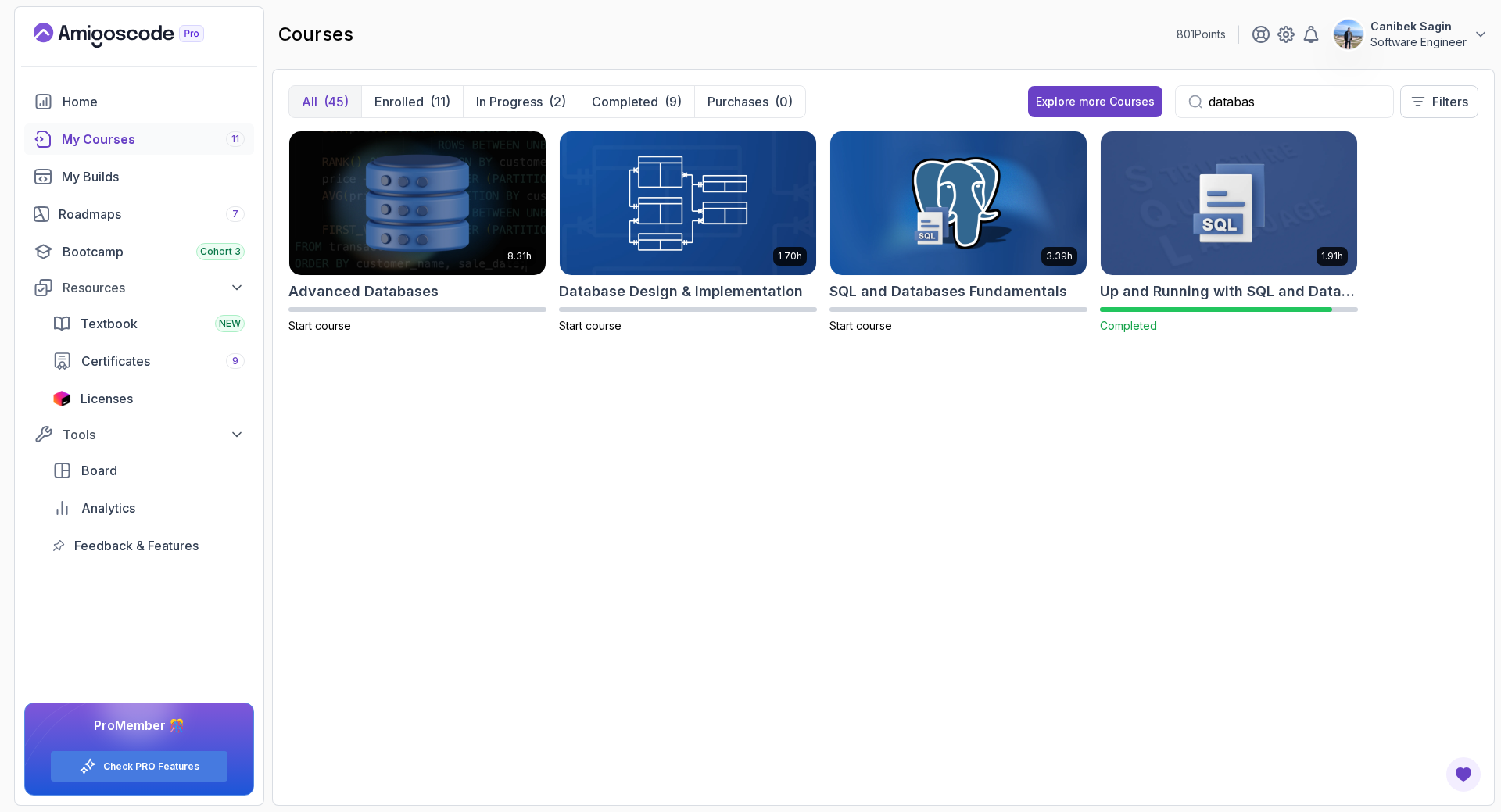
type input "database"
click at [1324, 94] on input "database" at bounding box center [1295, 102] width 172 height 19
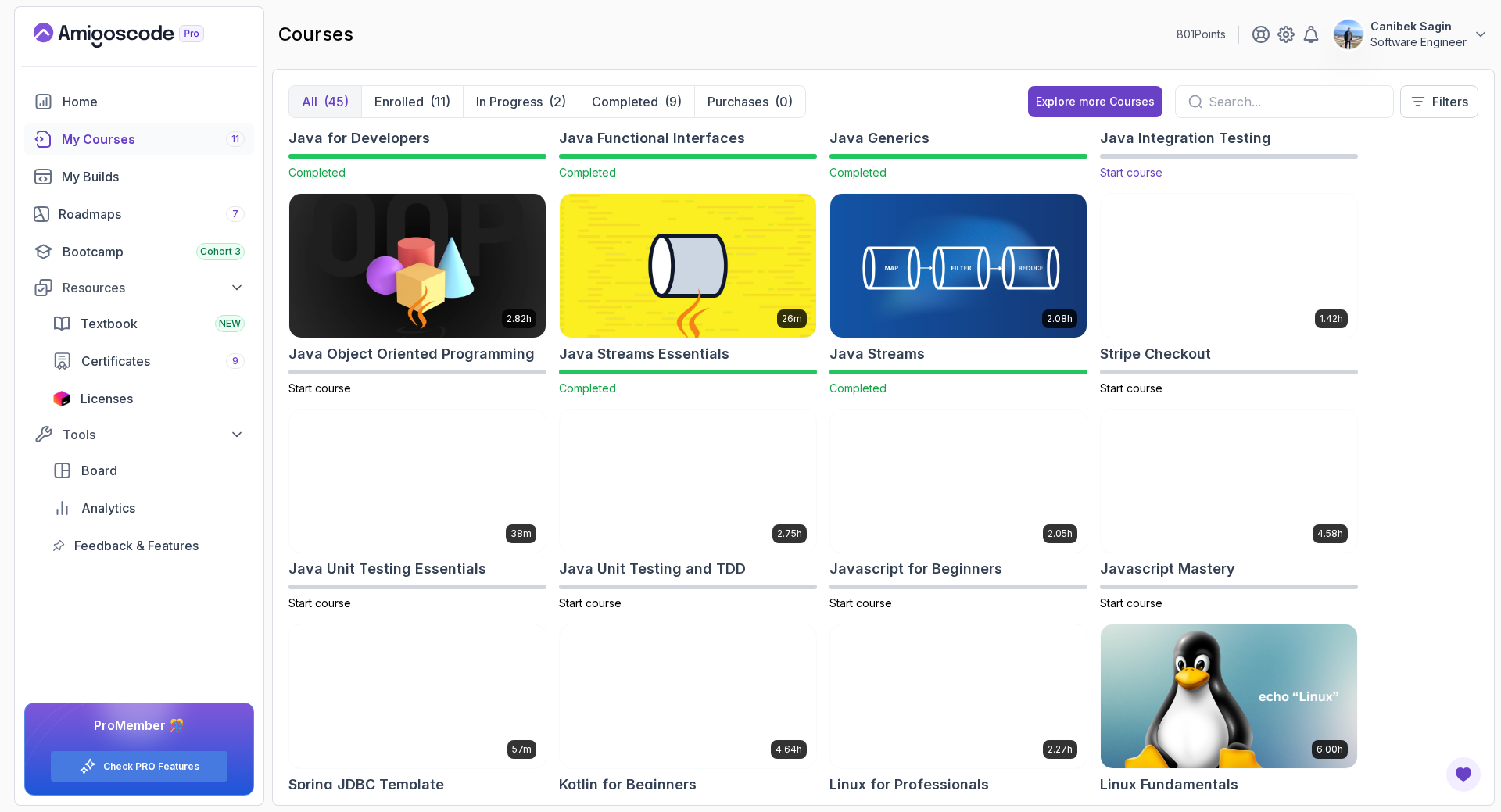
scroll to position [1015, 0]
